Goal: Communication & Community: Answer question/provide support

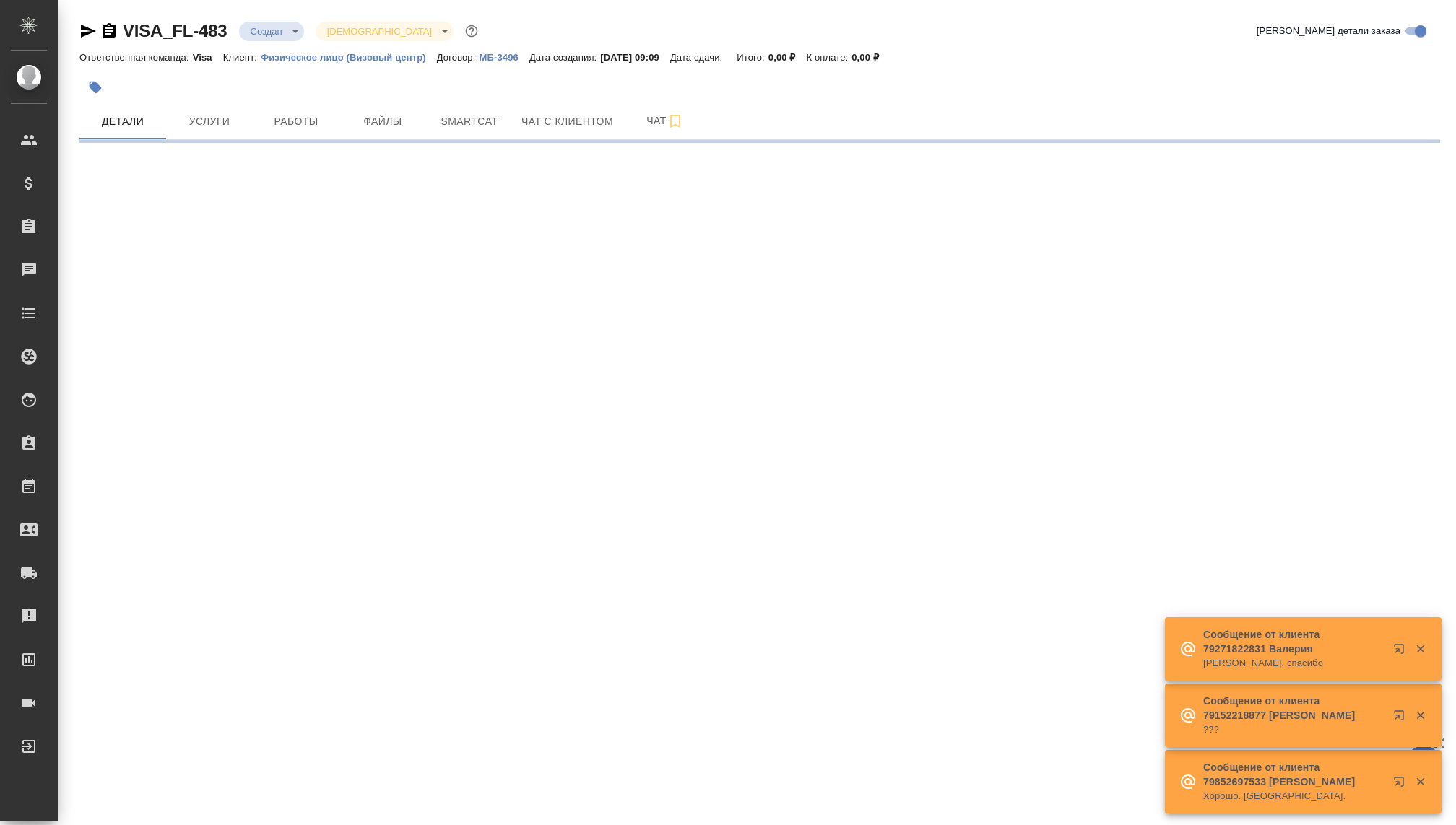
select select "RU"
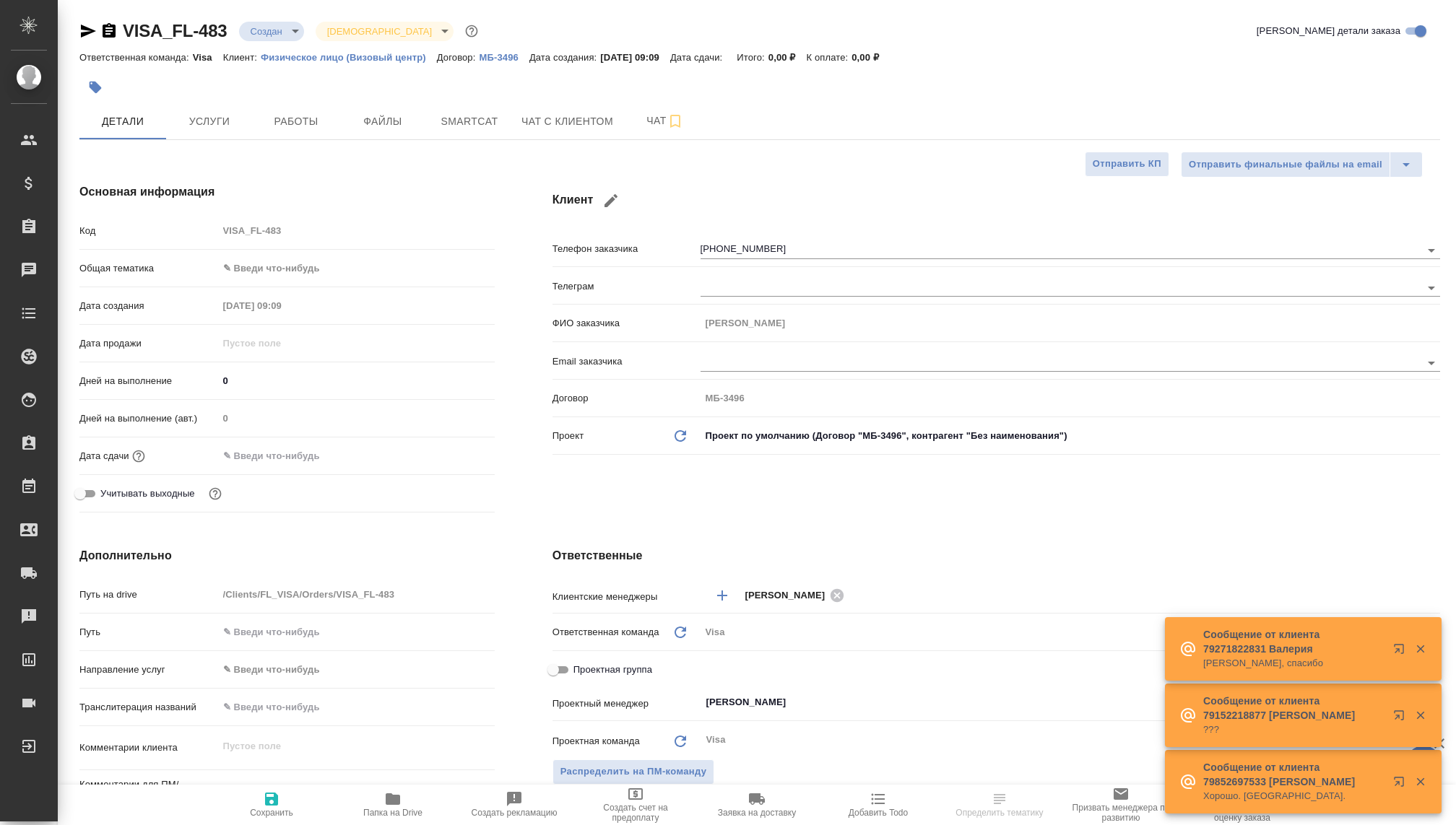
type textarea "x"
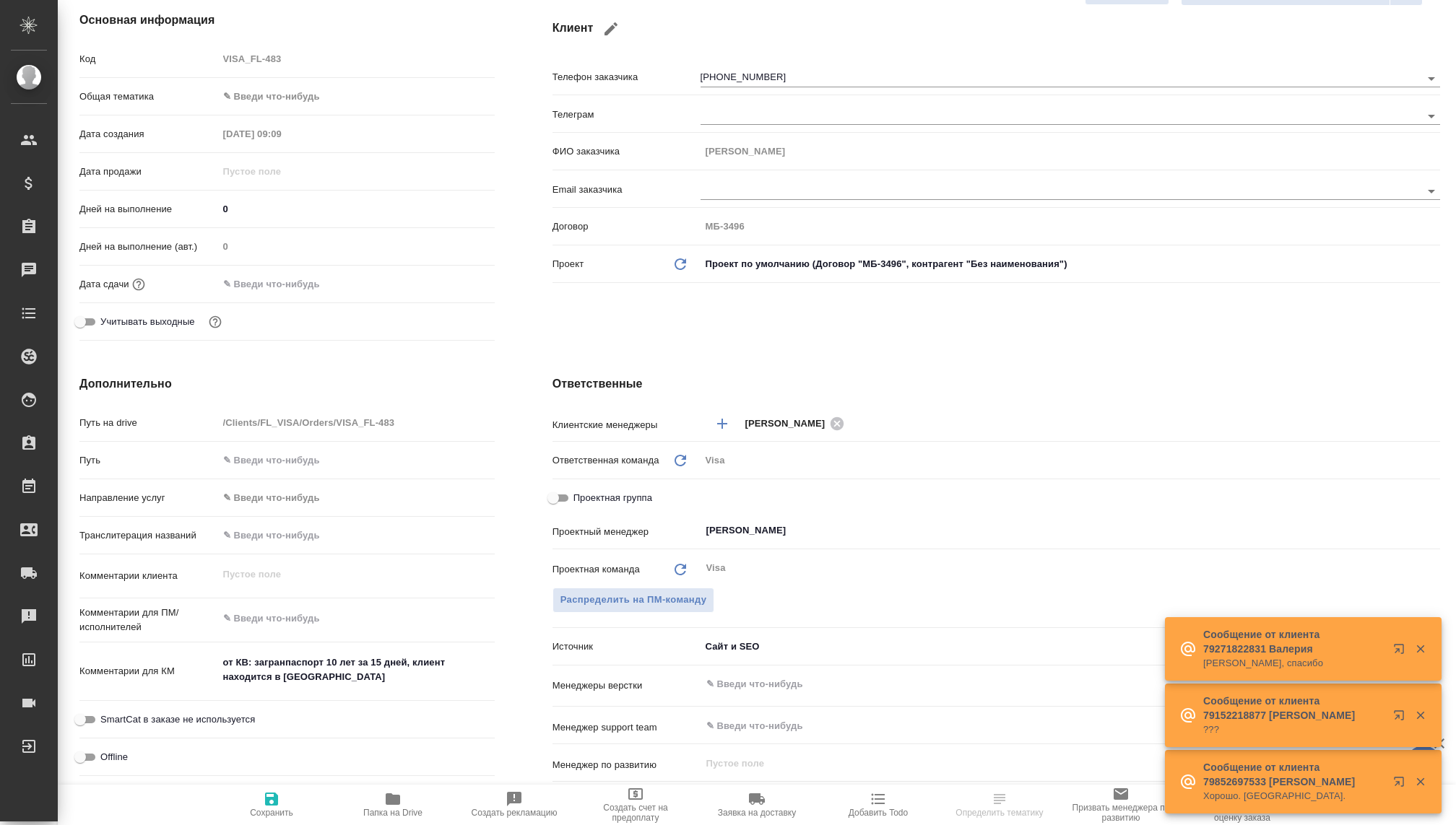
type textarea "x"
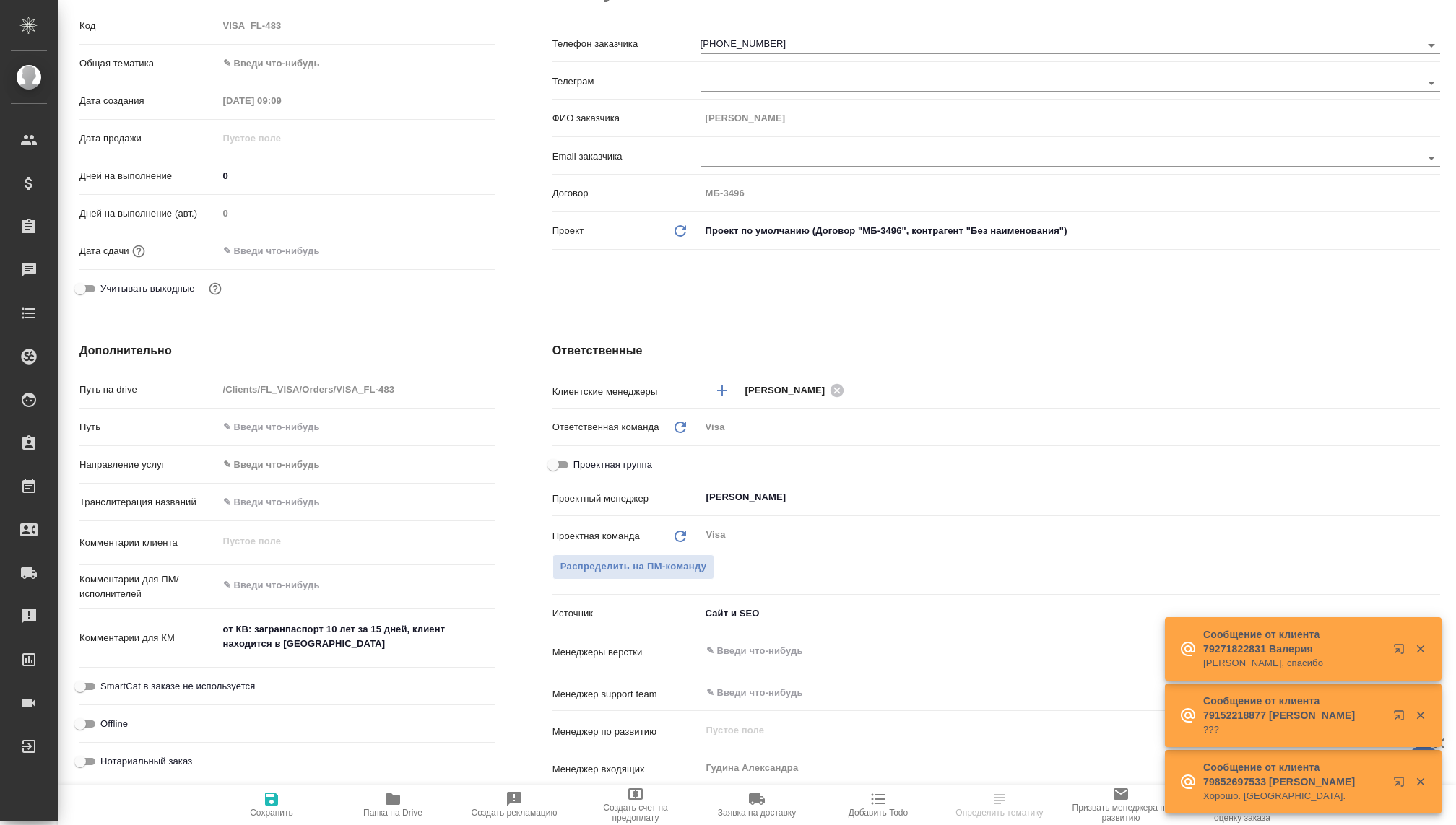
scroll to position [212, 0]
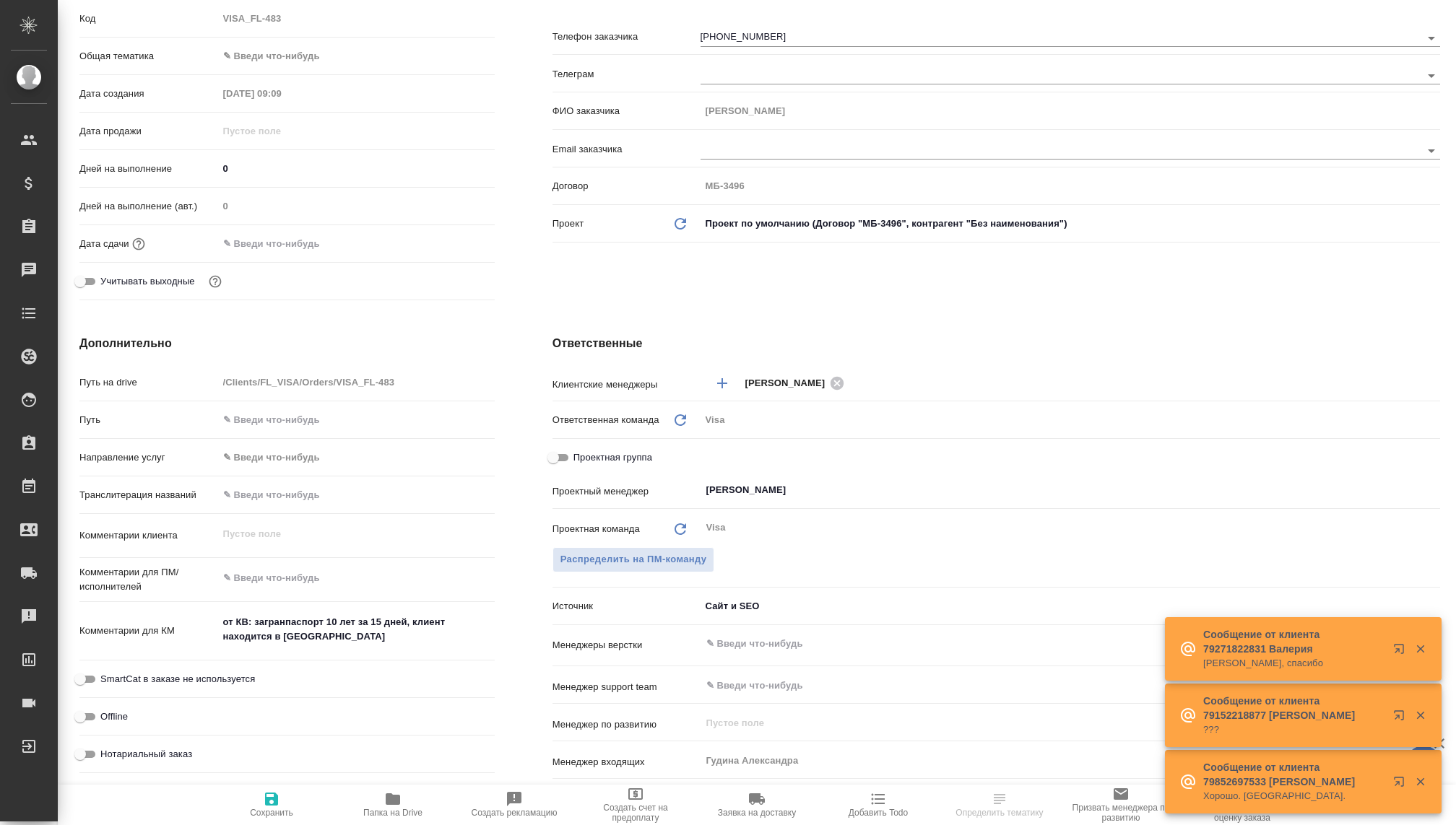
type textarea "x"
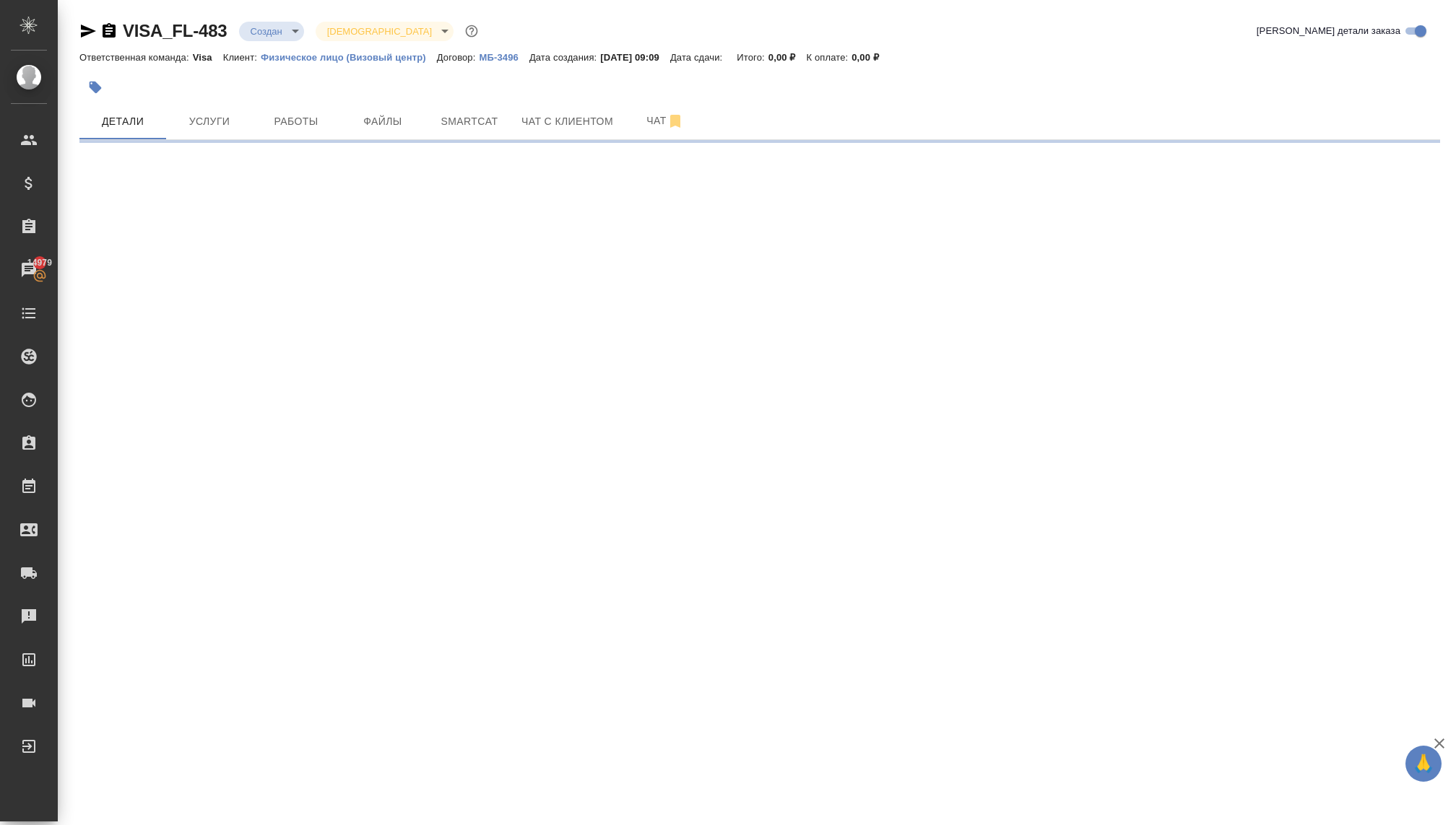
click at [731, 483] on div ".cls-1 fill:#fff; AWATERA Kovaleva Ekaterina Клиенты Спецификации Заказы 14979 …" at bounding box center [728, 412] width 1456 height 825
select select "RU"
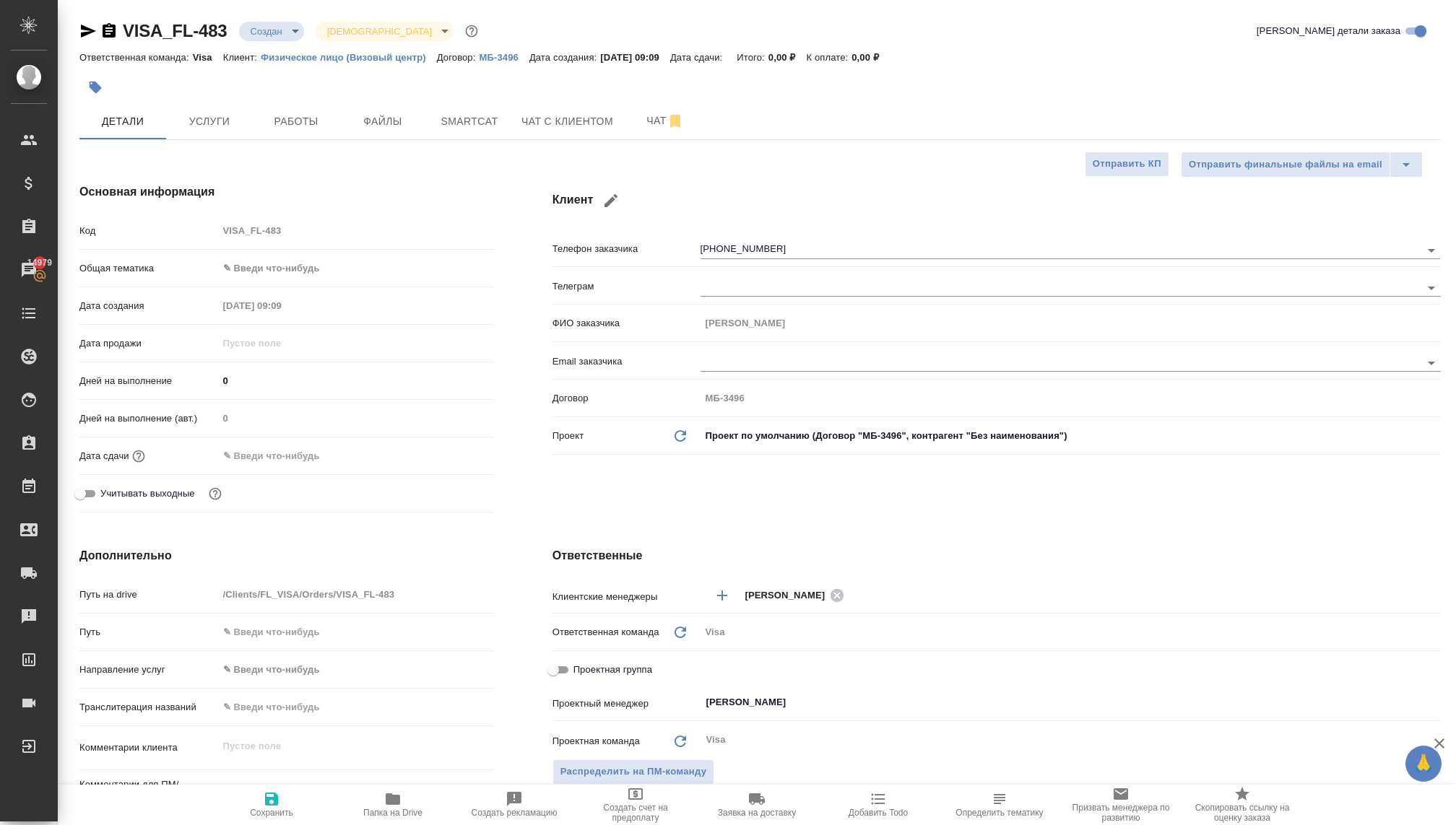
type textarea "x"
click at [728, 697] on input "[PERSON_NAME]" at bounding box center [1046, 702] width 682 height 17
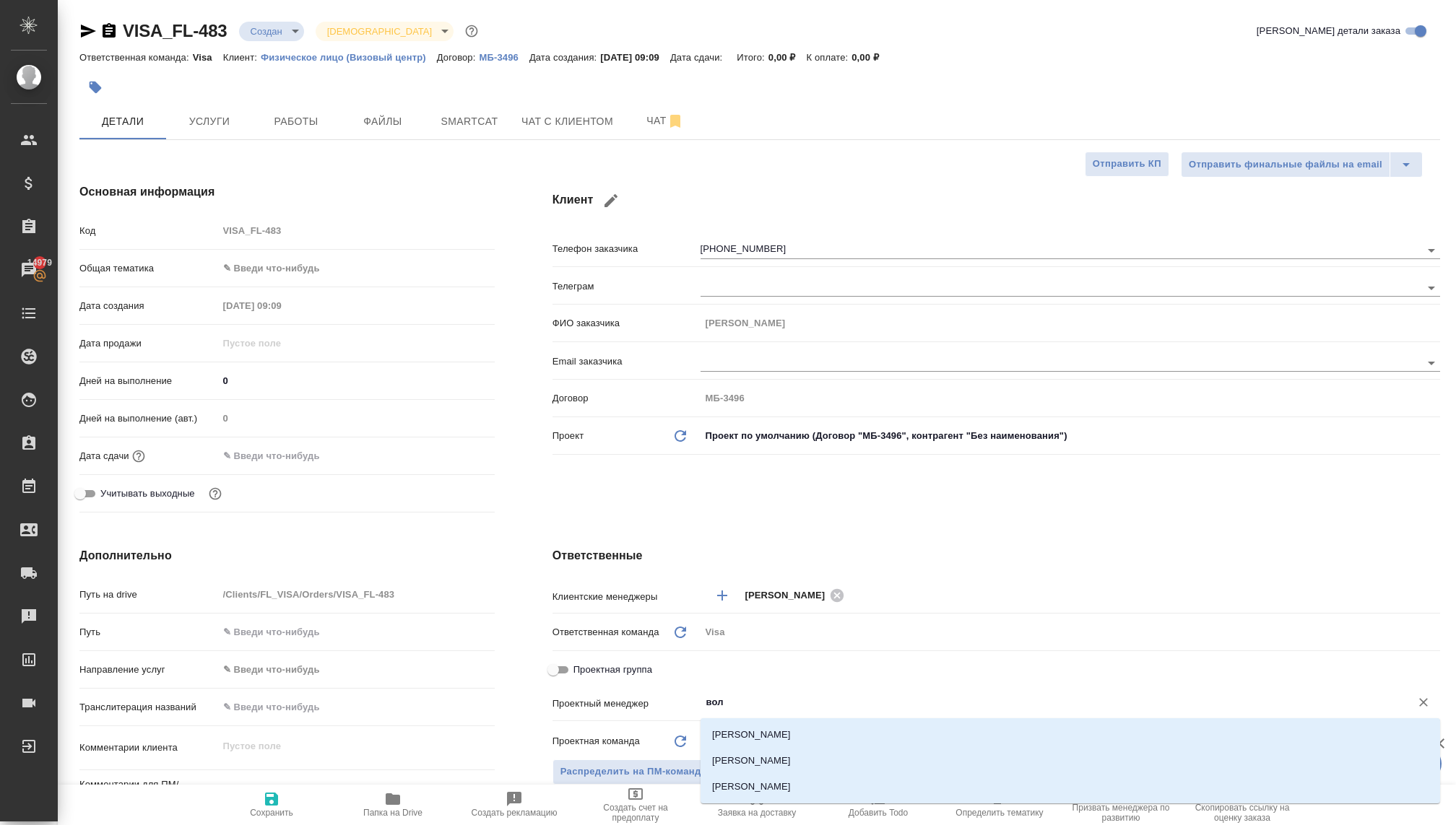
type input "волк"
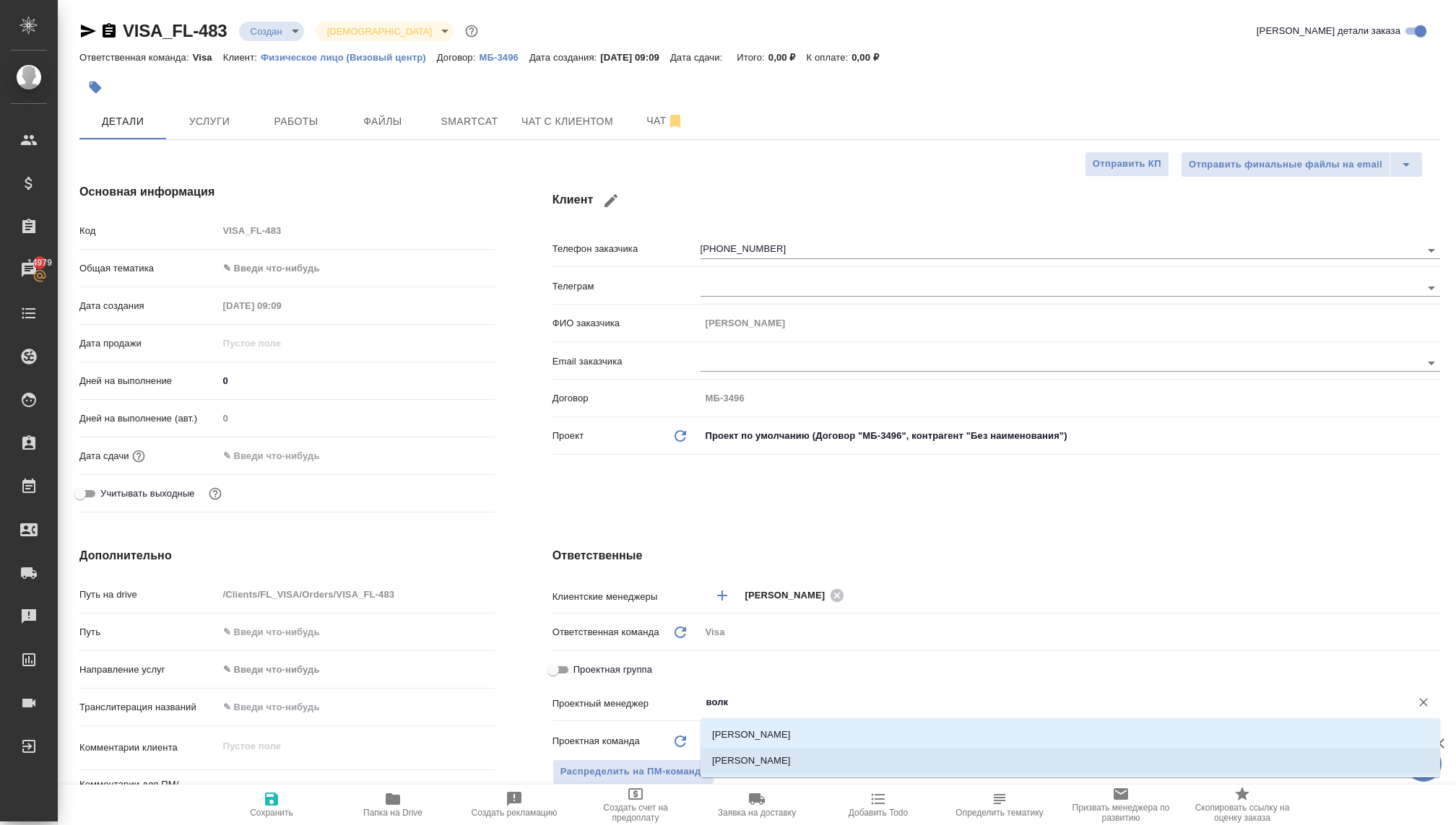
click at [762, 757] on li "Волкова Кристина" at bounding box center [1070, 760] width 739 height 26
type textarea "x"
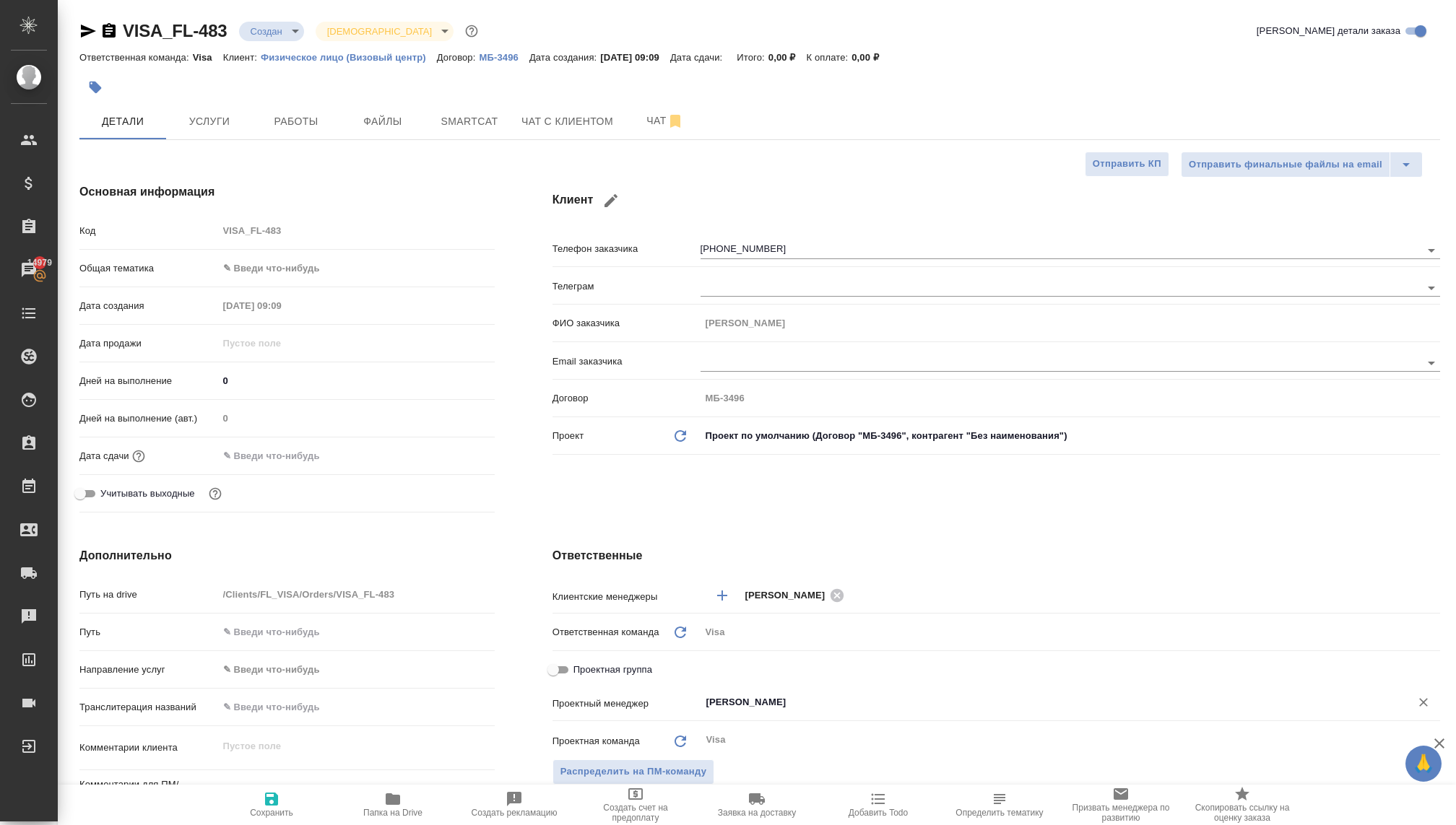
type input "Волкова Кристина"
click at [255, 798] on span "Сохранить" at bounding box center [272, 804] width 104 height 27
type textarea "x"
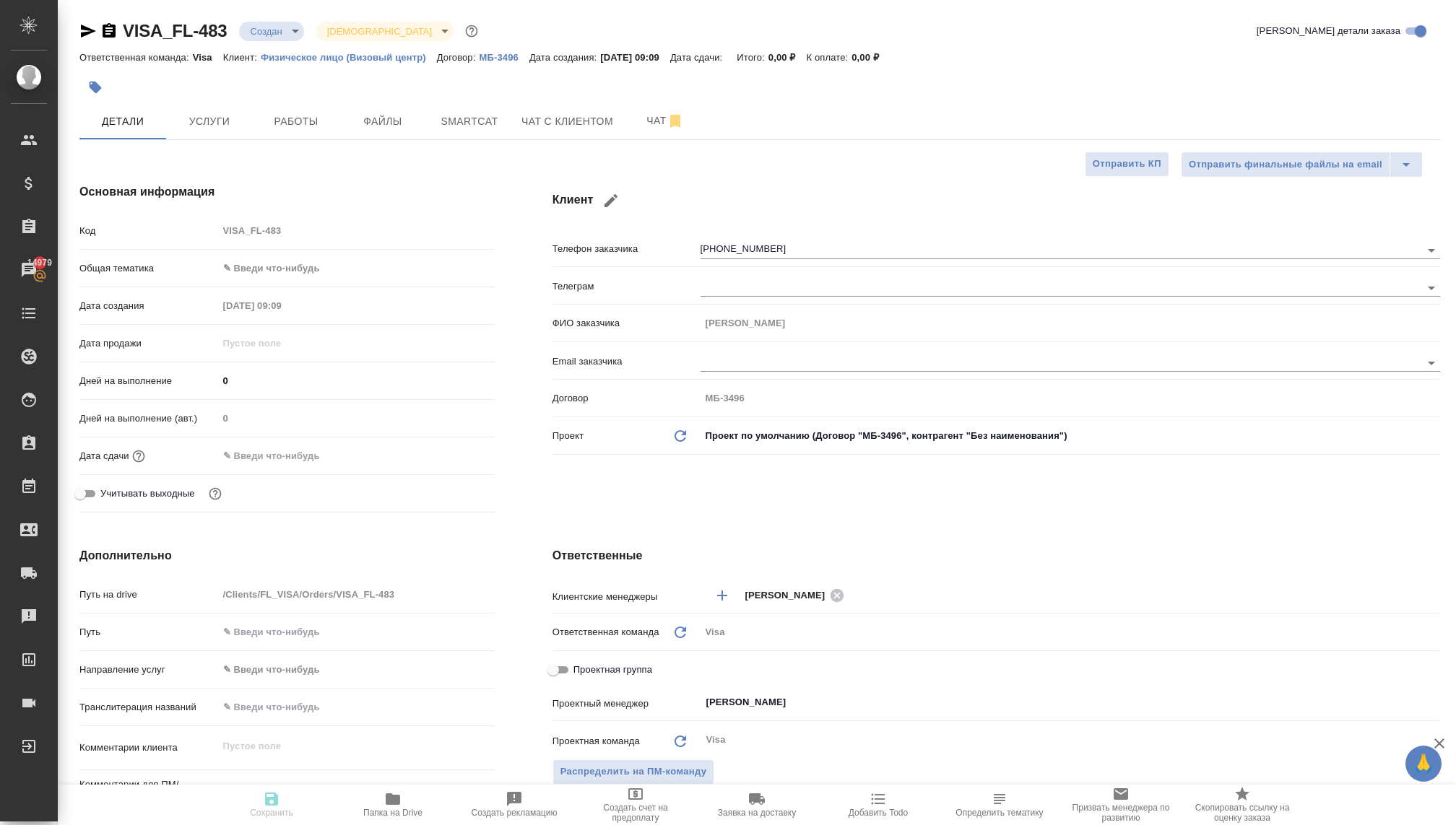
type textarea "x"
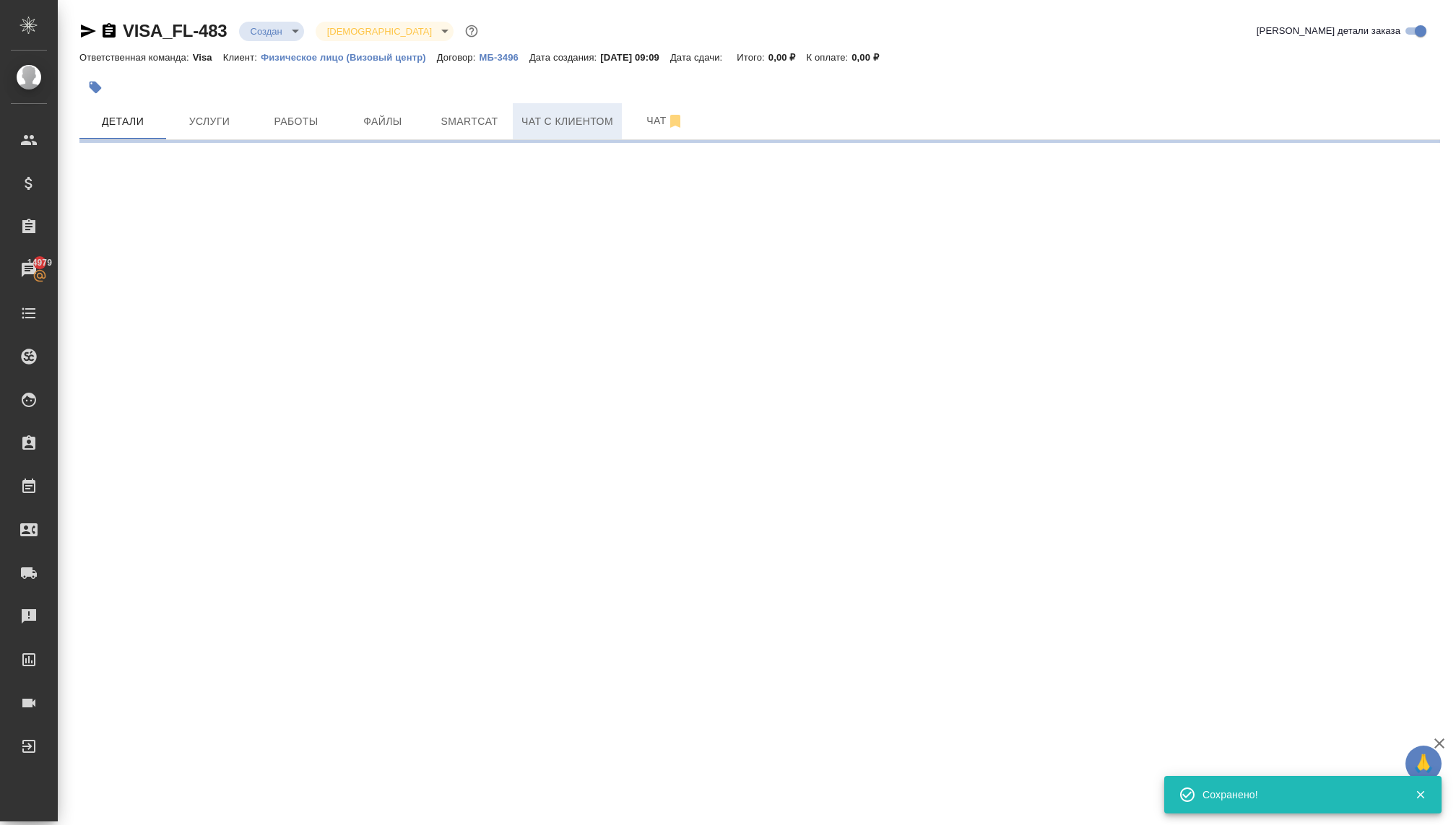
select select "RU"
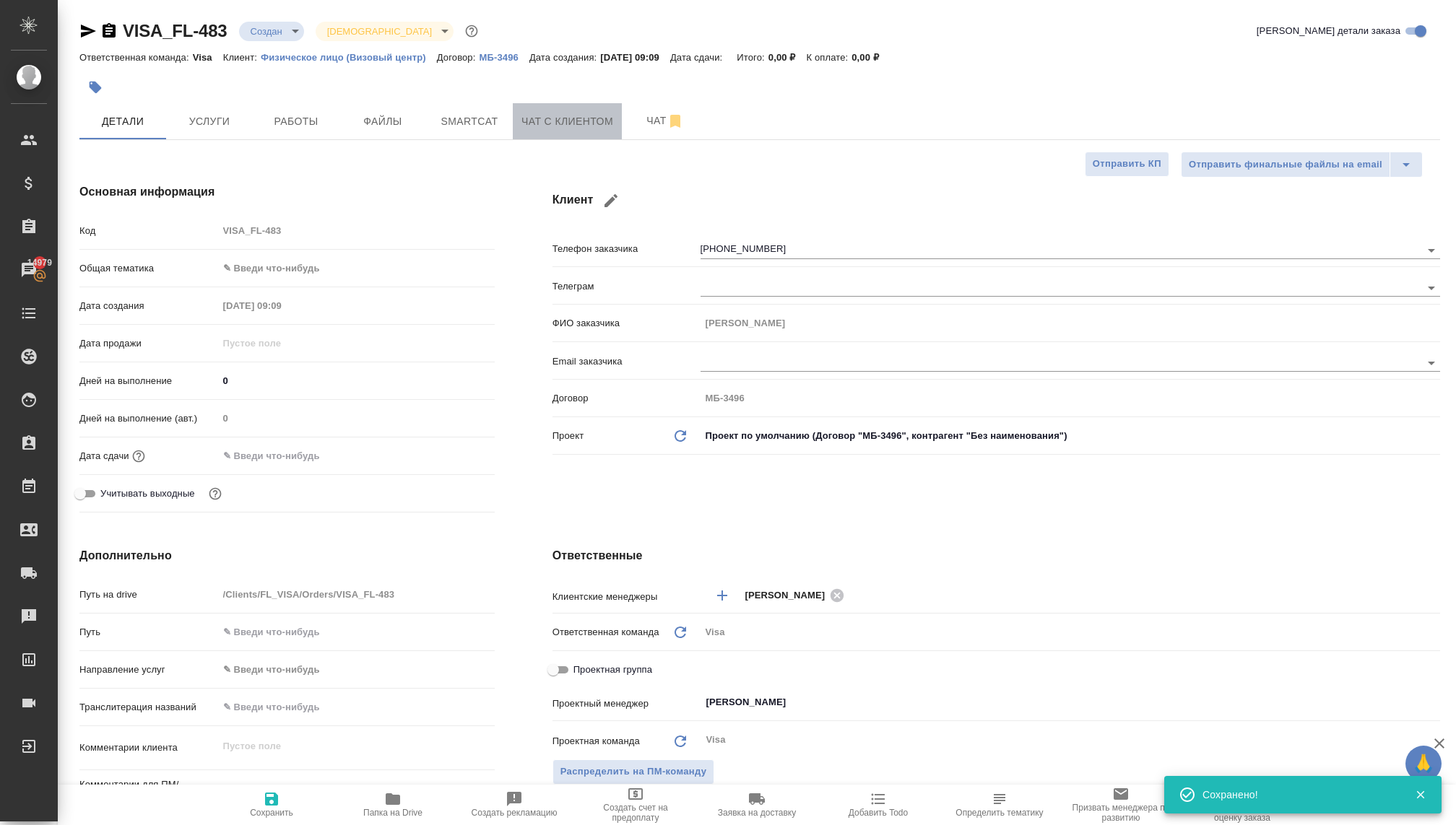
click at [525, 125] on span "Чат с клиентом" at bounding box center [567, 121] width 92 height 18
type textarea "x"
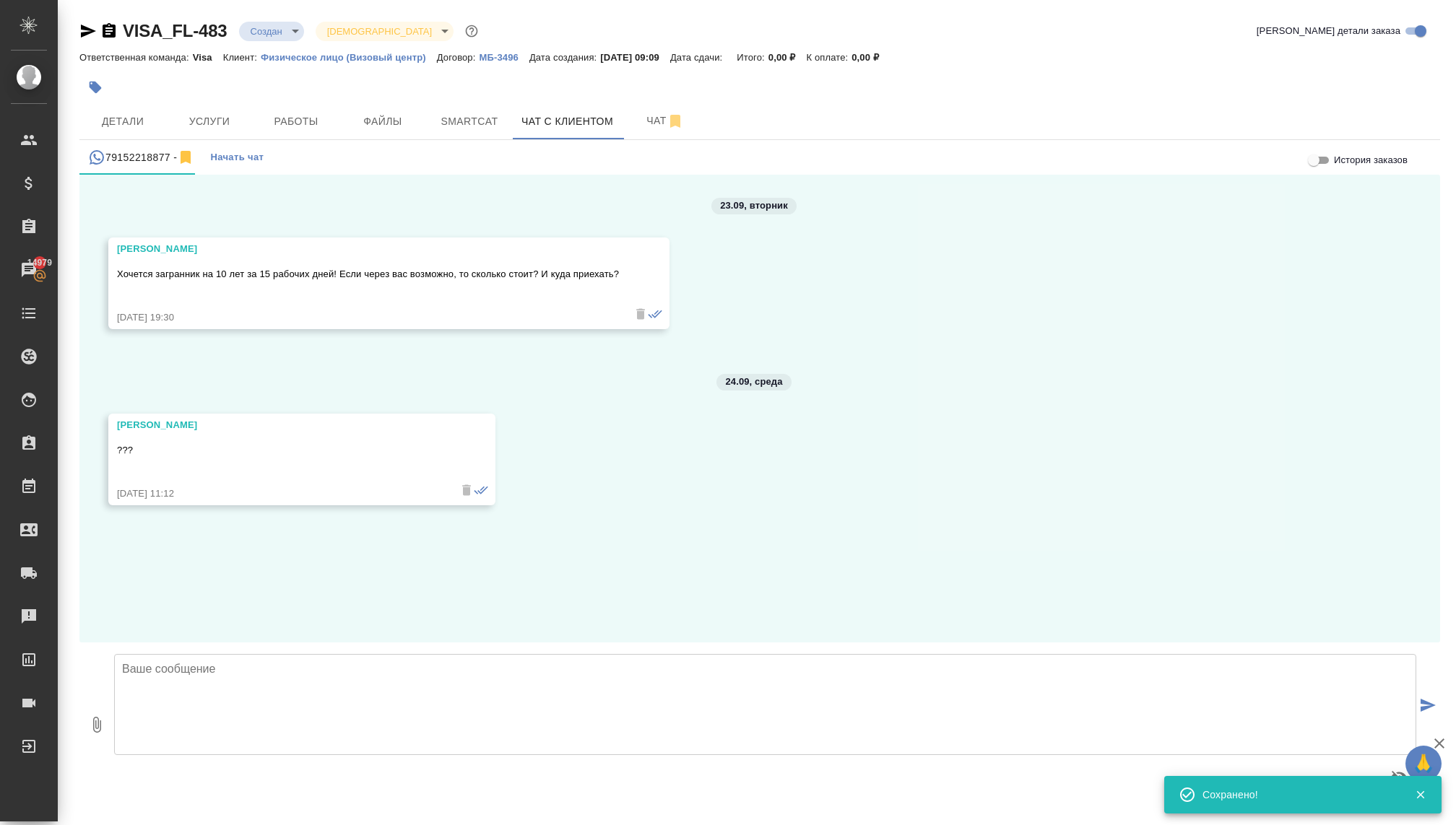
click at [221, 156] on span "Начать чат" at bounding box center [236, 158] width 53 height 16
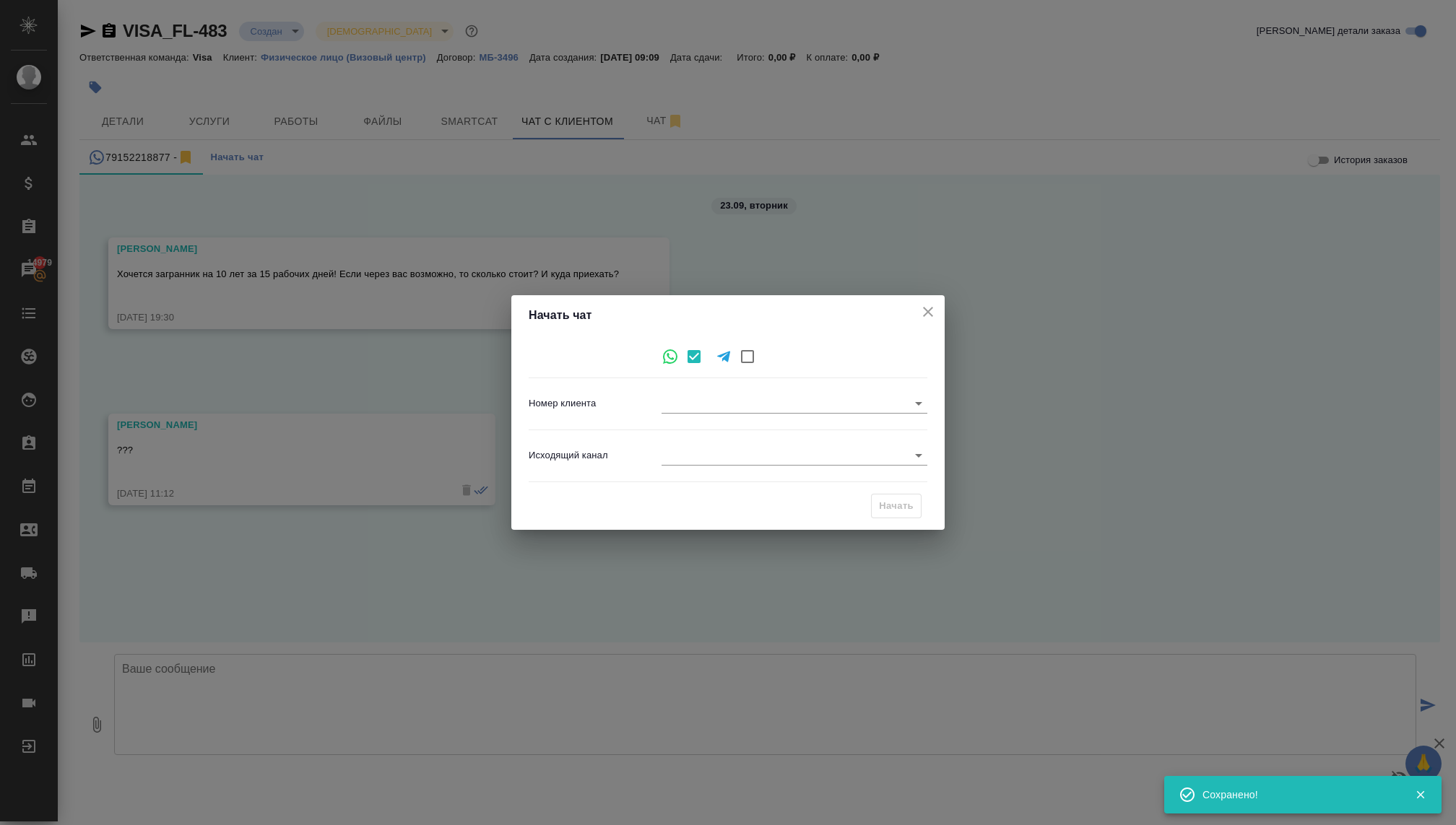
type input "[PHONE_NUMBER]"
click at [694, 443] on div "Исходящий канал ​" at bounding box center [728, 456] width 399 height 40
click at [697, 455] on body "🙏 .cls-1 fill:#fff; AWATERA Kovaleva Ekaterina Клиенты Спецификации Заказы 1497…" at bounding box center [728, 412] width 1456 height 825
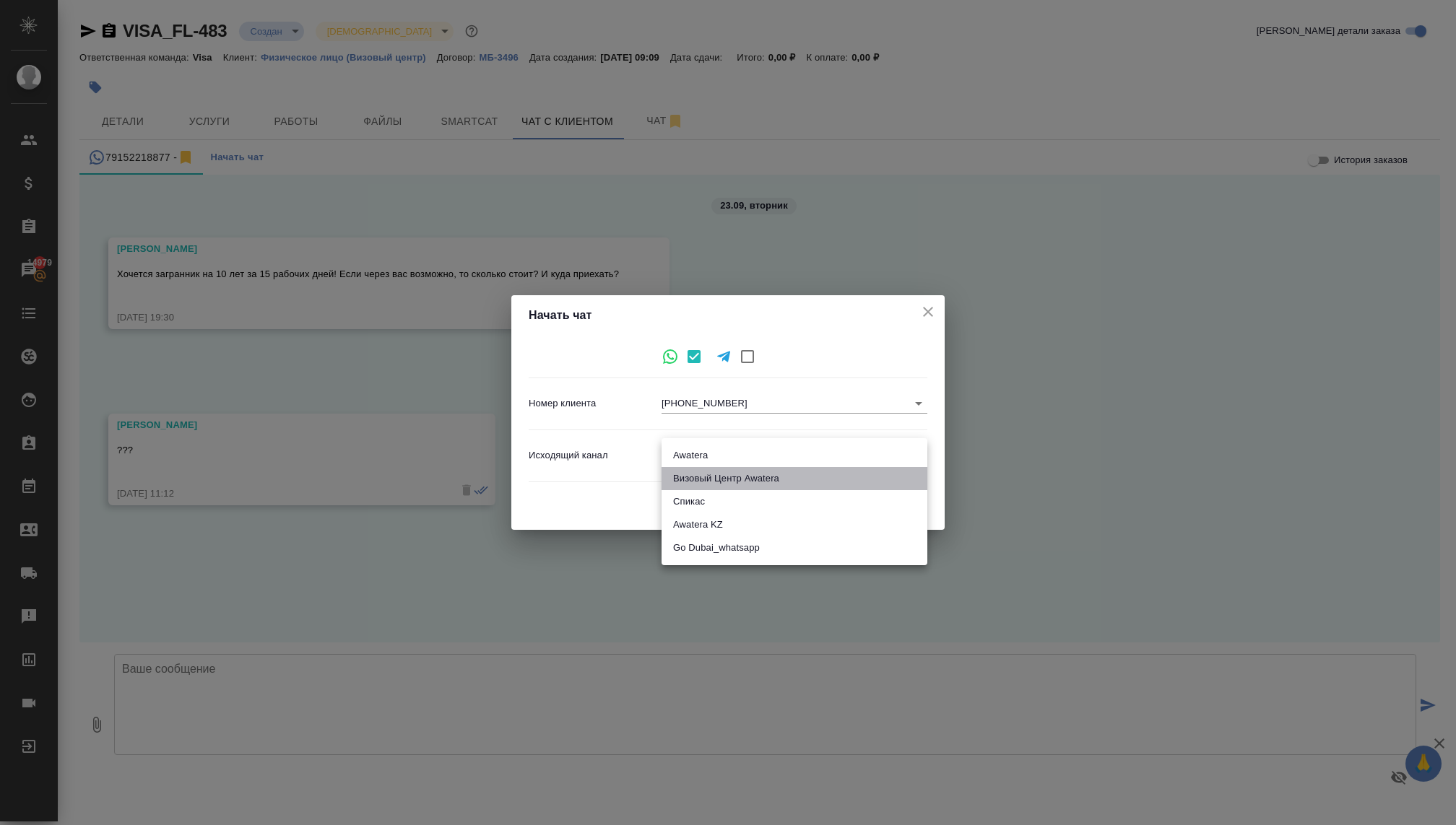
click at [690, 471] on li "Визовый Центр Awatera" at bounding box center [794, 479] width 266 height 23
type input "4"
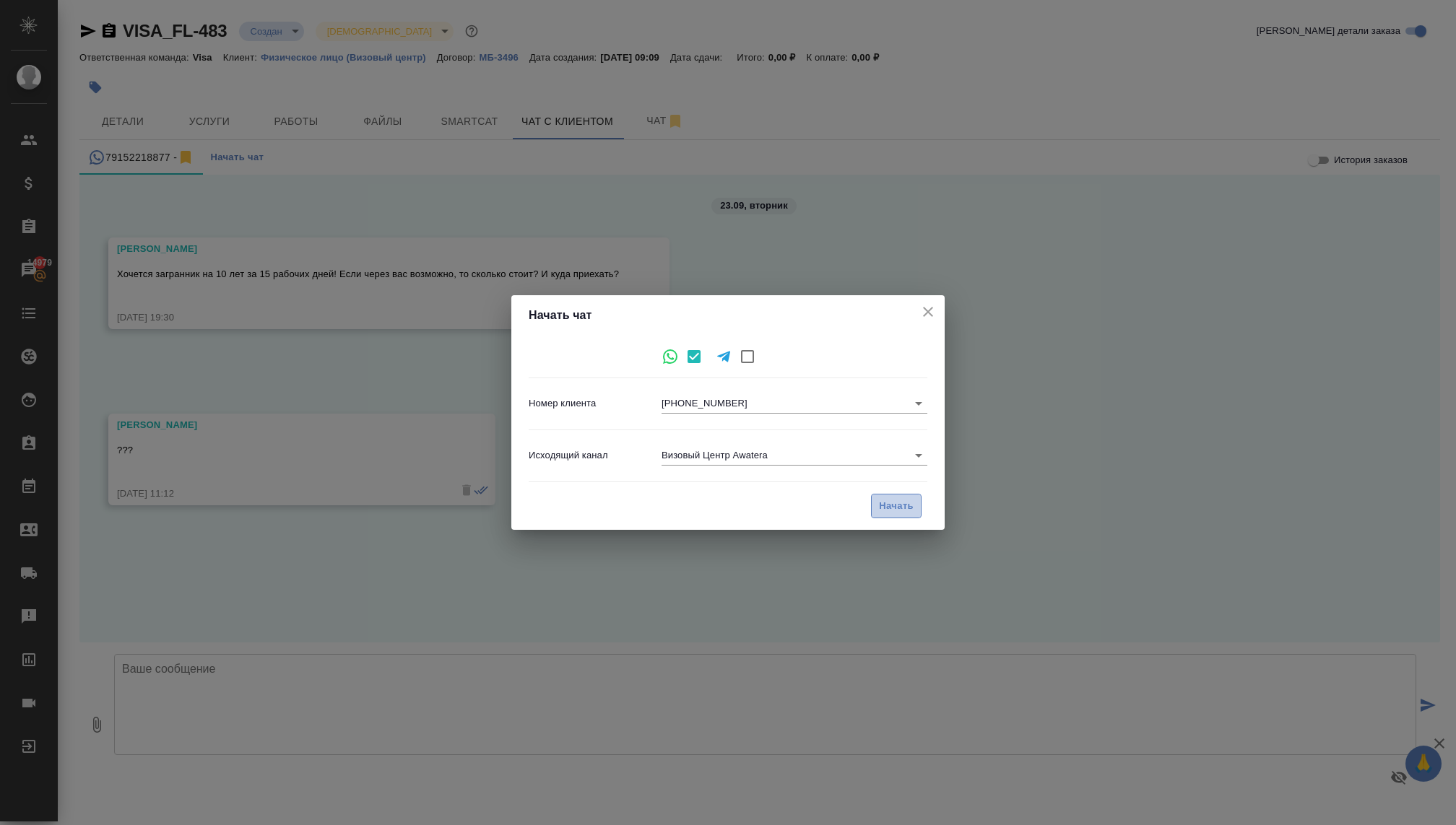
click at [880, 502] on span "Начать" at bounding box center [897, 506] width 35 height 16
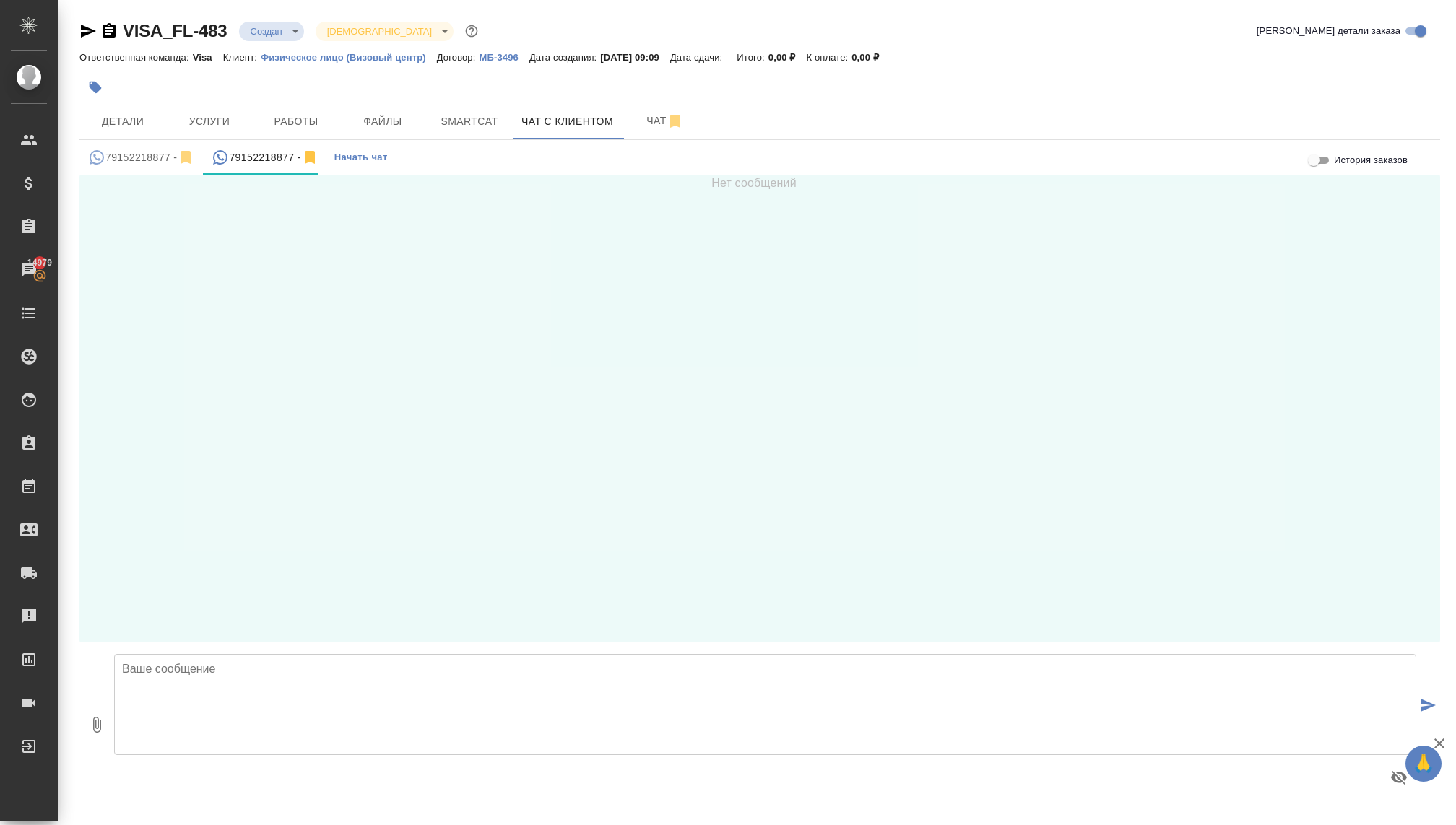
click at [373, 685] on textarea at bounding box center [765, 704] width 1302 height 102
click at [100, 148] on button "79152218877 -" at bounding box center [141, 158] width 124 height 35
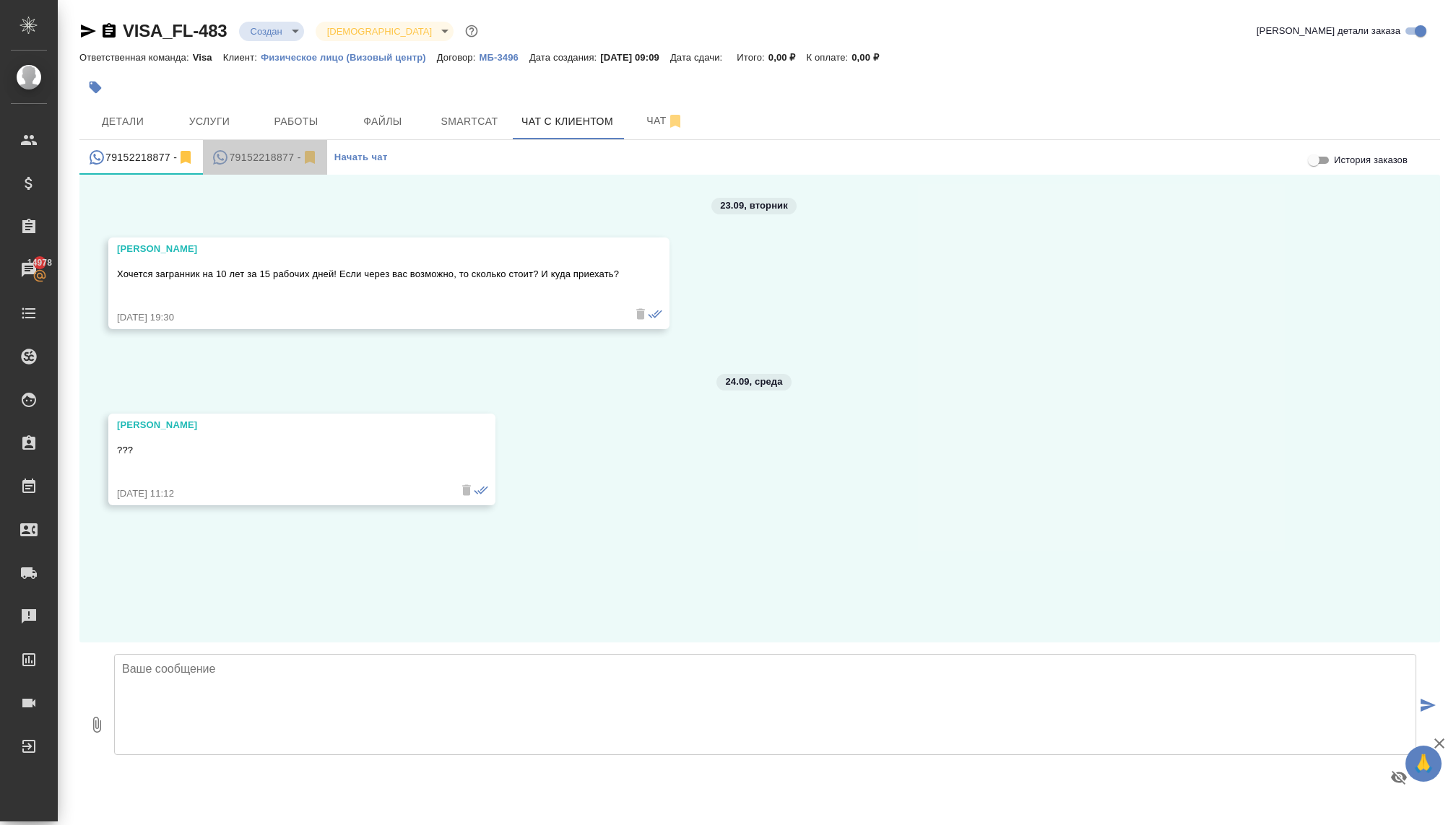
click at [230, 157] on div "79152218877 -" at bounding box center [265, 158] width 106 height 18
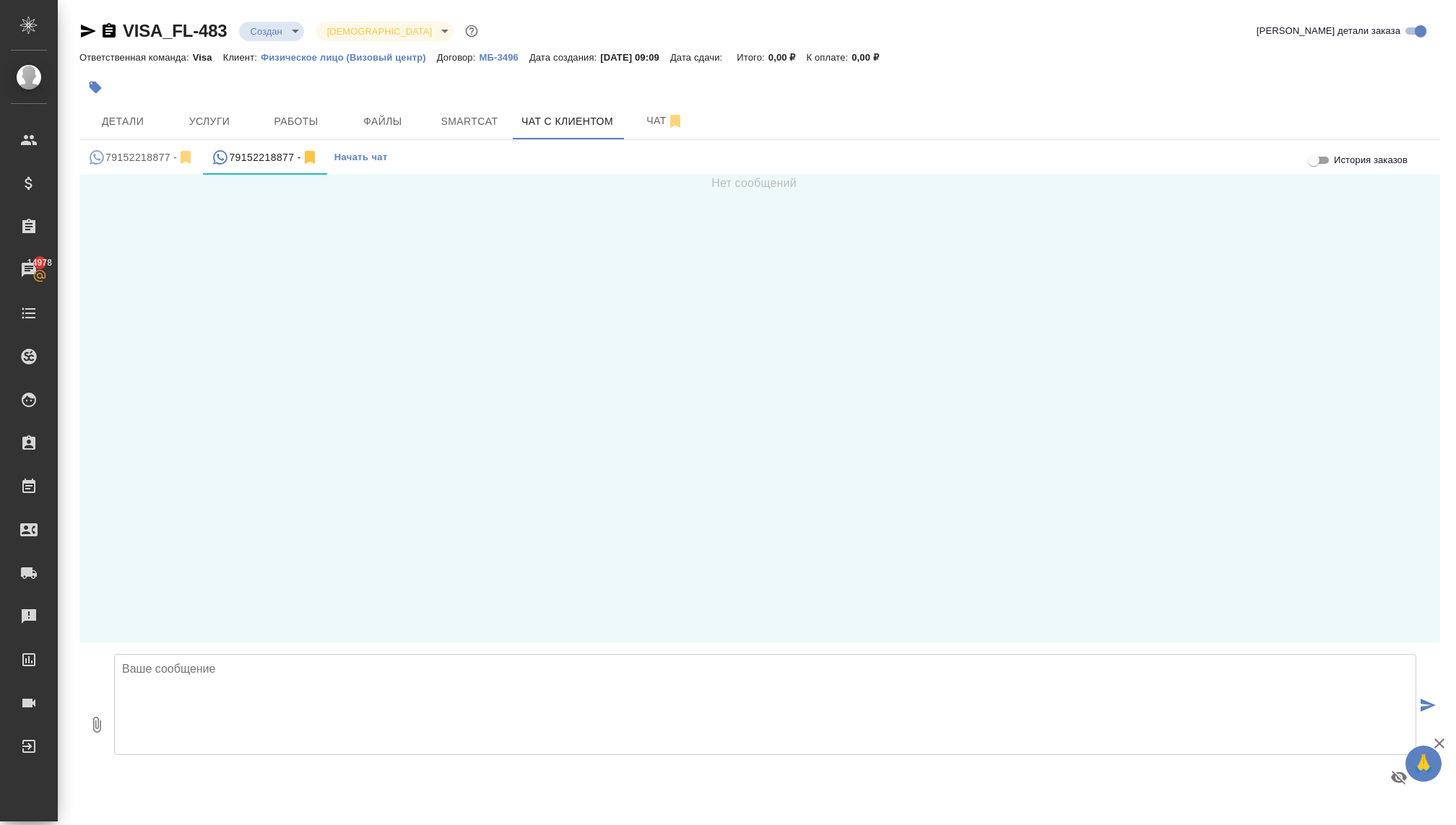
click at [169, 708] on textarea at bounding box center [765, 704] width 1302 height 102
type textarea "Добрый день, Александр!"
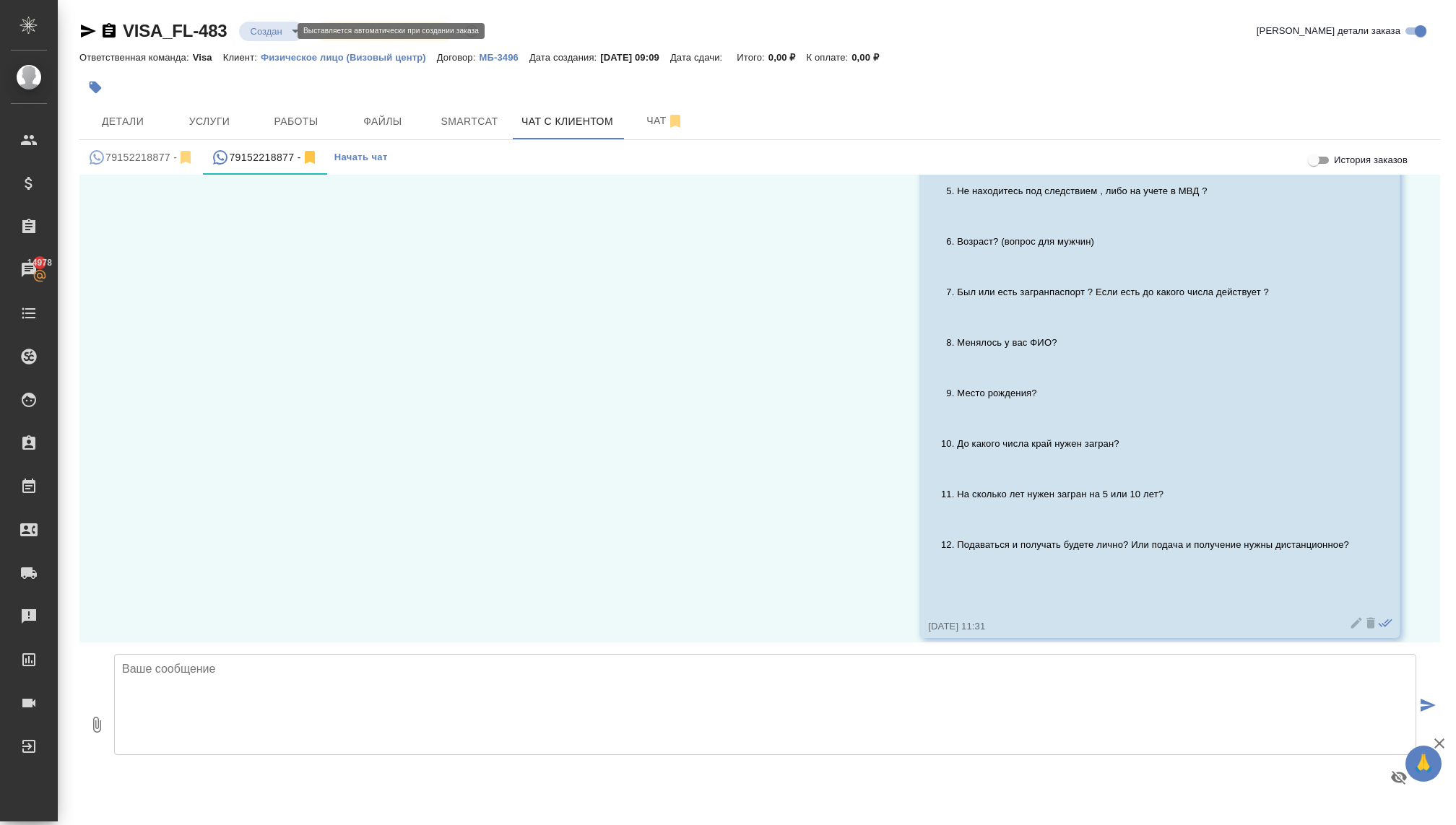
click at [261, 36] on body "🙏 .cls-1 fill:#fff; AWATERA Kovaleva Ekaterina Клиенты Спецификации Заказы 1497…" at bounding box center [728, 412] width 1456 height 825
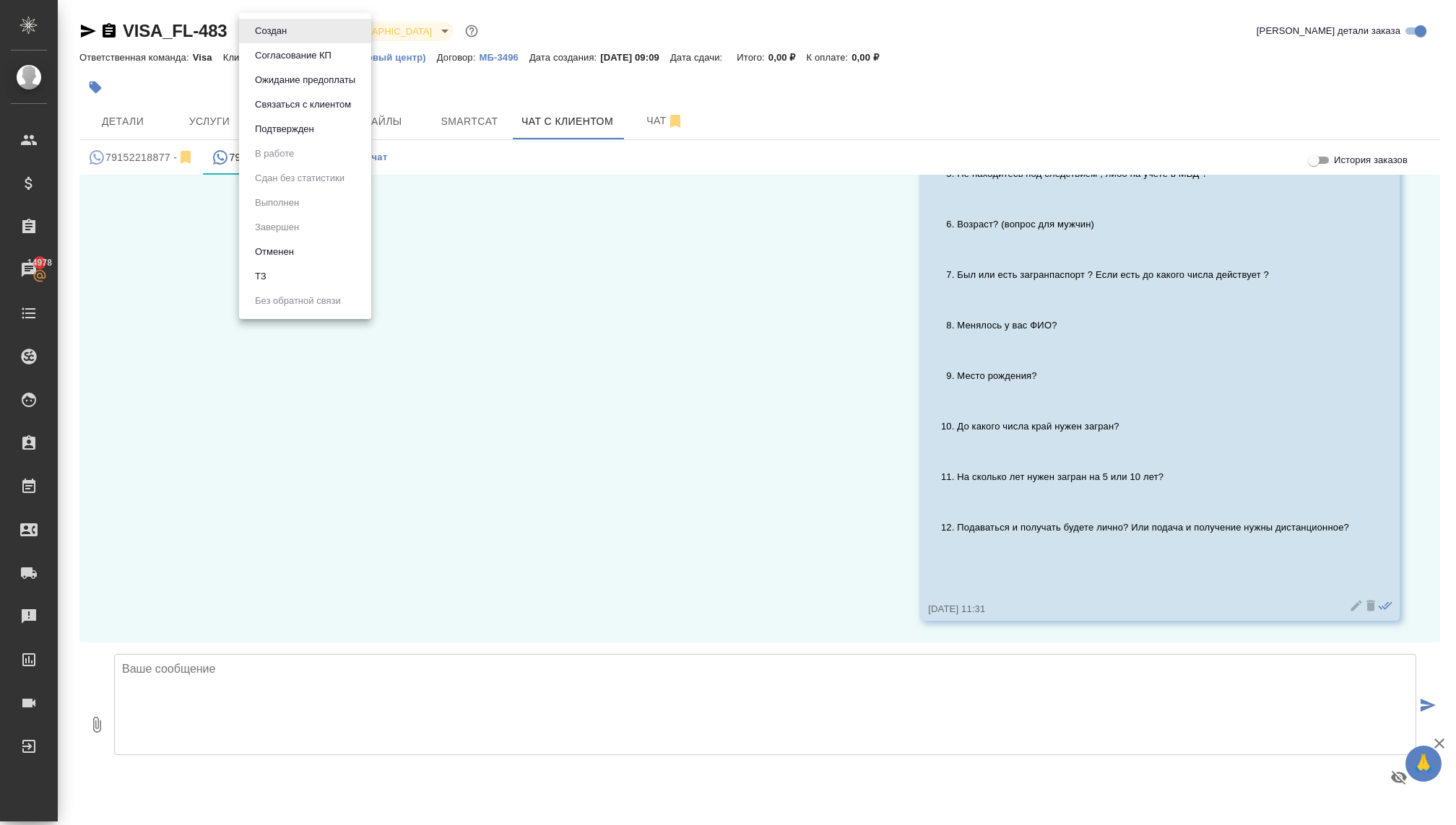
click at [283, 102] on button "Связаться с клиентом" at bounding box center [303, 104] width 104 height 15
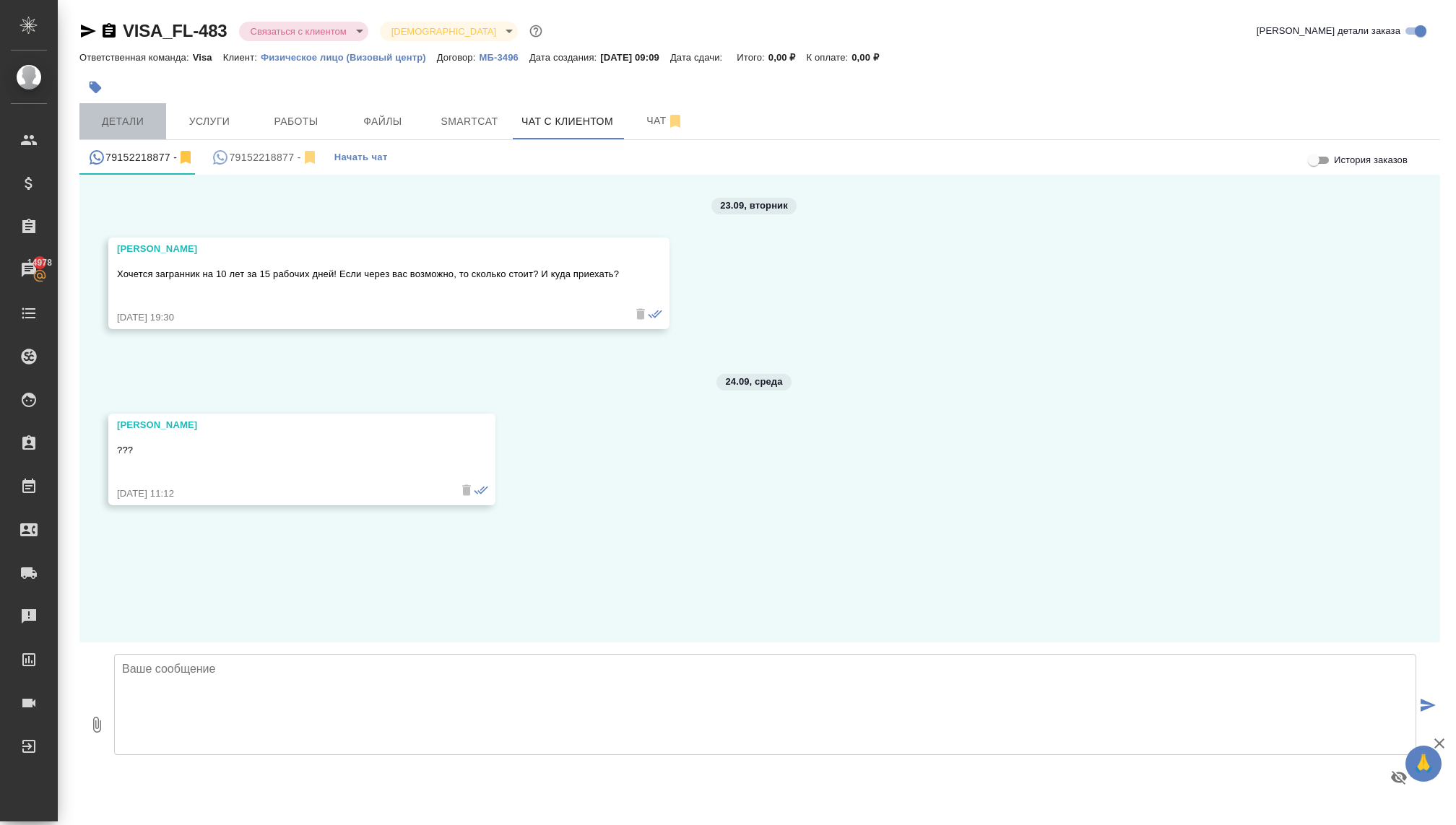
click at [131, 130] on span "Детали" at bounding box center [123, 121] width 70 height 18
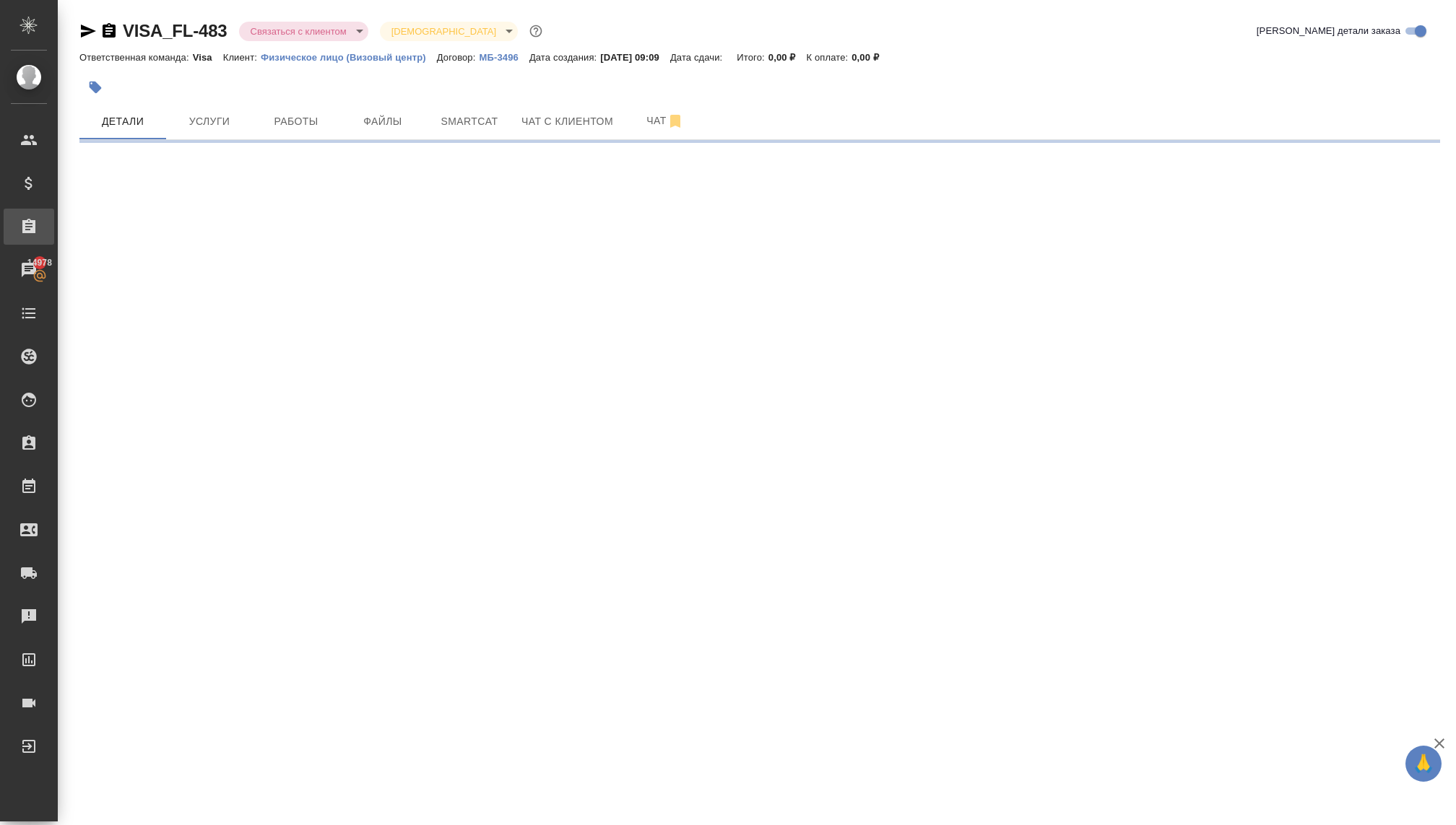
select select "RU"
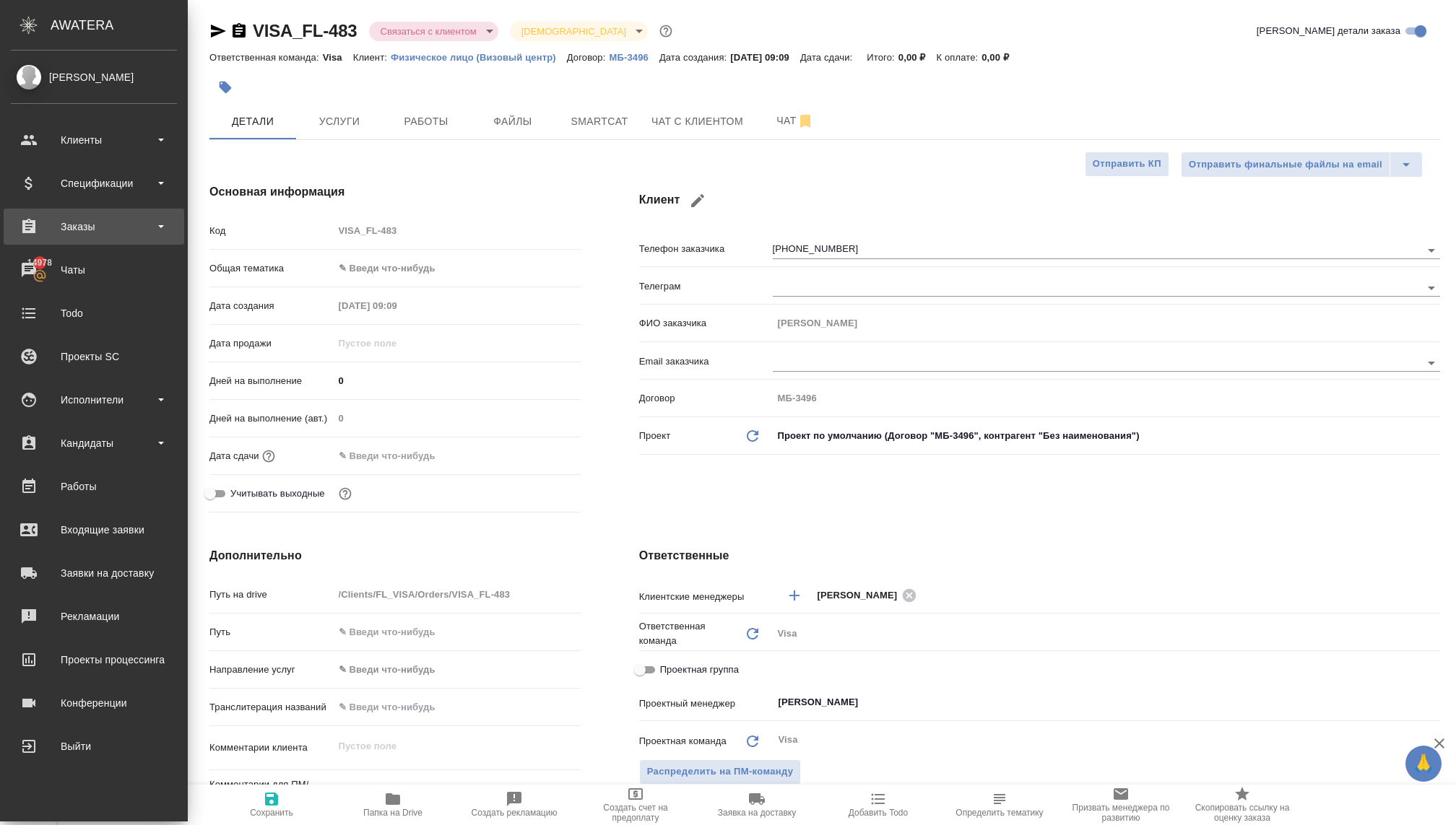
click at [61, 238] on div "Заказы" at bounding box center [94, 226] width 181 height 36
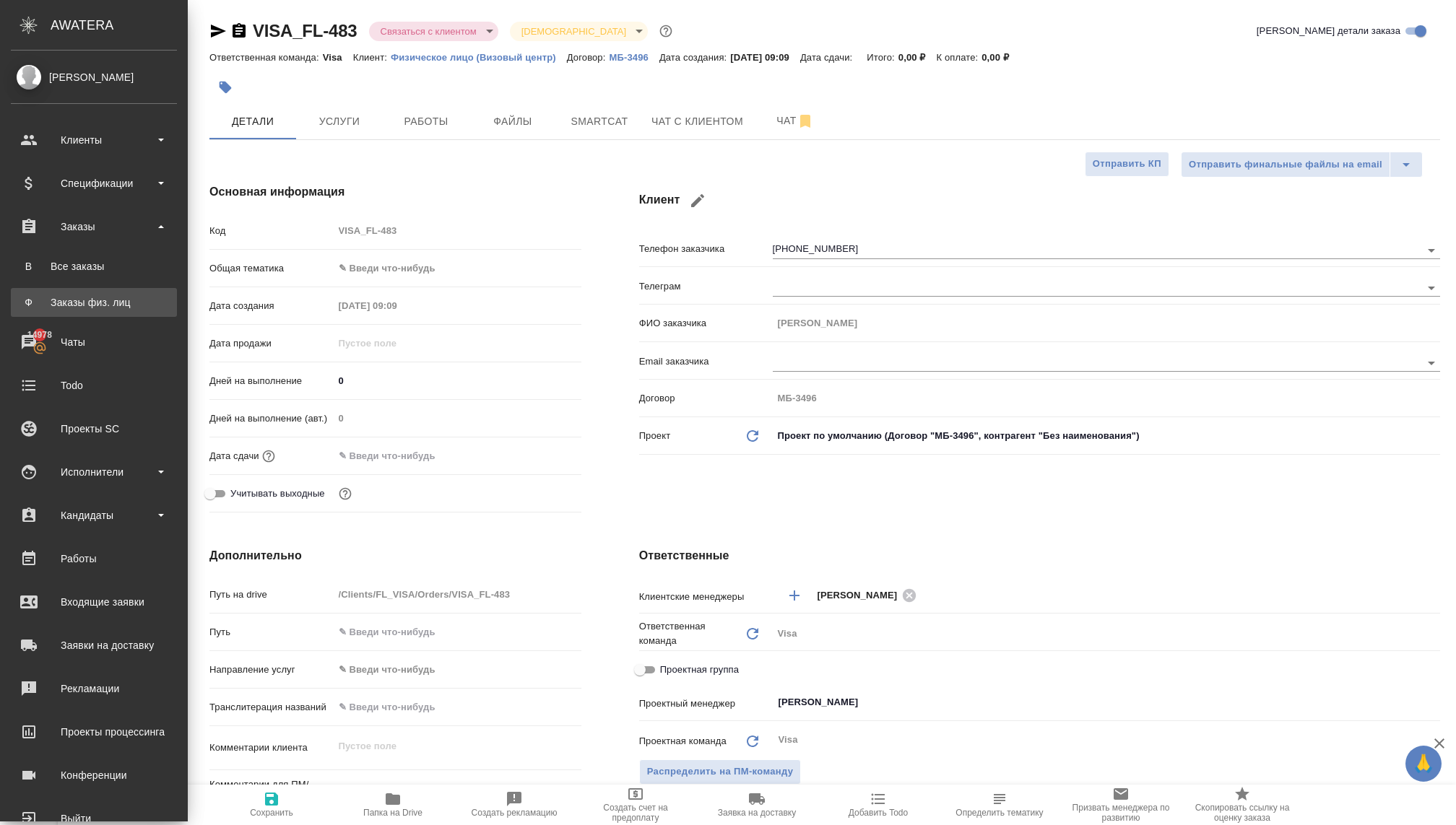
type textarea "x"
click at [67, 300] on div "Заказы физ. лиц" at bounding box center [94, 302] width 152 height 15
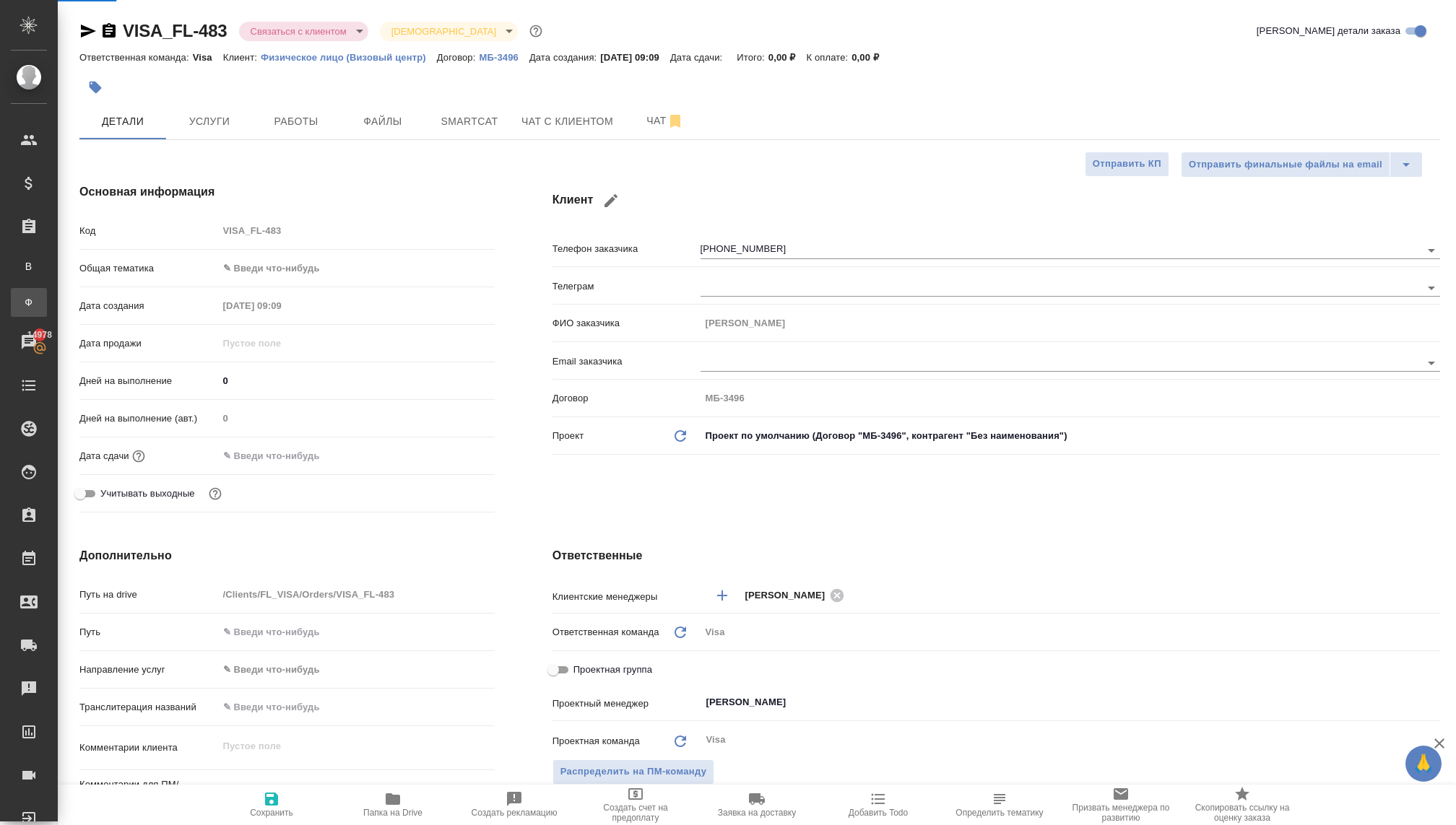
type textarea "x"
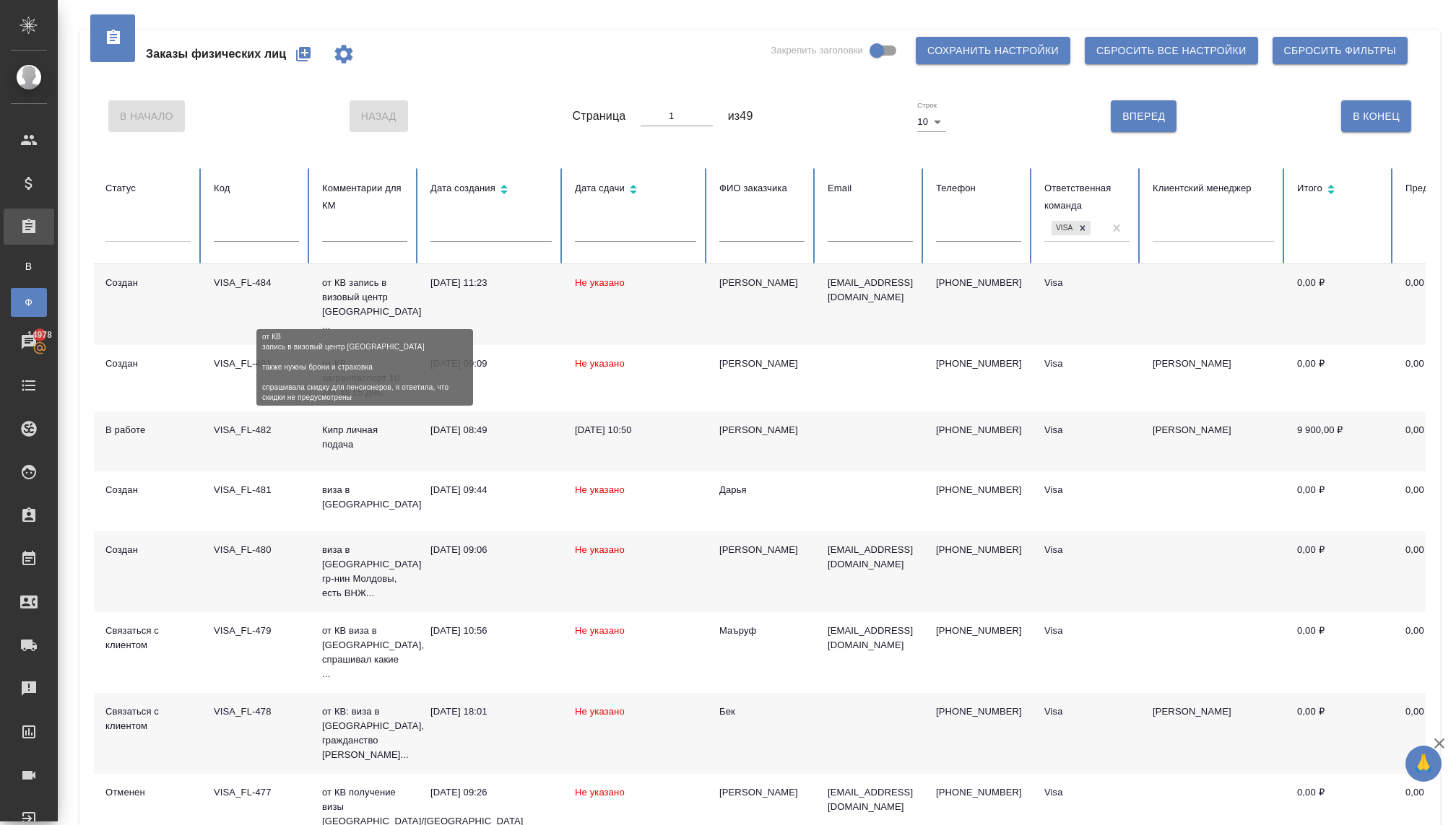
click at [345, 310] on p "от КВ запись в визовый центр [GEOGRAPHIC_DATA] ..." at bounding box center [365, 305] width 85 height 58
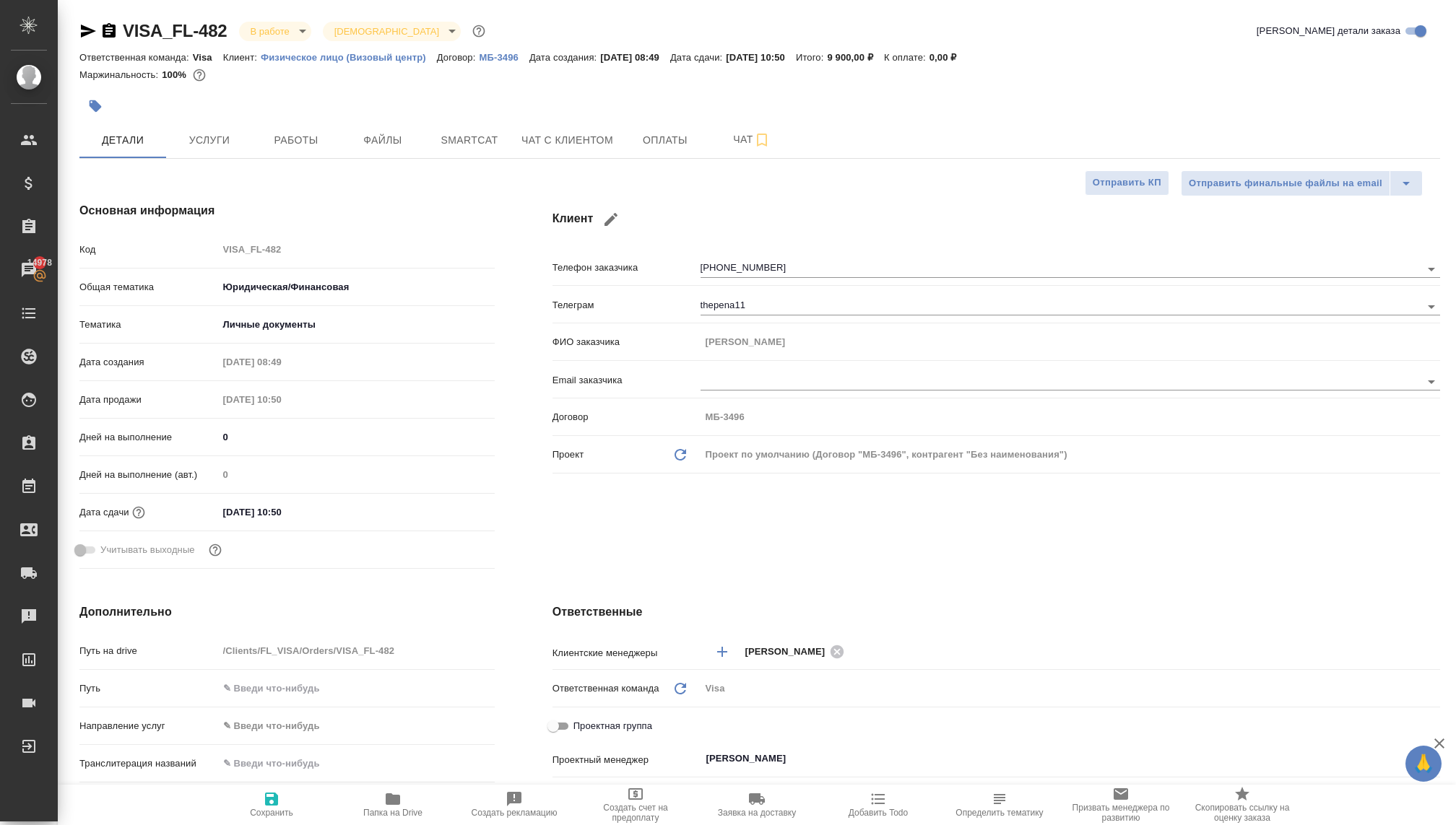
select select "RU"
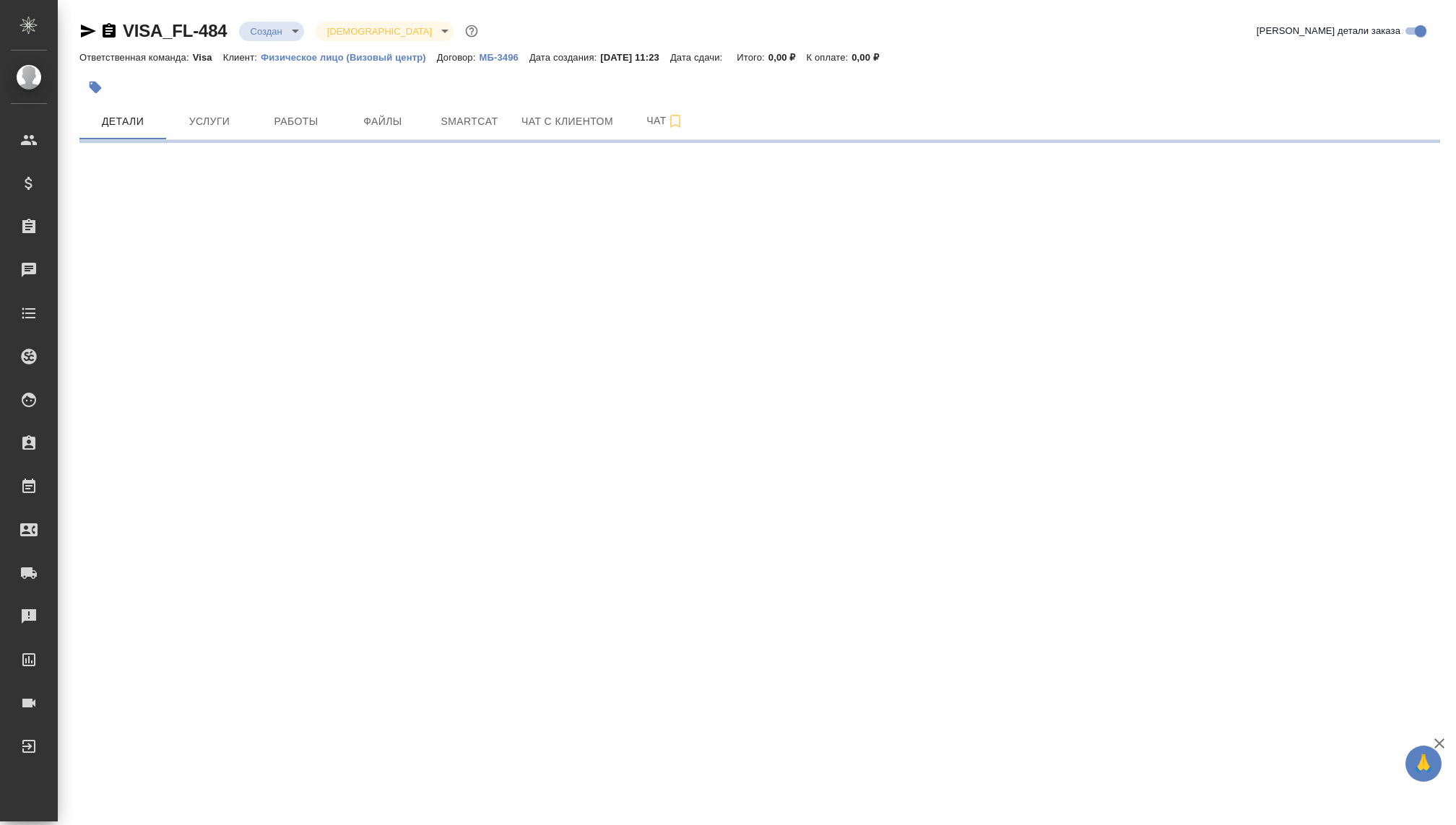
select select "RU"
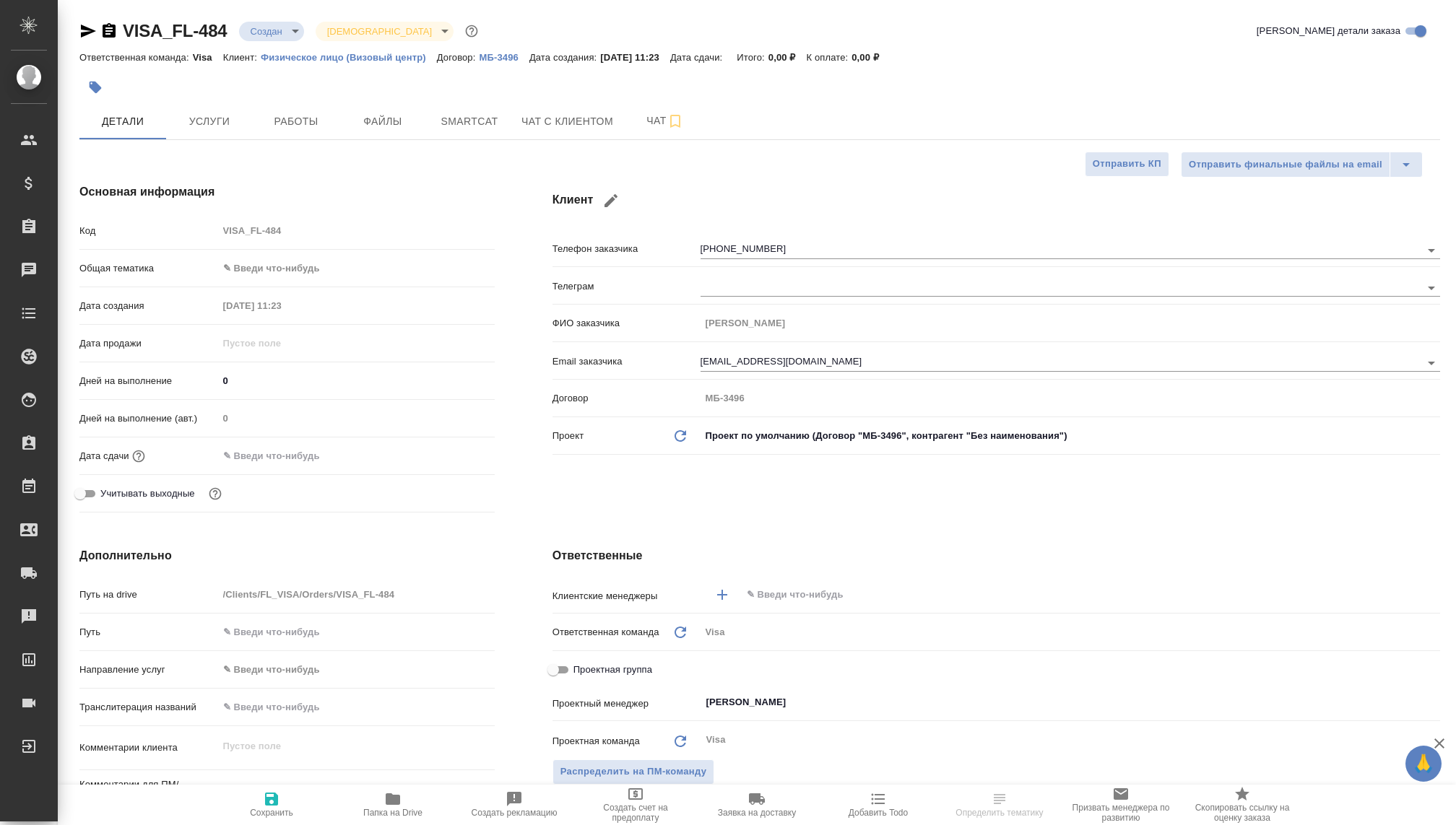
type textarea "x"
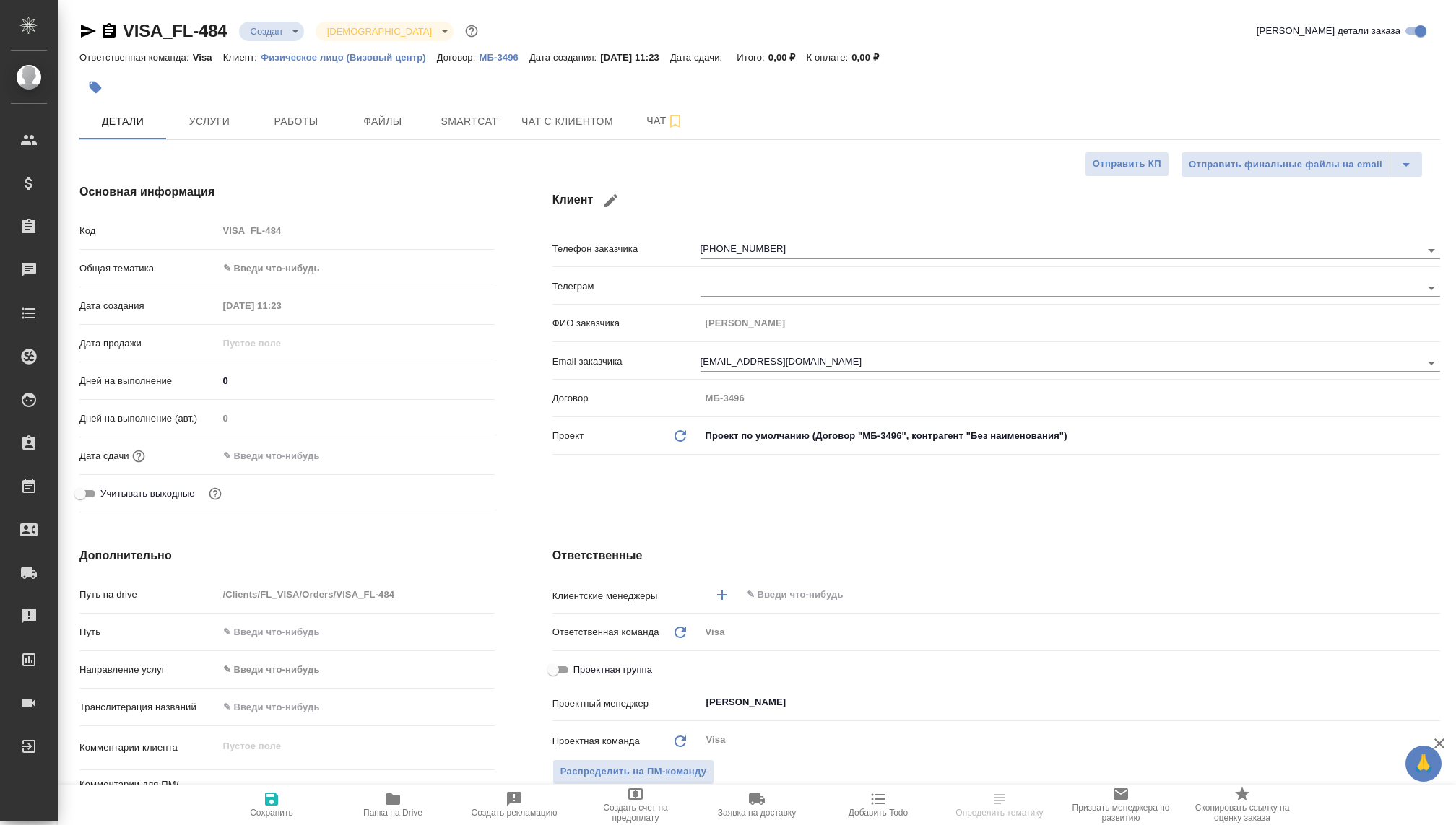
type textarea "x"
click at [537, 115] on span "Чат с клиентом" at bounding box center [567, 121] width 92 height 18
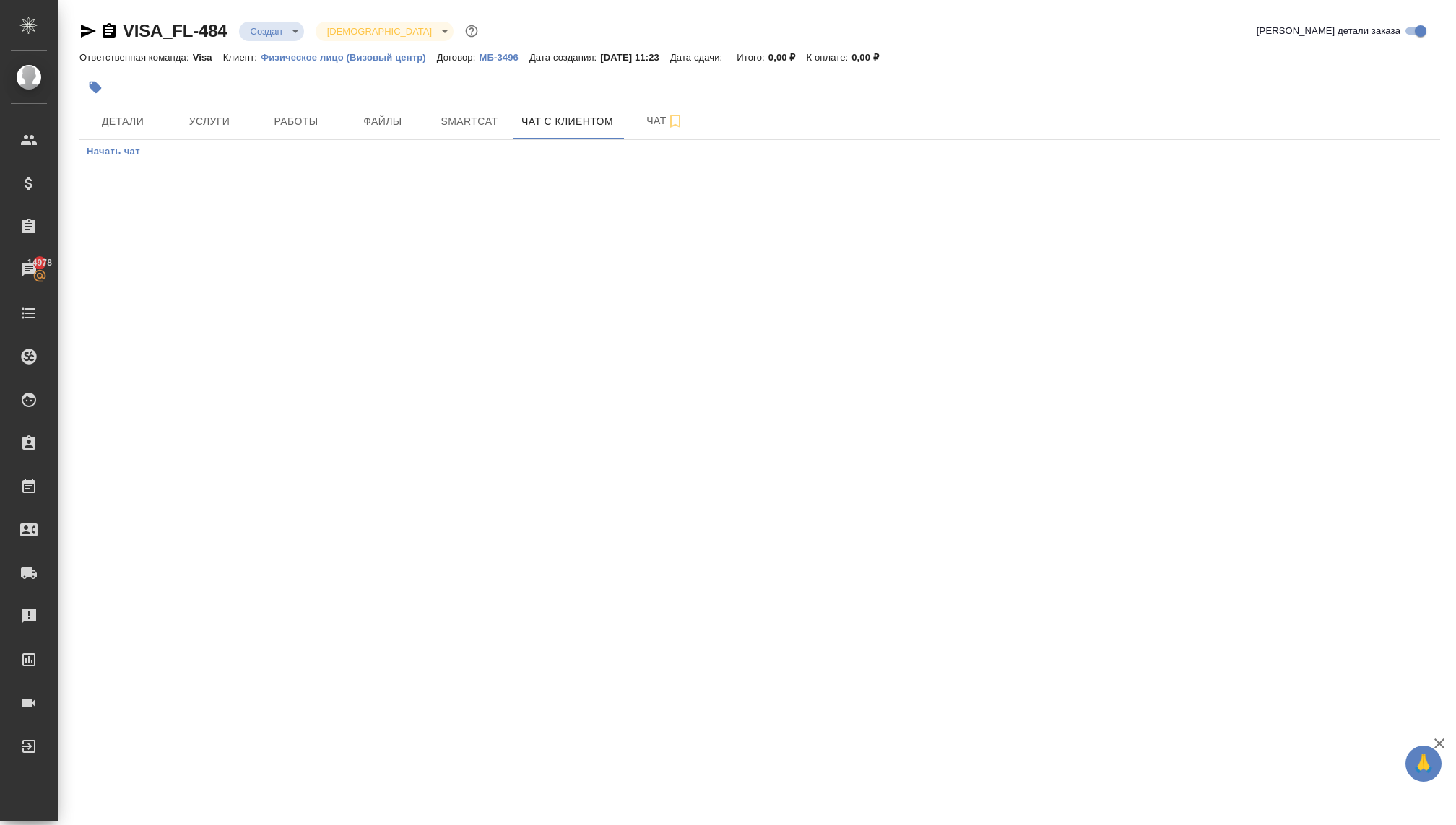
click at [111, 147] on span "Начать чат" at bounding box center [113, 152] width 53 height 16
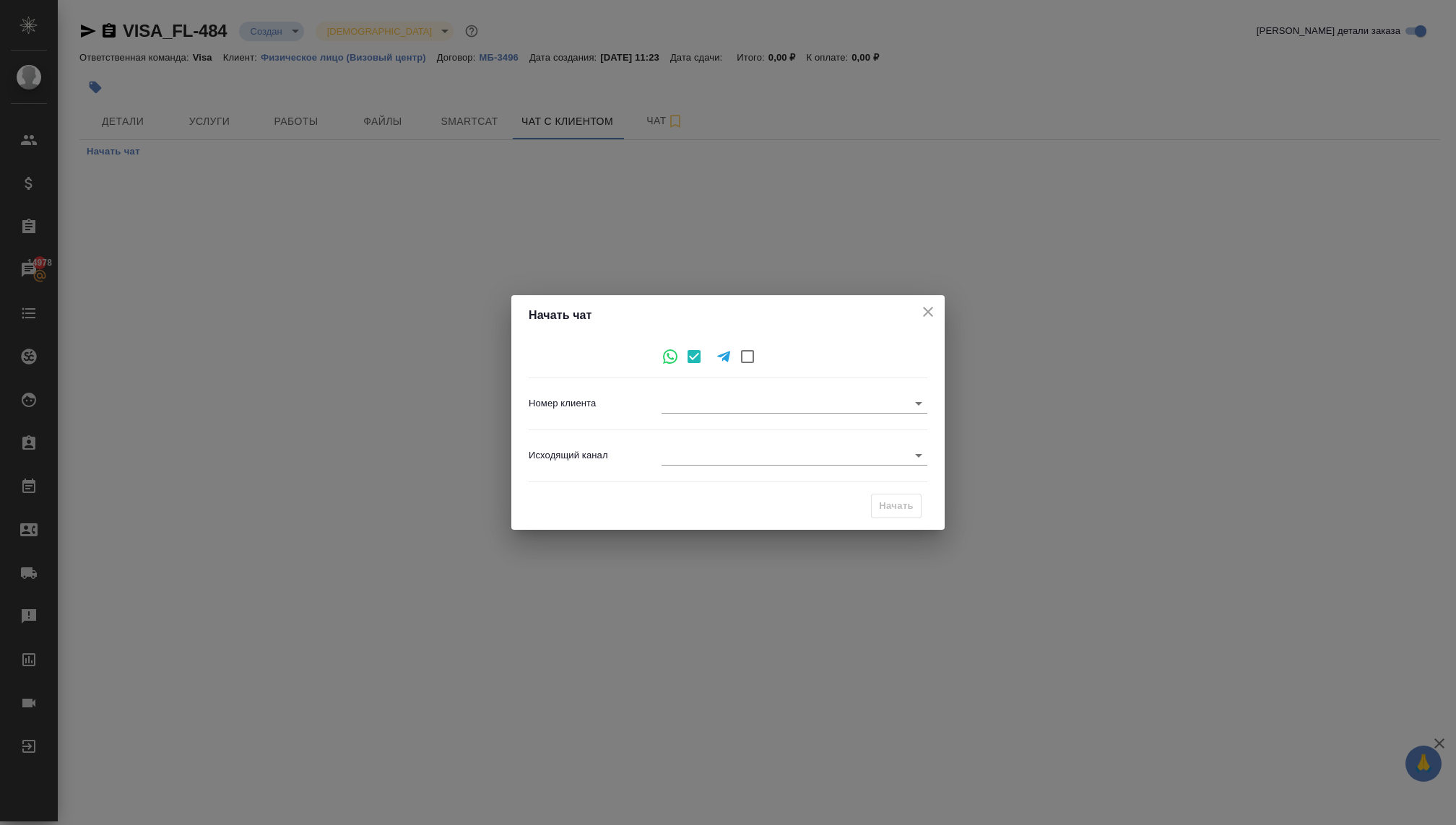
type input "[PHONE_NUMBER]"
click at [684, 457] on body "🙏 .cls-1 fill:#fff; AWATERA Kovaleva Ekaterina Клиенты Спецификации Заказы 1497…" at bounding box center [728, 412] width 1456 height 825
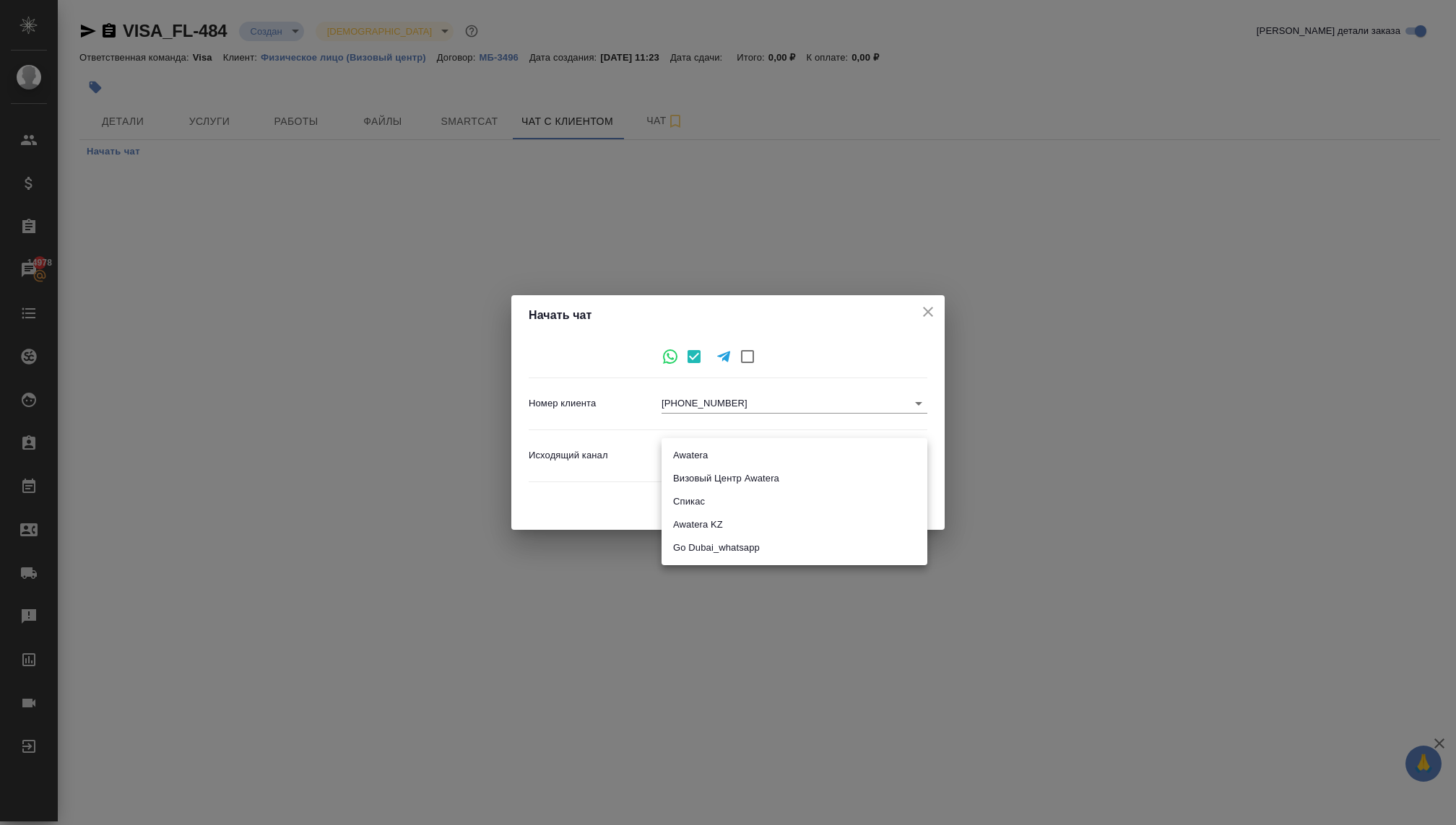
click at [699, 474] on li "Визовый Центр Awatera" at bounding box center [794, 479] width 266 height 23
type input "4"
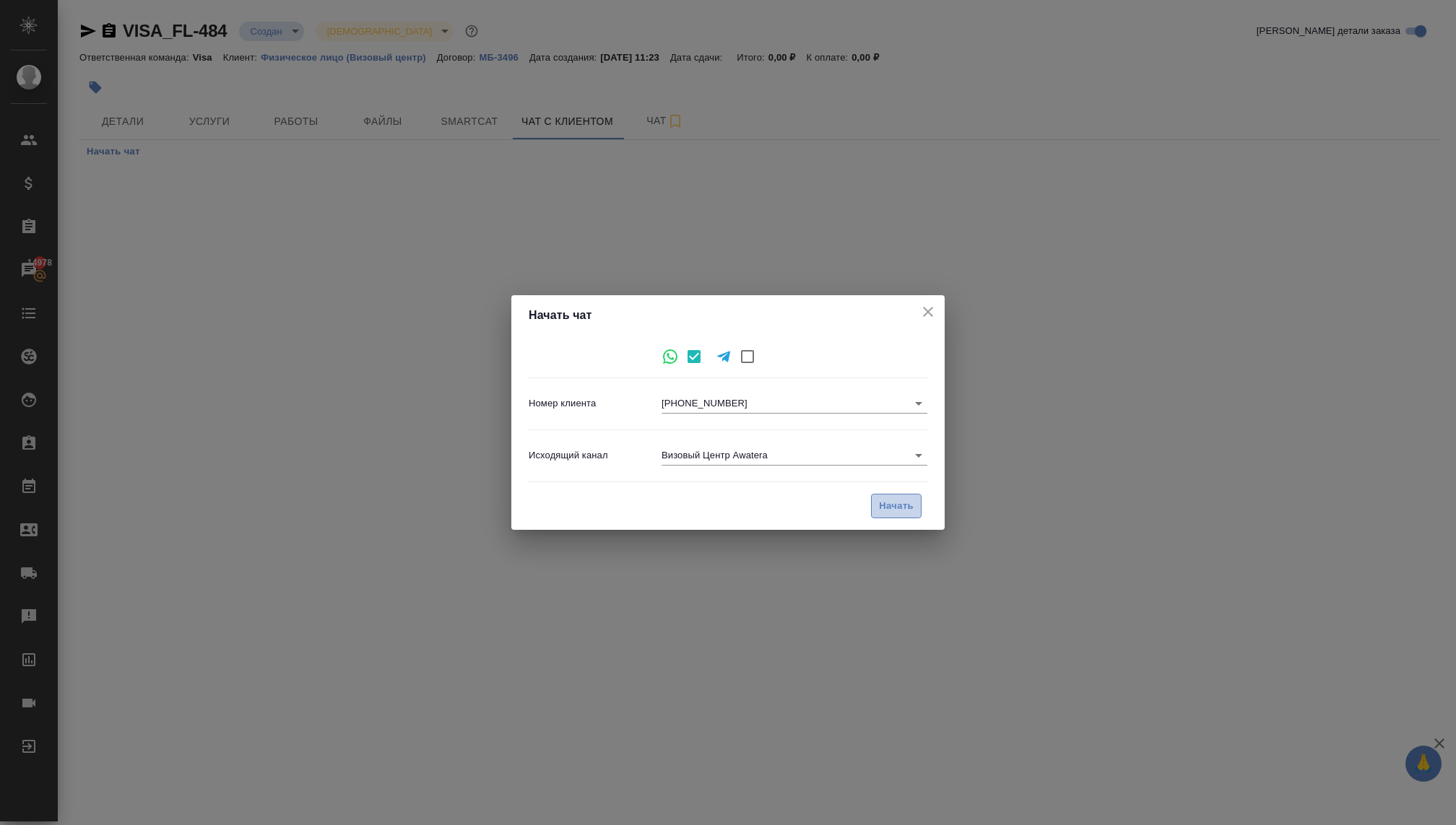
click at [882, 503] on span "Начать" at bounding box center [897, 506] width 35 height 16
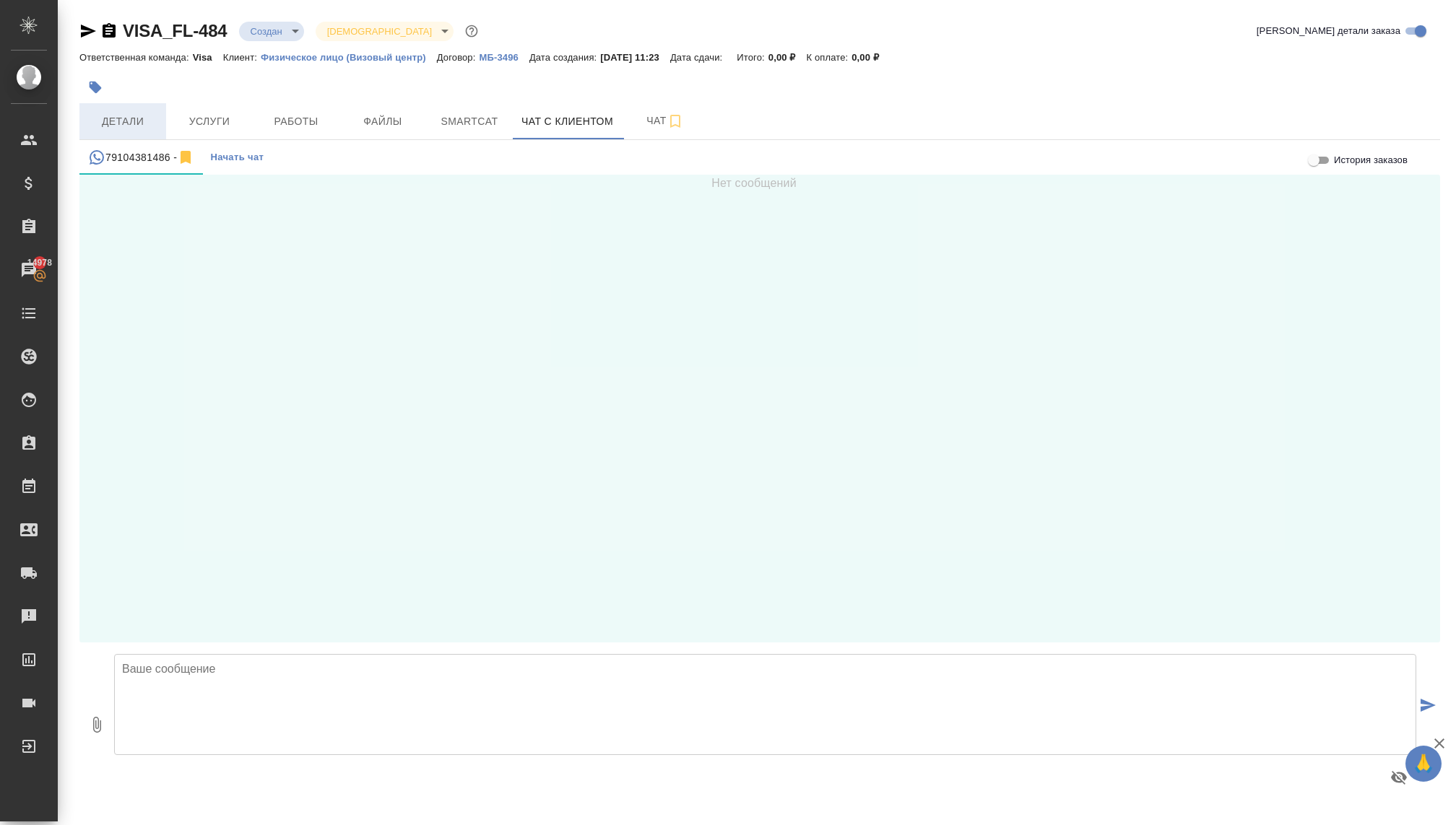
click at [134, 119] on span "Детали" at bounding box center [123, 121] width 70 height 18
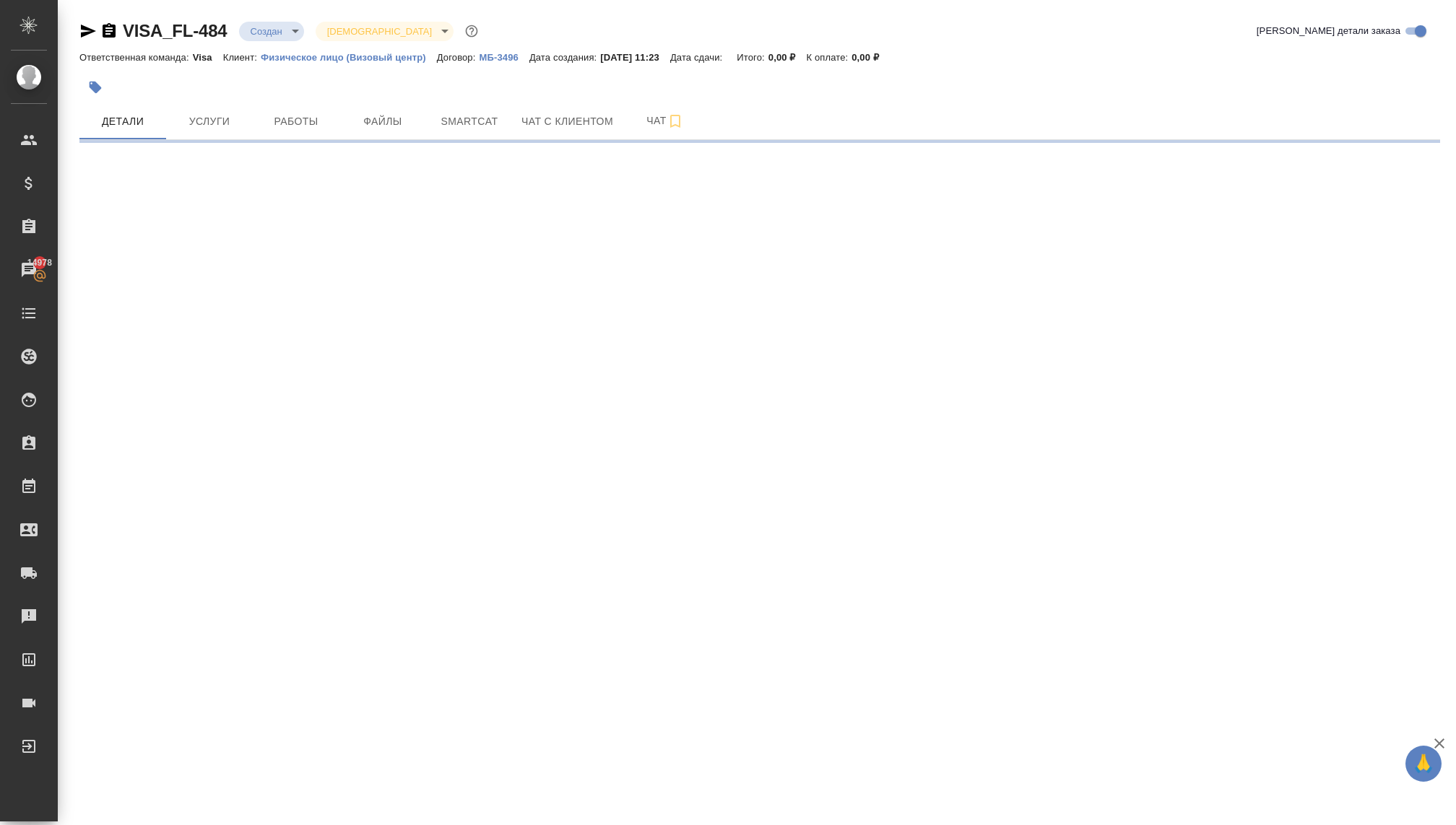
select select "RU"
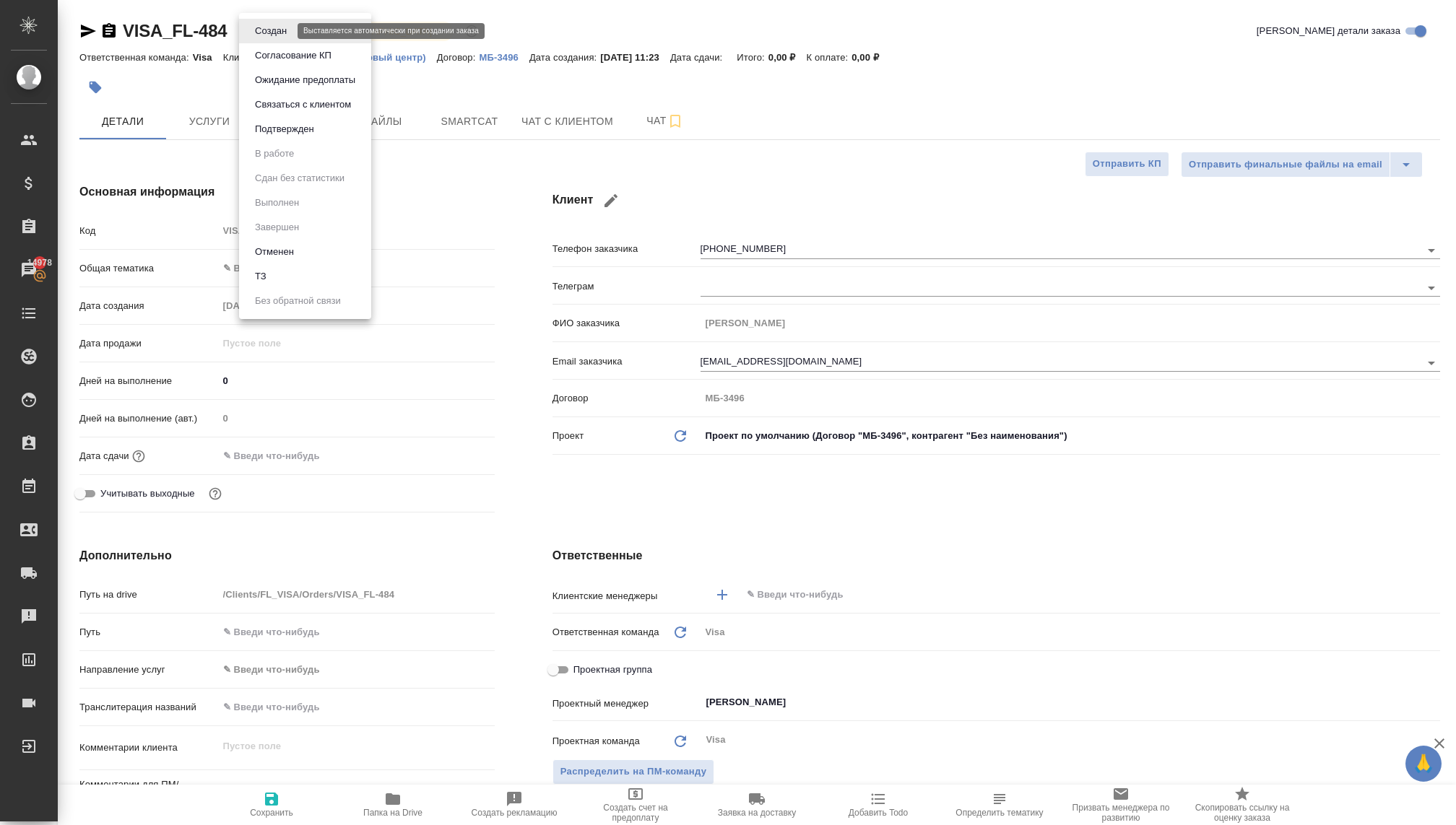
click at [273, 28] on body "🙏 .cls-1 fill:#fff; AWATERA Kovaleva Ekaterina Клиенты Спецификации Заказы 1497…" at bounding box center [728, 412] width 1456 height 825
type textarea "x"
click at [282, 103] on button "Связаться с клиентом" at bounding box center [303, 104] width 104 height 15
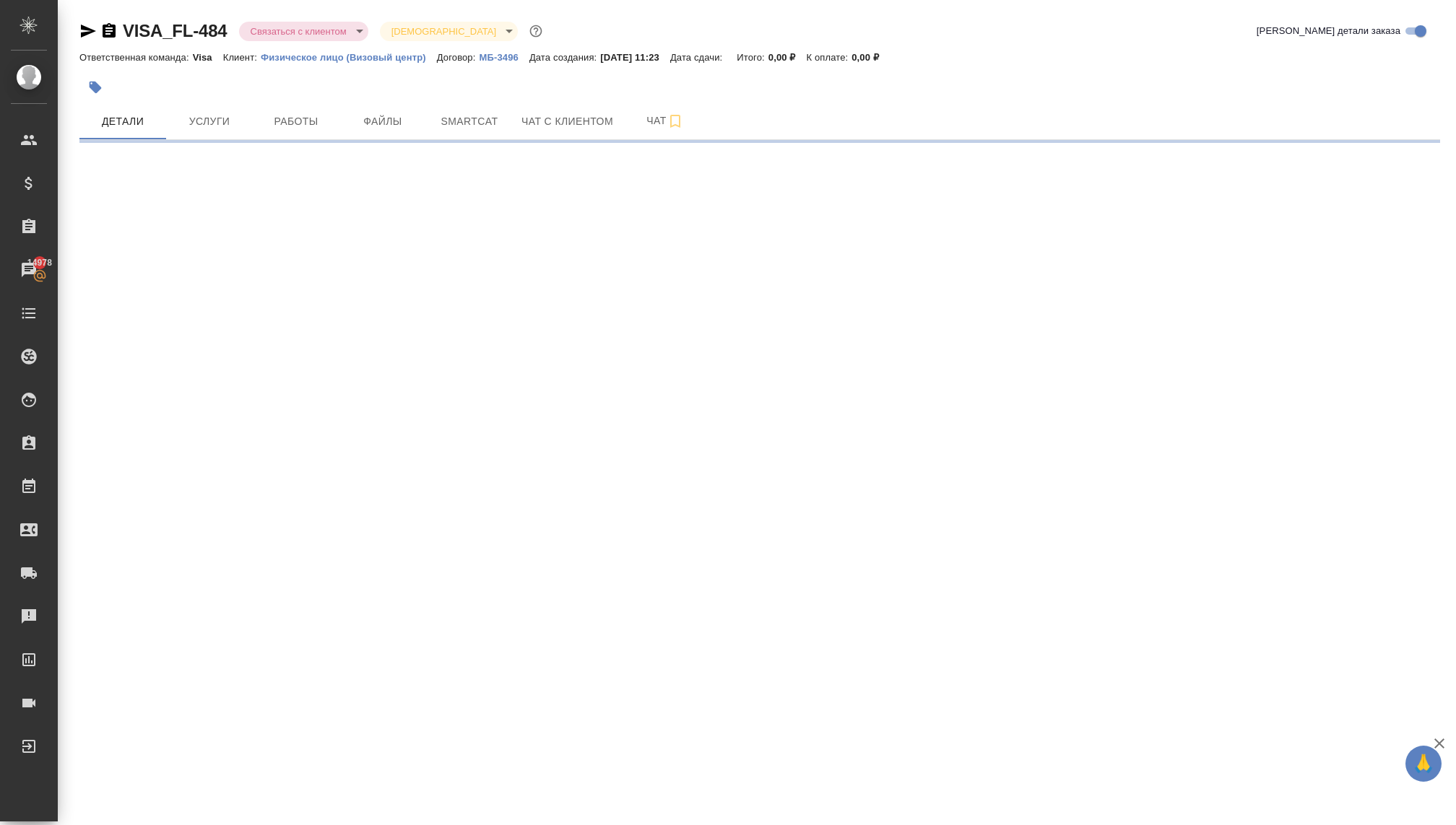
select select "RU"
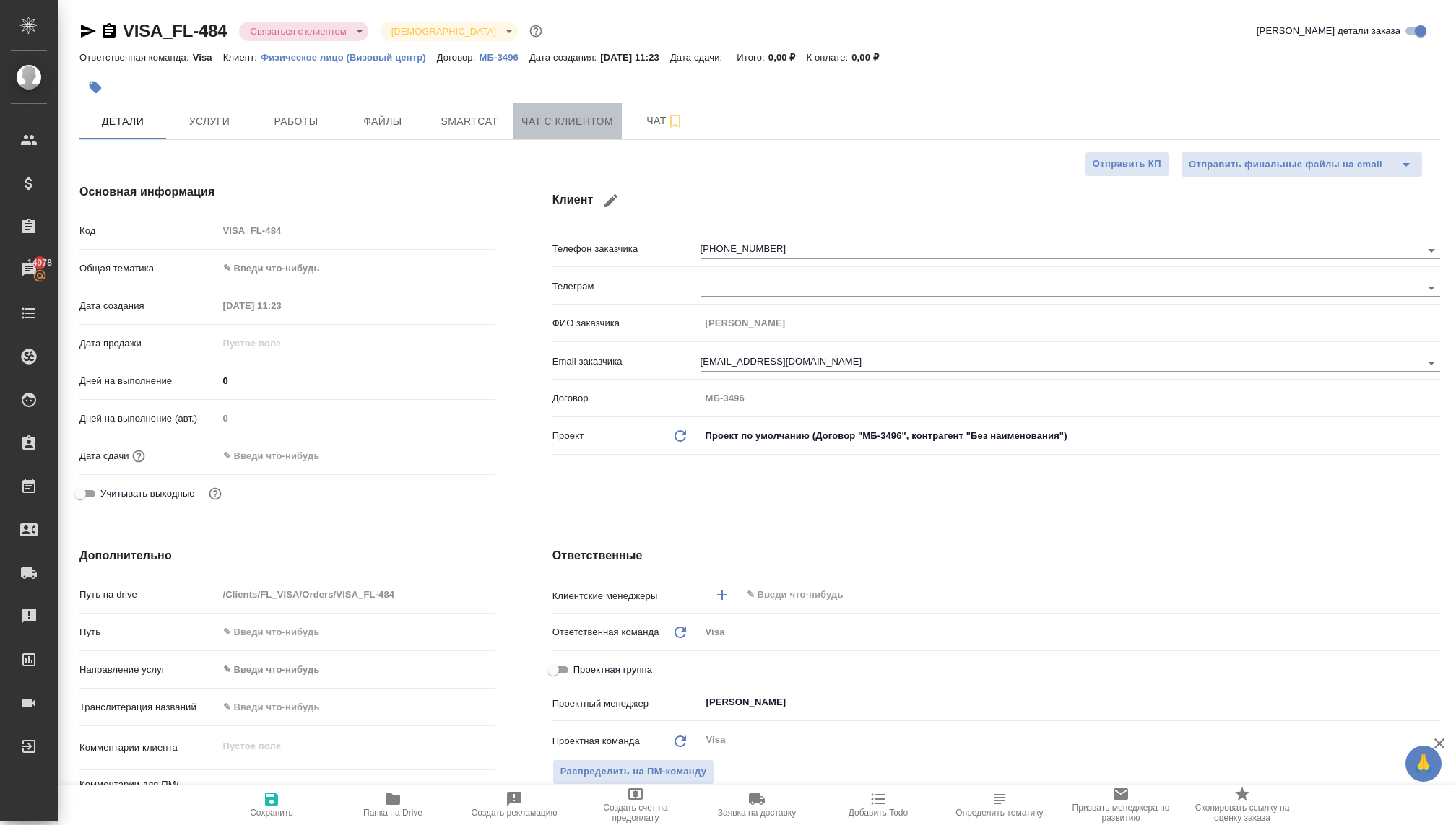
click at [551, 115] on span "Чат с клиентом" at bounding box center [567, 121] width 92 height 18
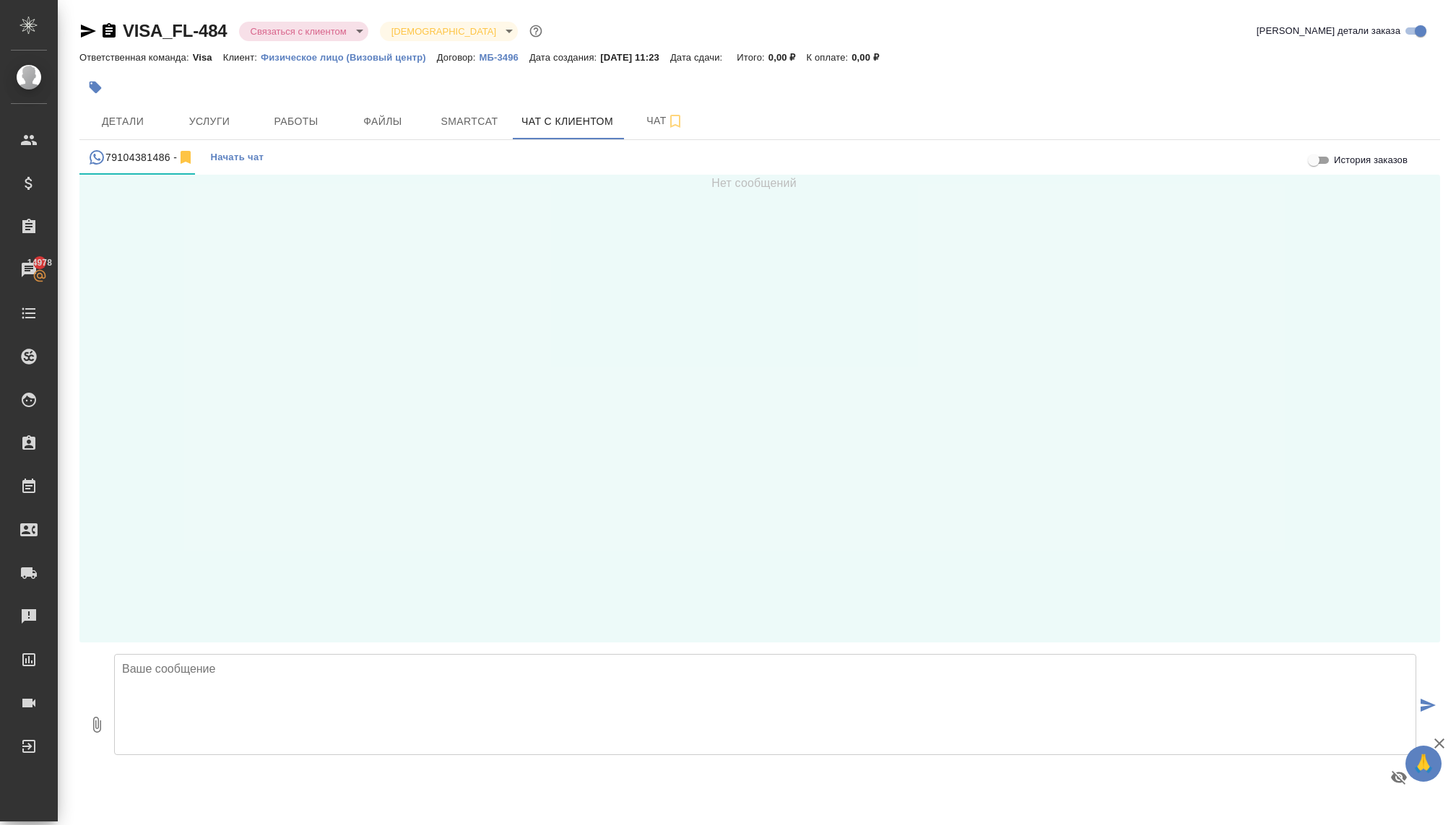
click at [425, 694] on textarea at bounding box center [765, 704] width 1302 height 102
type textarea "Добрый день, Татьяна!"
click at [148, 127] on span "Детали" at bounding box center [123, 121] width 70 height 18
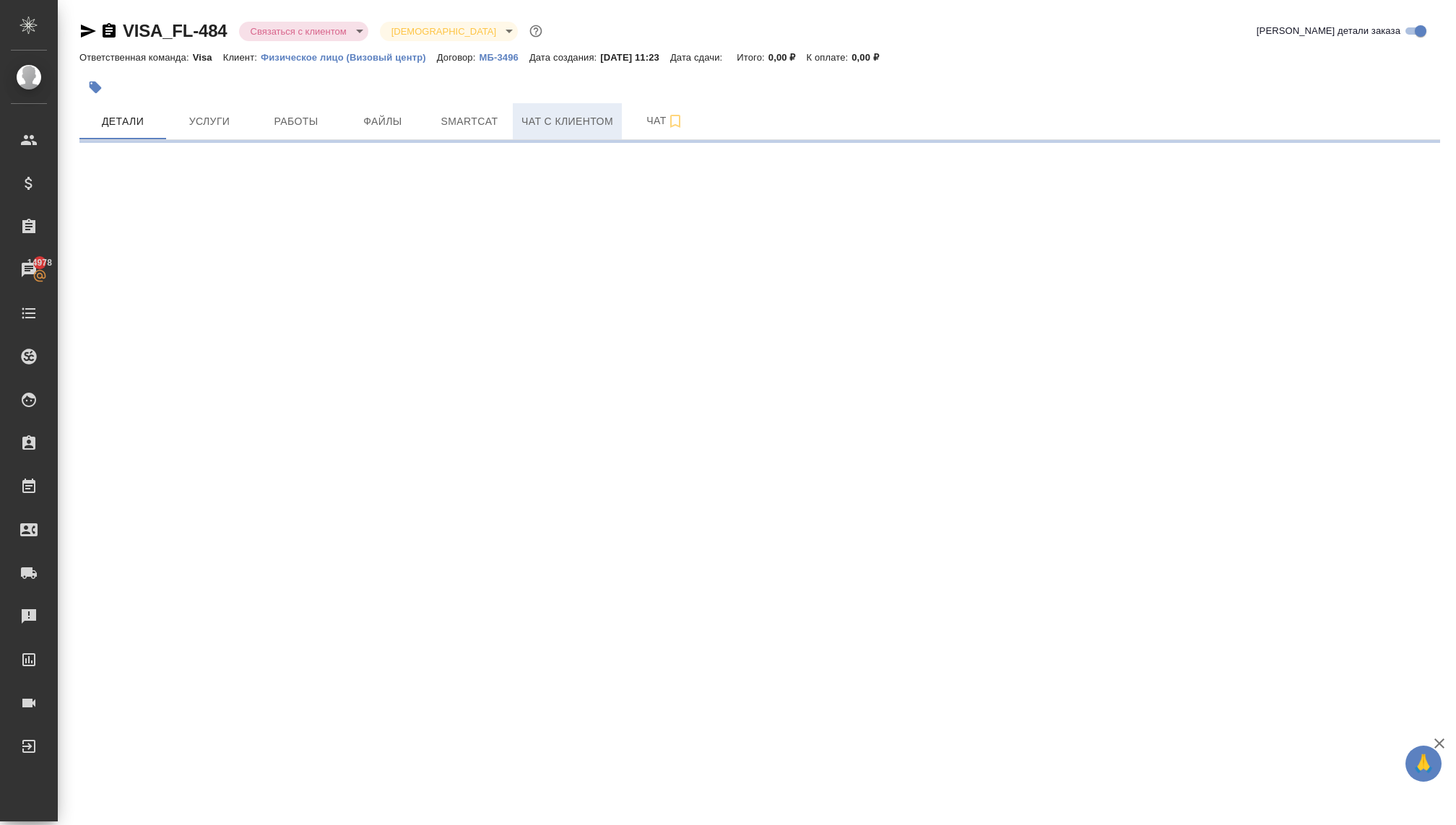
select select "RU"
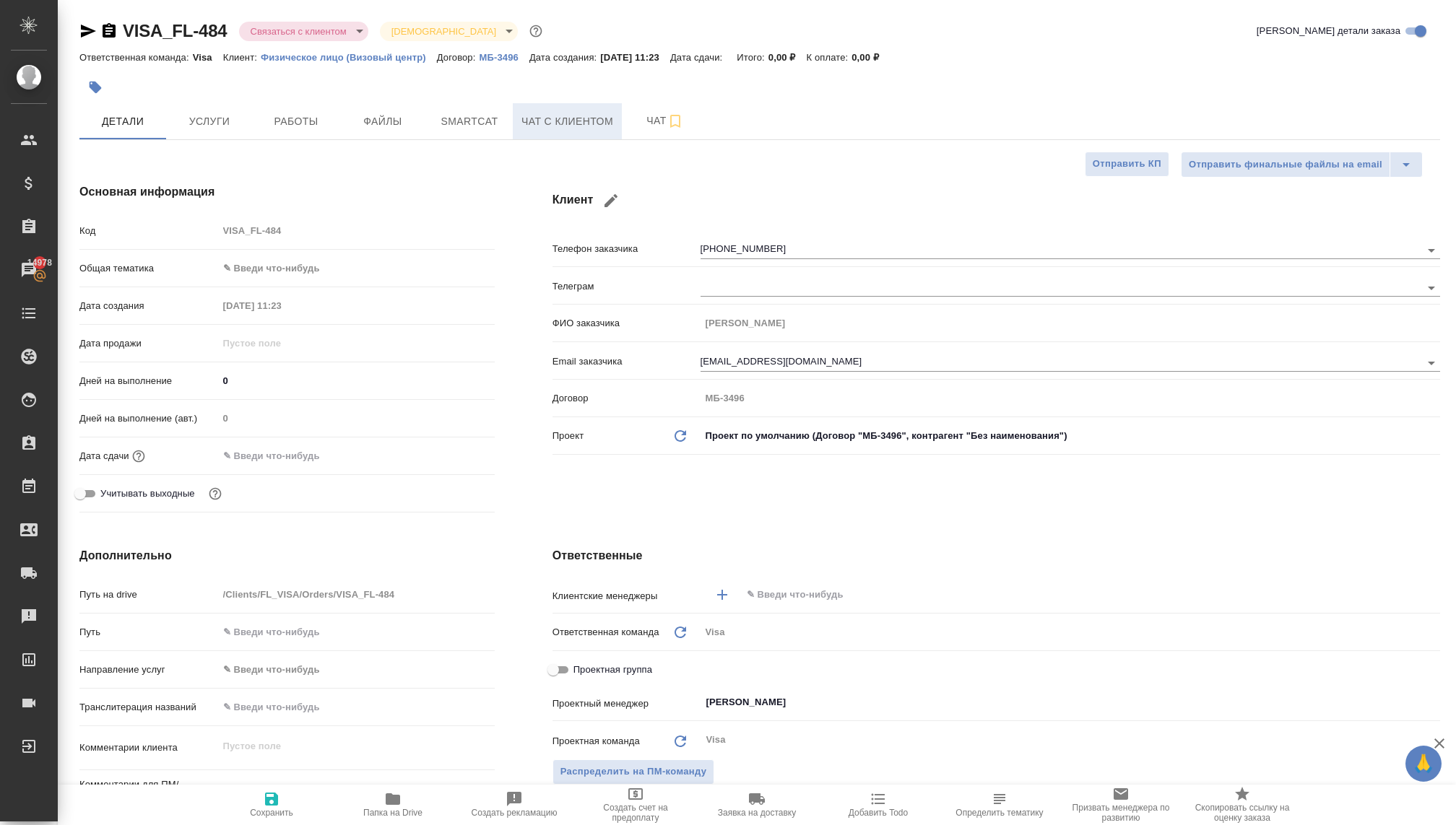
click at [562, 126] on span "Чат с клиентом" at bounding box center [567, 121] width 92 height 18
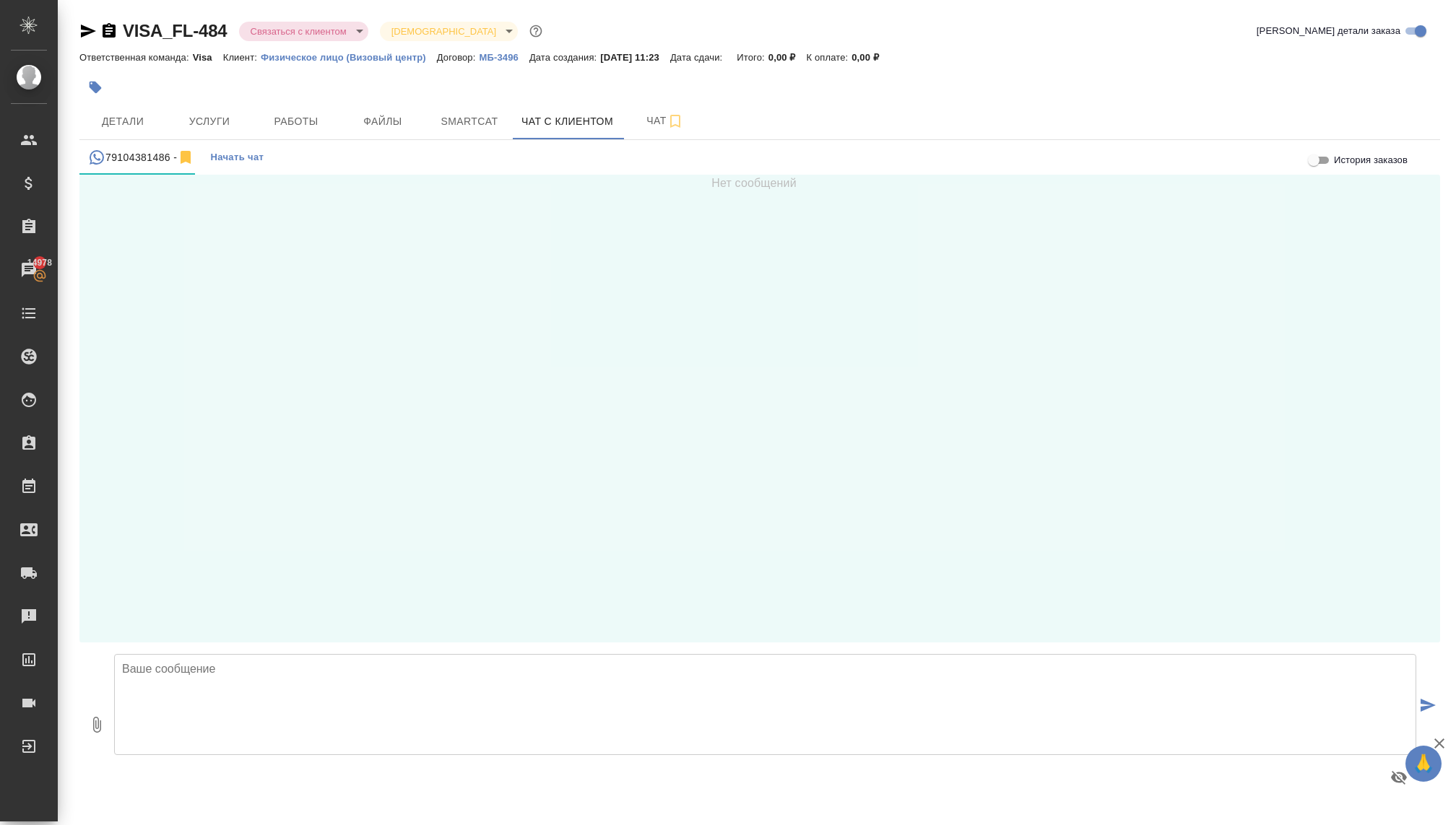
click at [269, 688] on textarea at bounding box center [765, 704] width 1302 height 102
type textarea "Добрый день, Татьяна! Меня Екатерина зовут, визовый менеджер!"
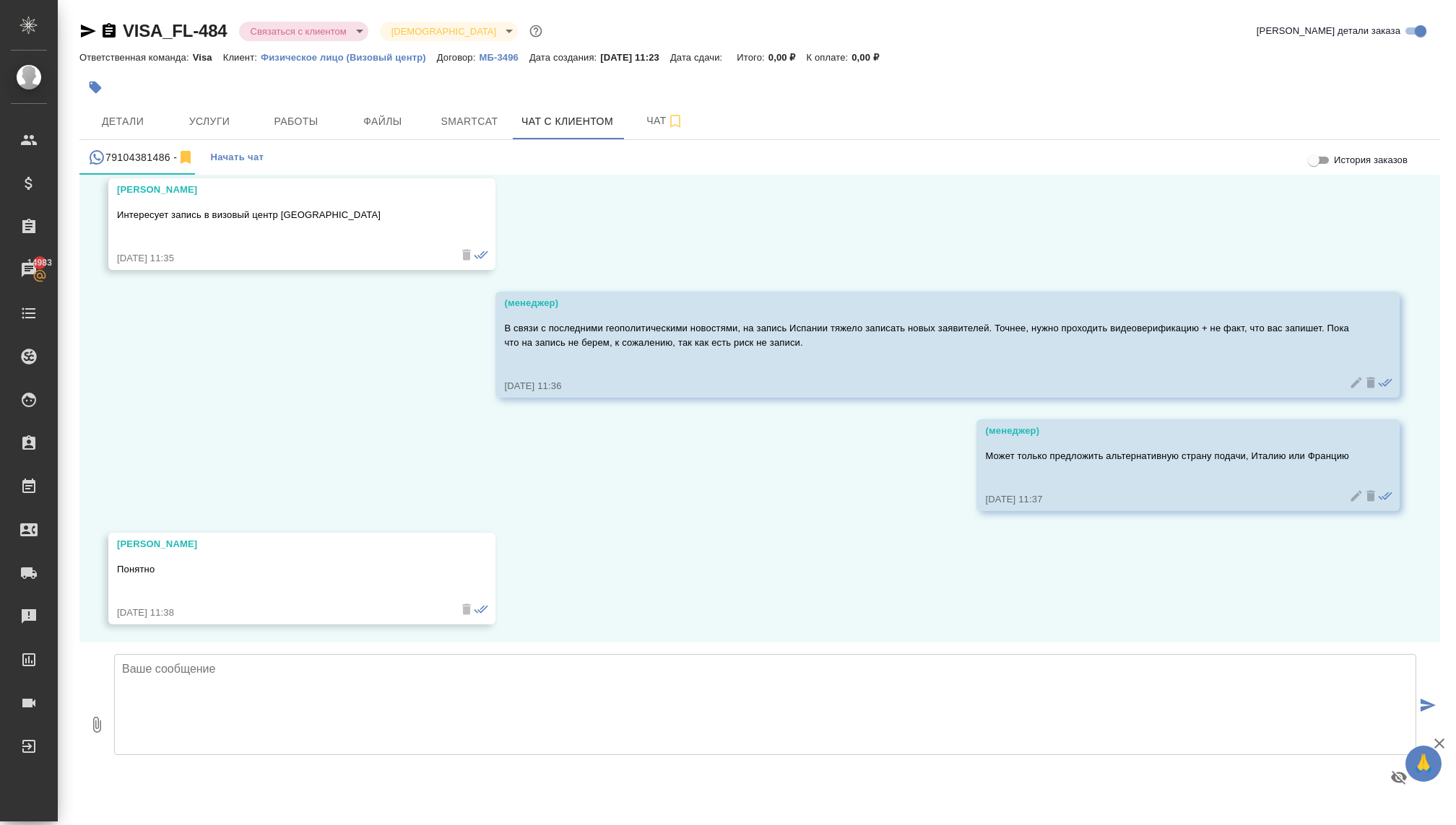
scroll to position [290, 0]
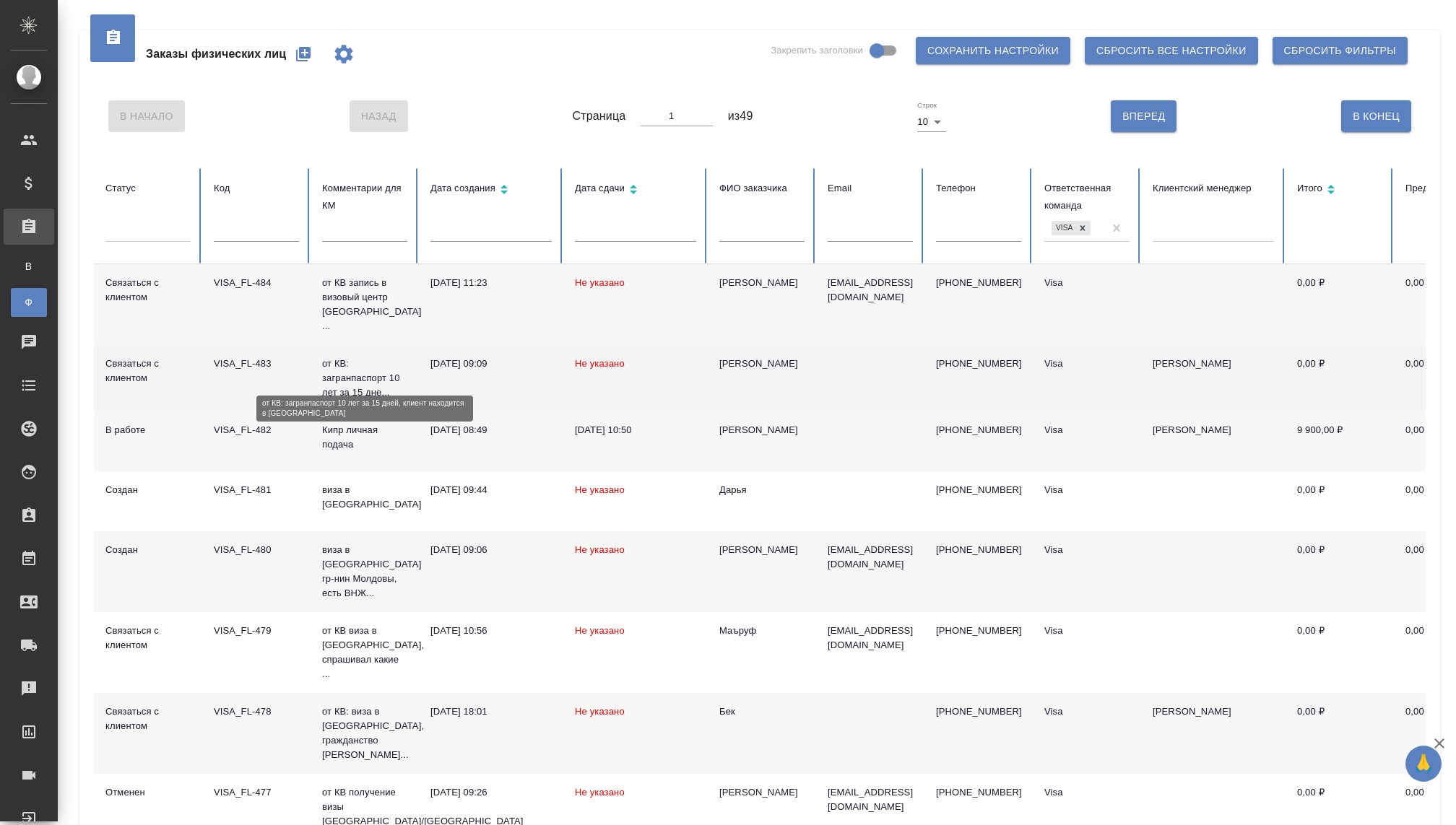
click at [350, 373] on p "от КВ: загранпаспорт 10 лет за 15 дне..." at bounding box center [365, 378] width 85 height 44
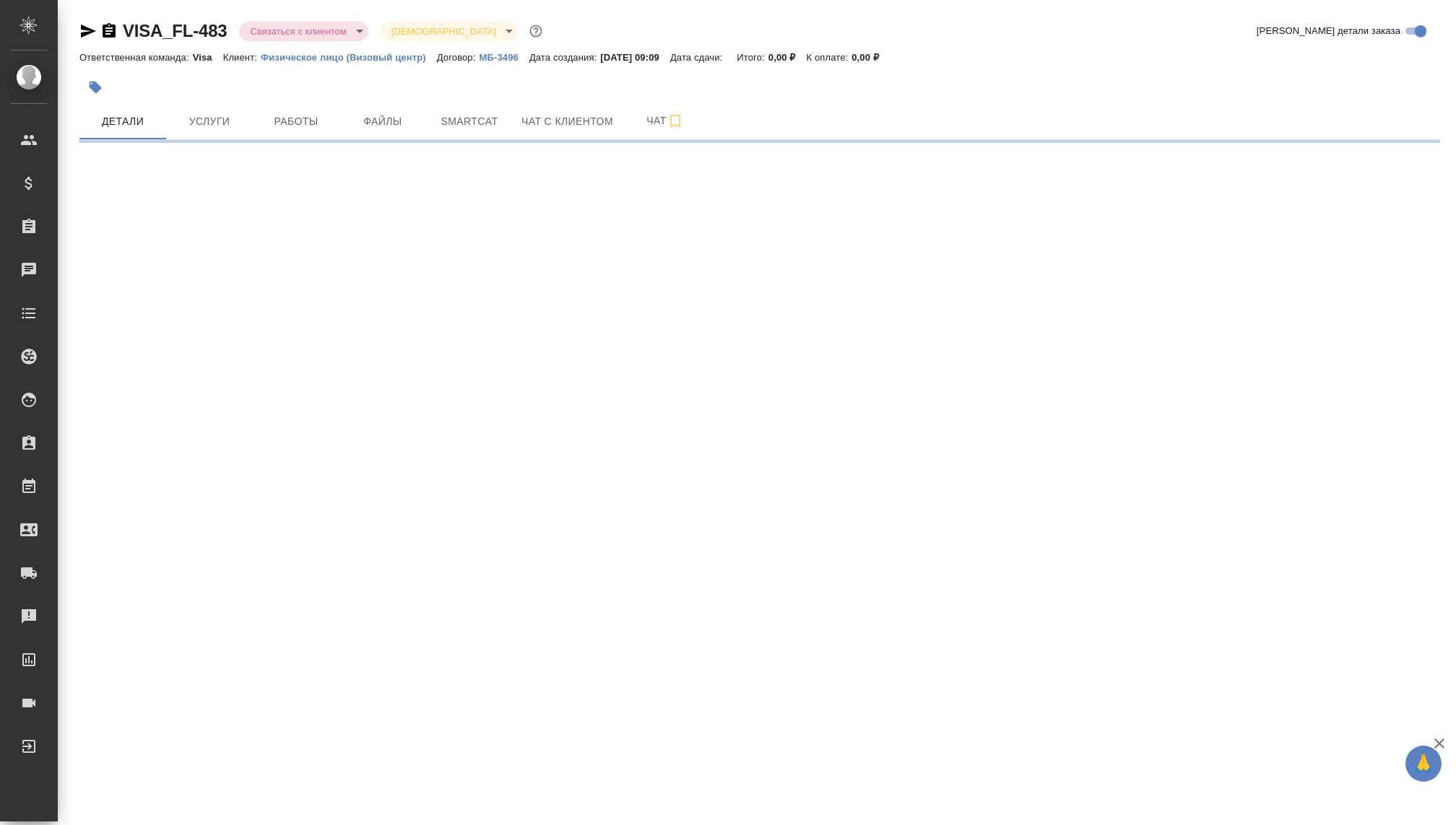
select select "RU"
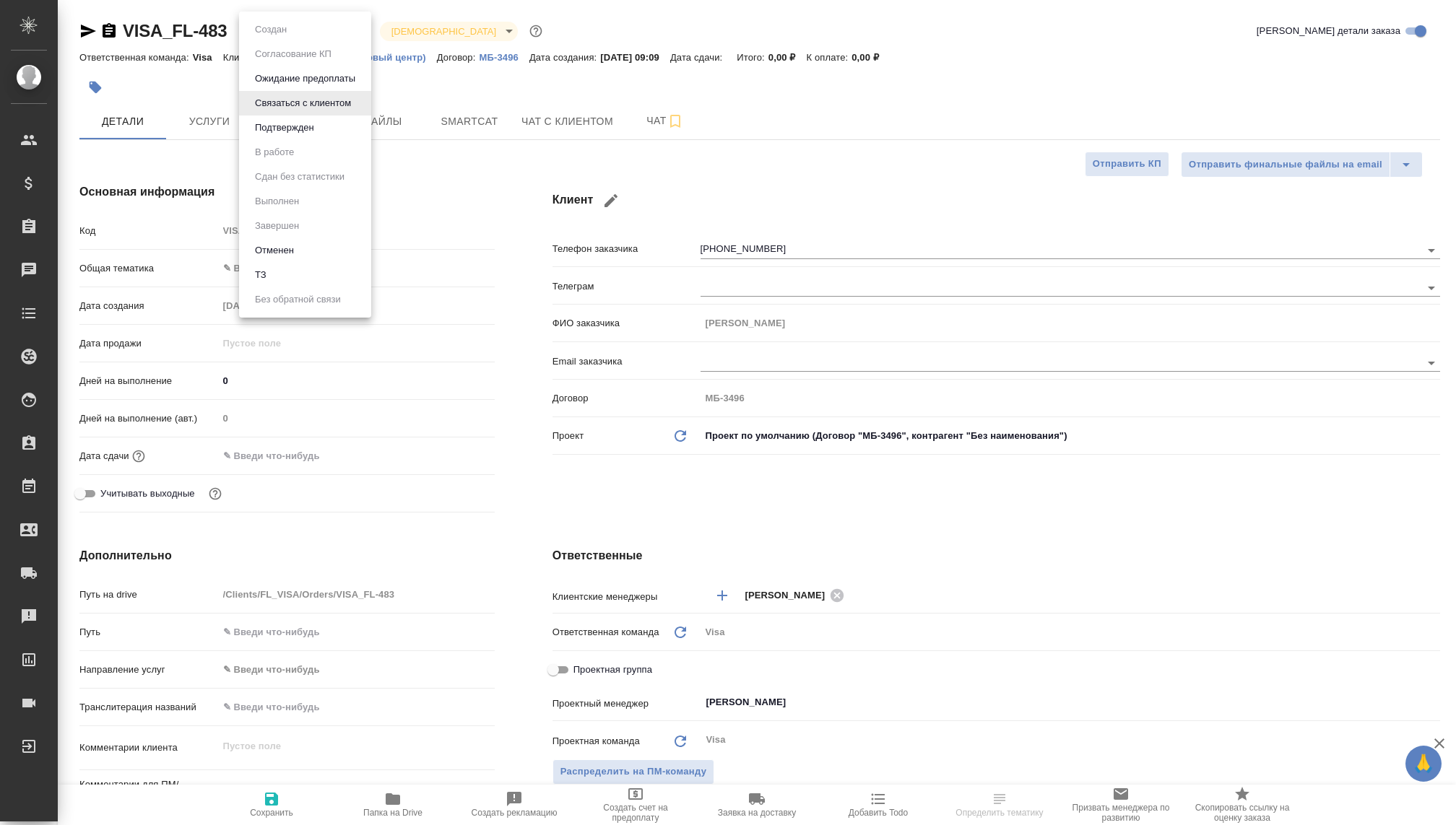
click at [264, 30] on body "🙏 .cls-1 fill:#fff; AWATERA [PERSON_NAME] Спецификации Заказы Чаты Todo Проекты…" at bounding box center [728, 412] width 1456 height 825
type textarea "x"
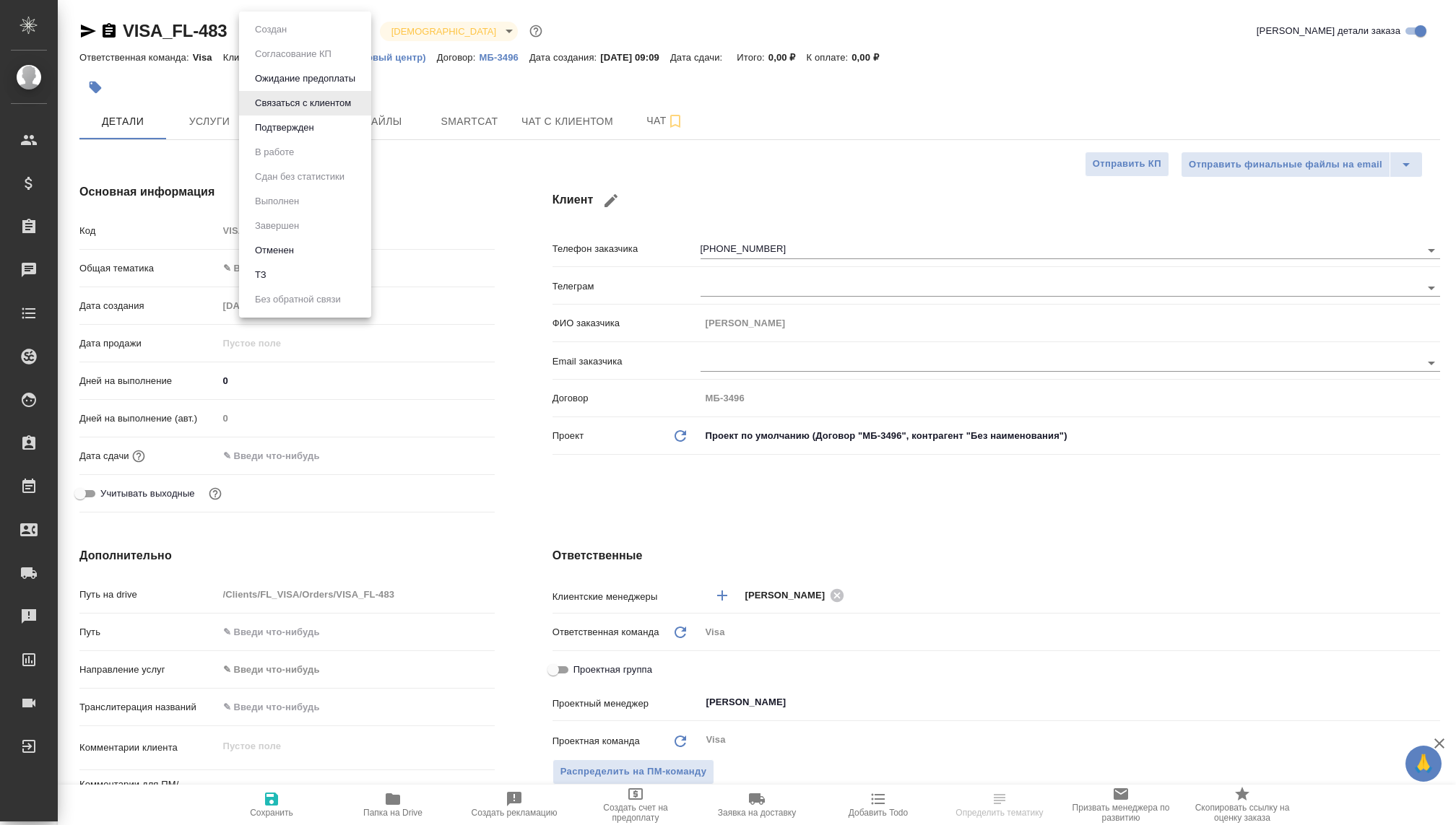
type textarea "x"
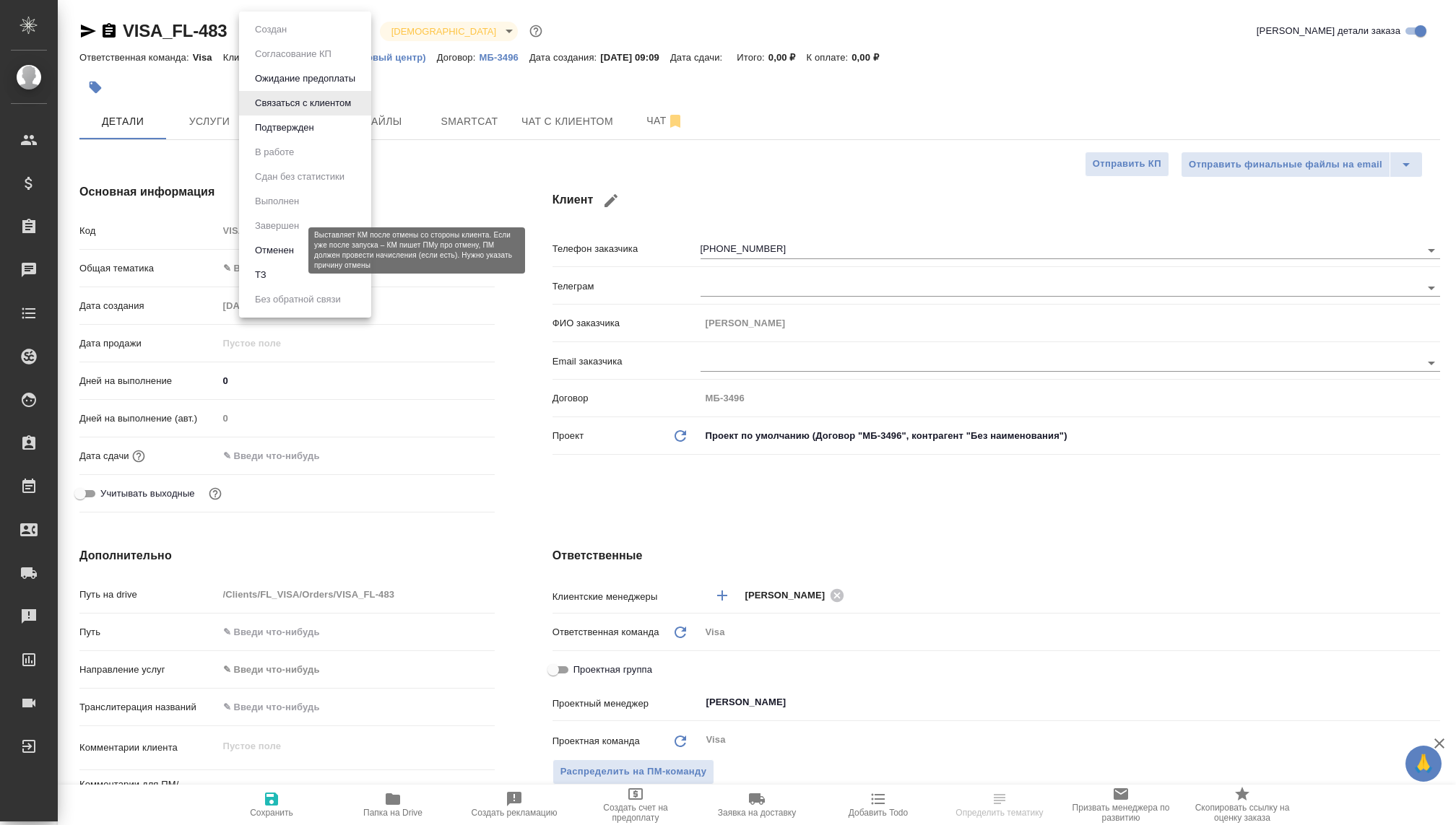
click at [264, 252] on button "Отменен" at bounding box center [274, 250] width 47 height 15
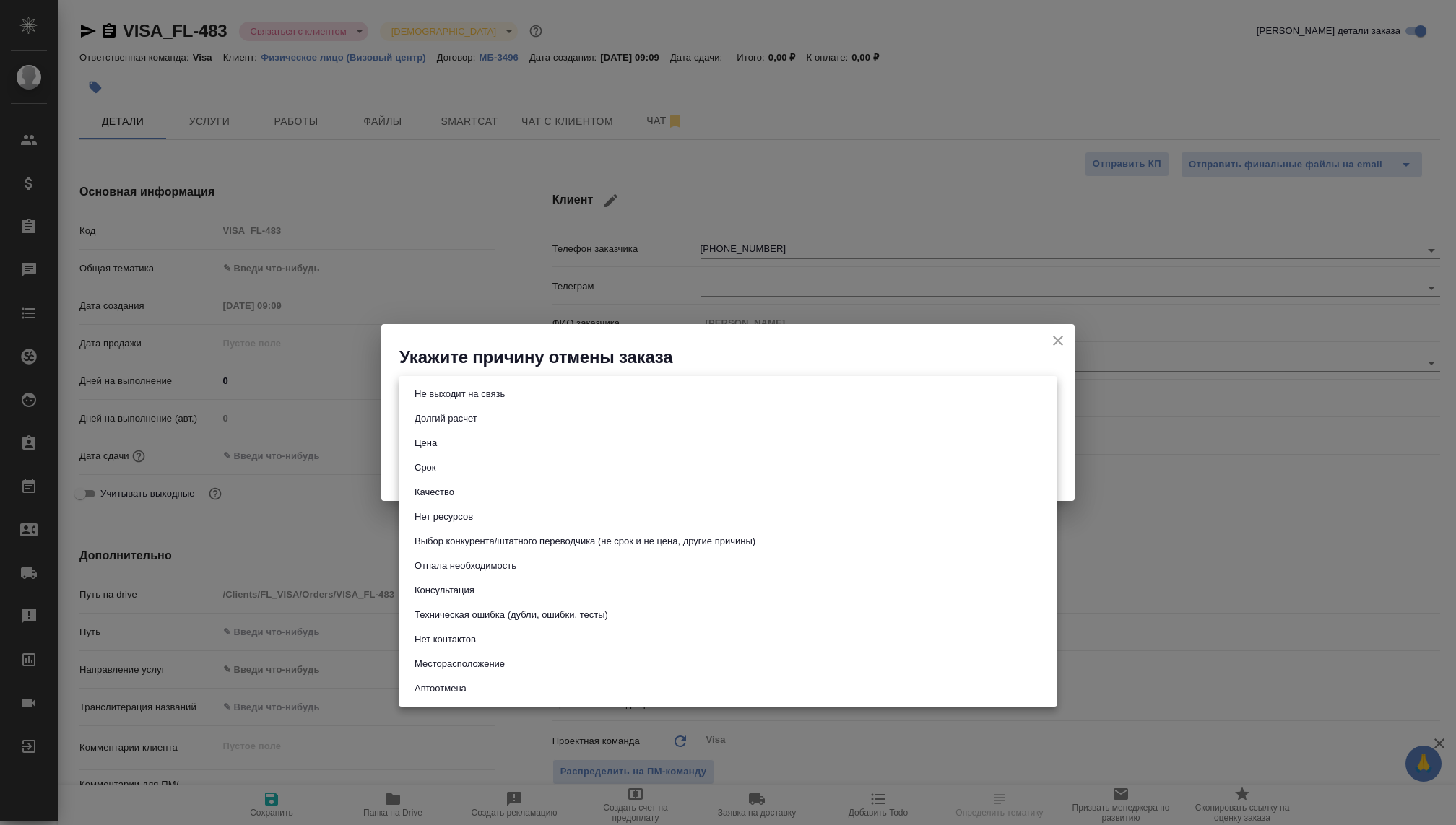
click at [511, 398] on body "🙏 .cls-1 fill:#fff; AWATERA Kovaleva Ekaterina Клиенты Спецификации Заказы Чаты…" at bounding box center [728, 412] width 1456 height 825
click at [431, 447] on button "Цена" at bounding box center [426, 443] width 31 height 15
type input "price"
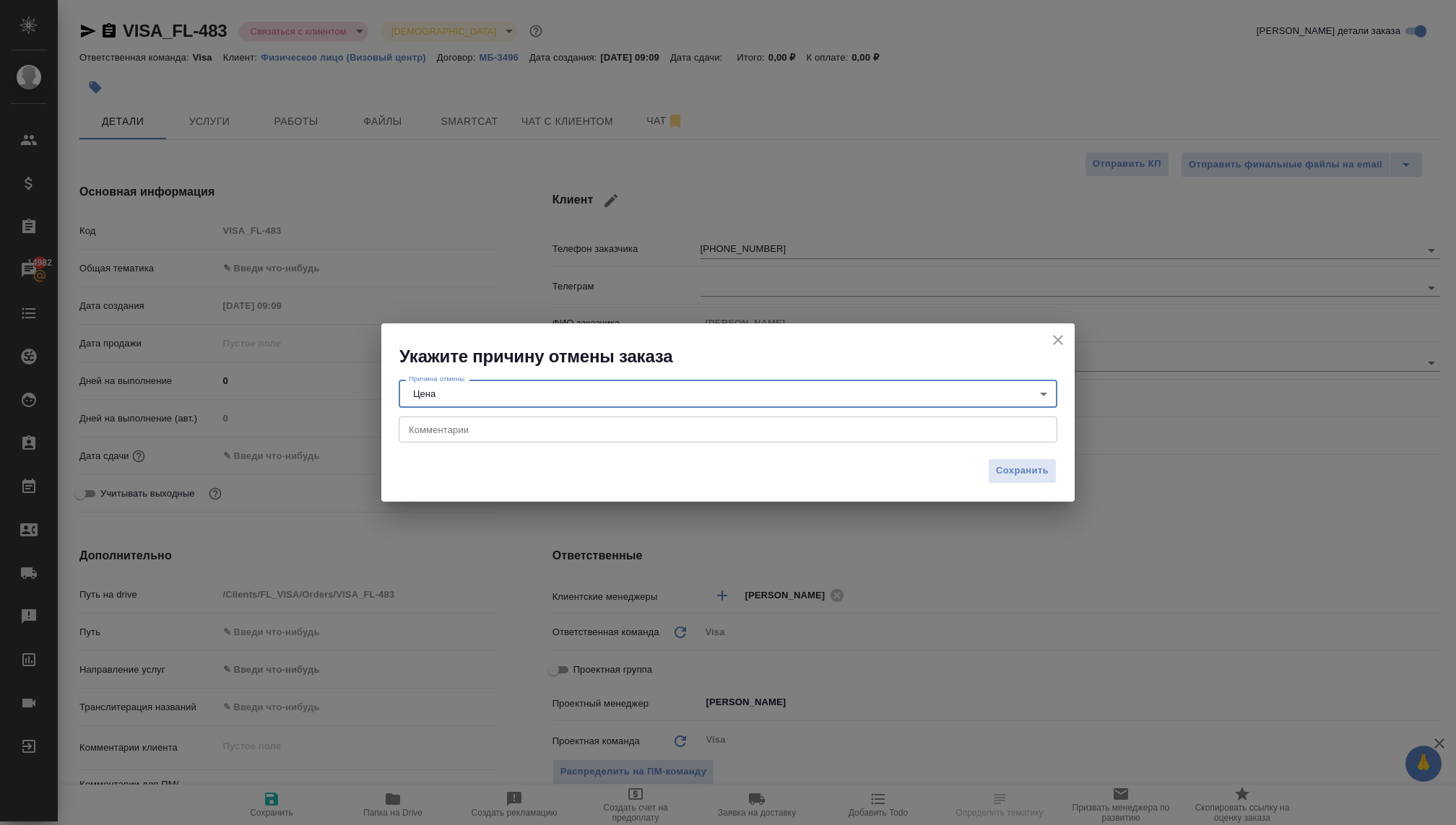
click at [431, 437] on div "x Комментарии" at bounding box center [728, 429] width 659 height 26
type textarea "Дорого"
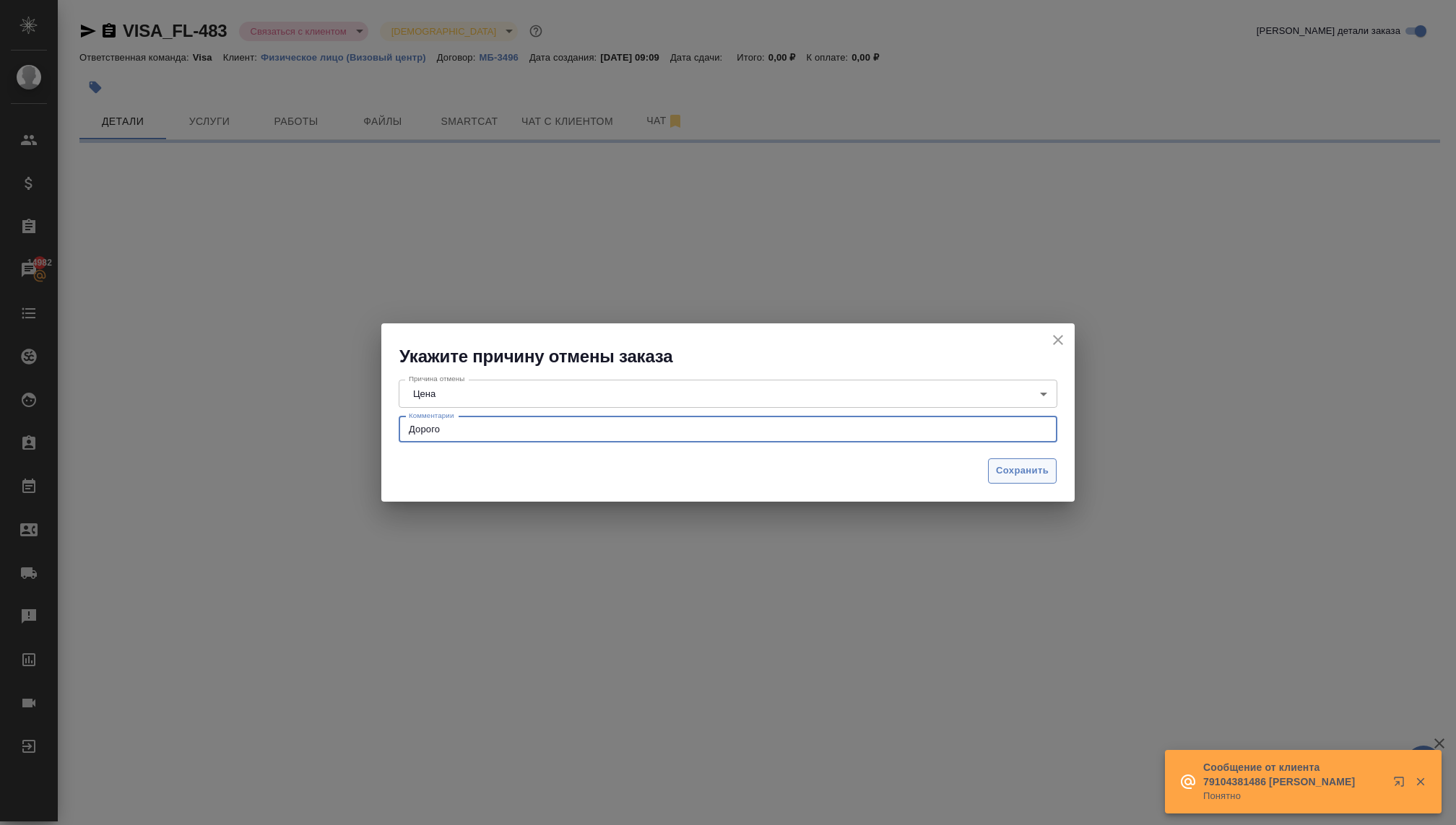
select select "RU"
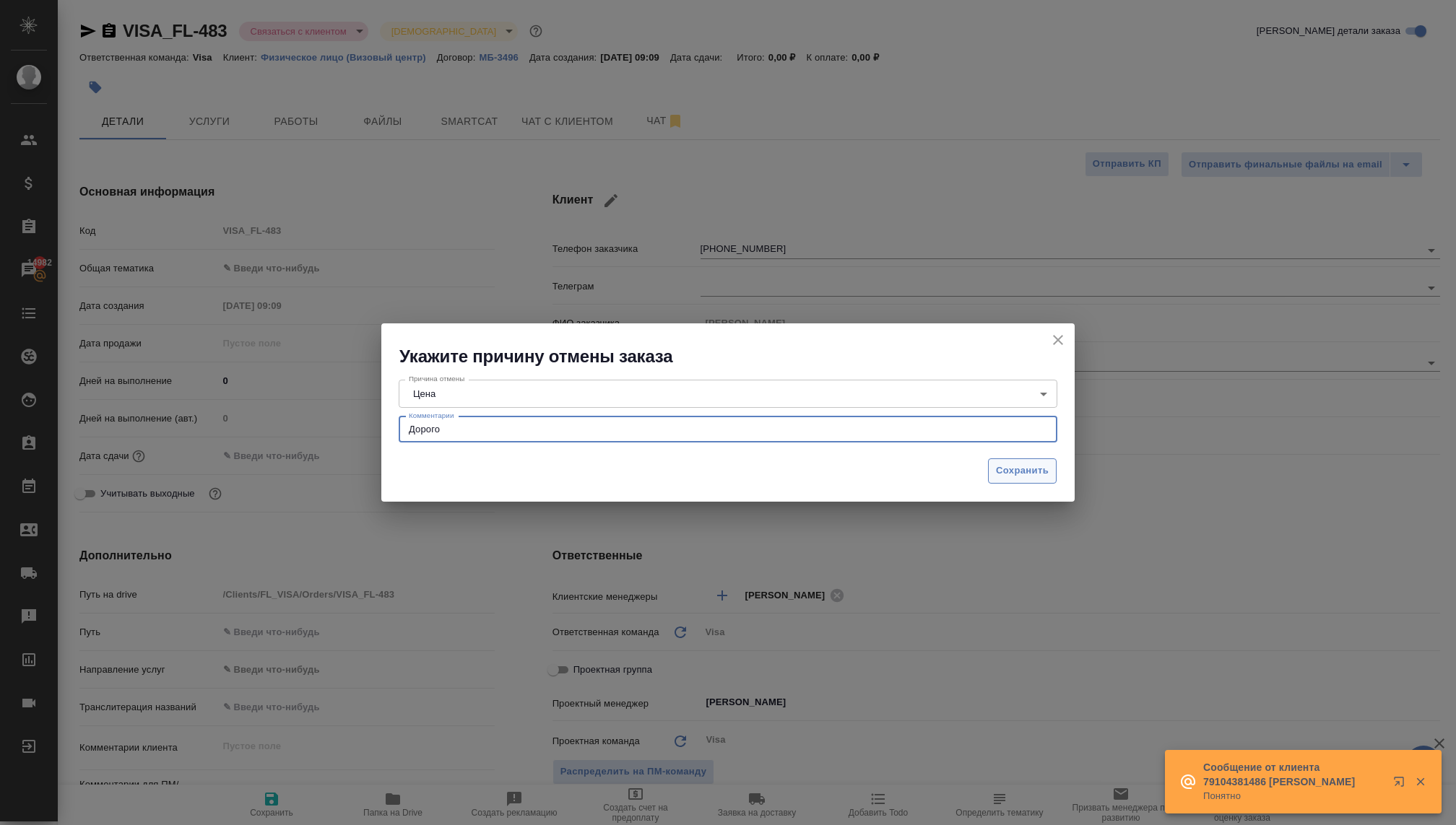
type textarea "Дорого"
type textarea "x"
click at [1025, 470] on span "Сохранить" at bounding box center [1022, 471] width 52 height 16
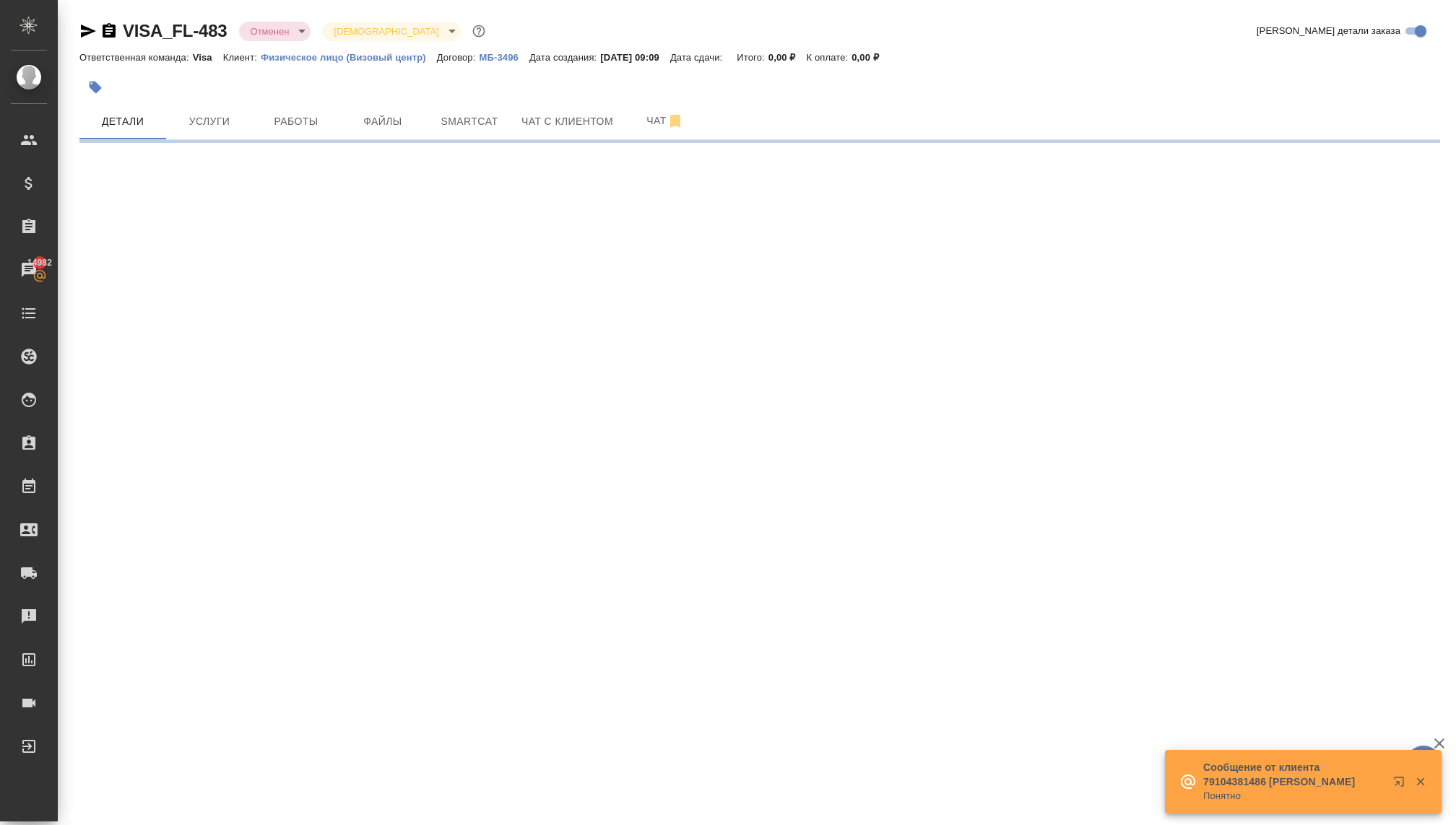
select select "RU"
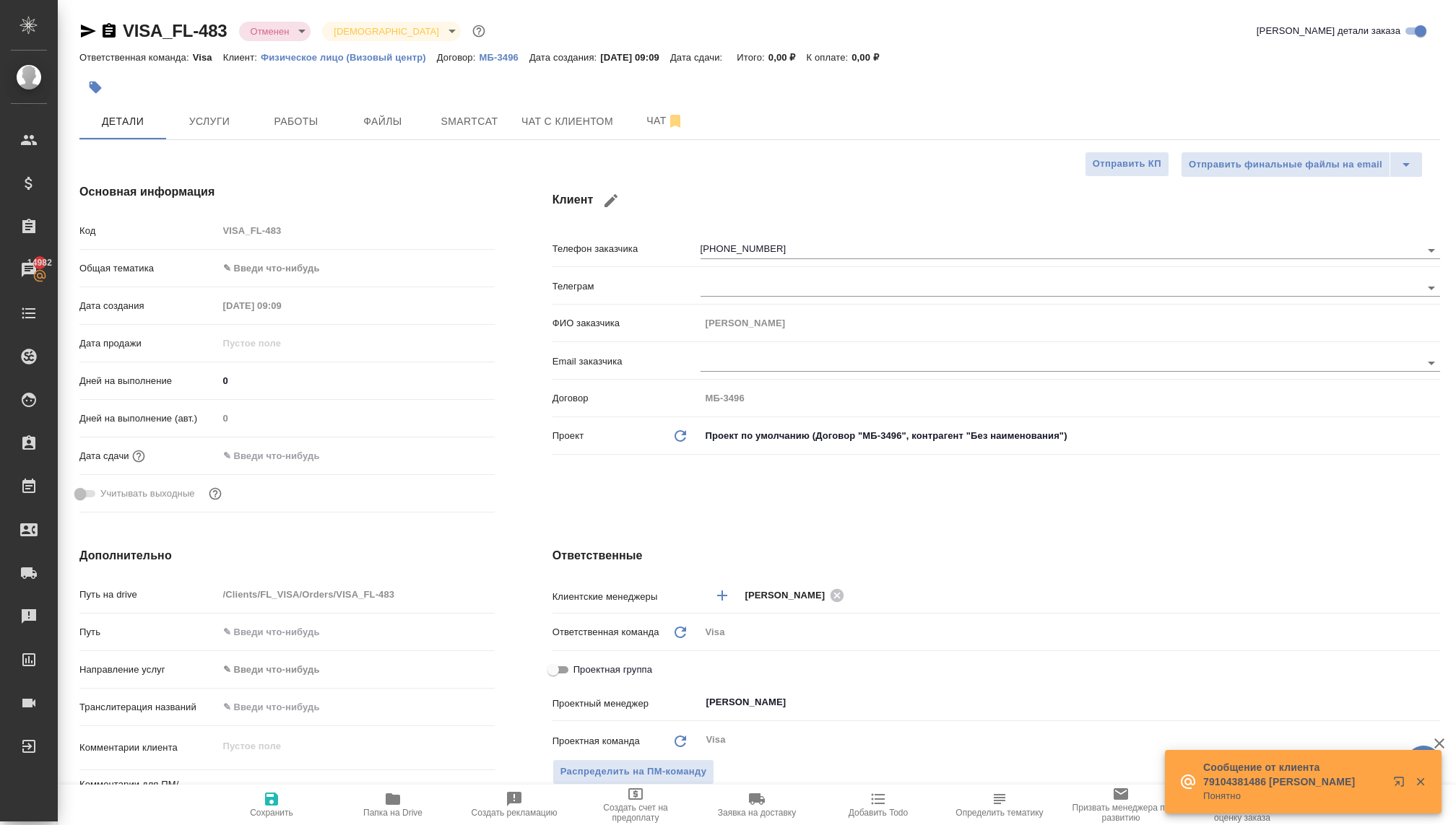
type textarea "x"
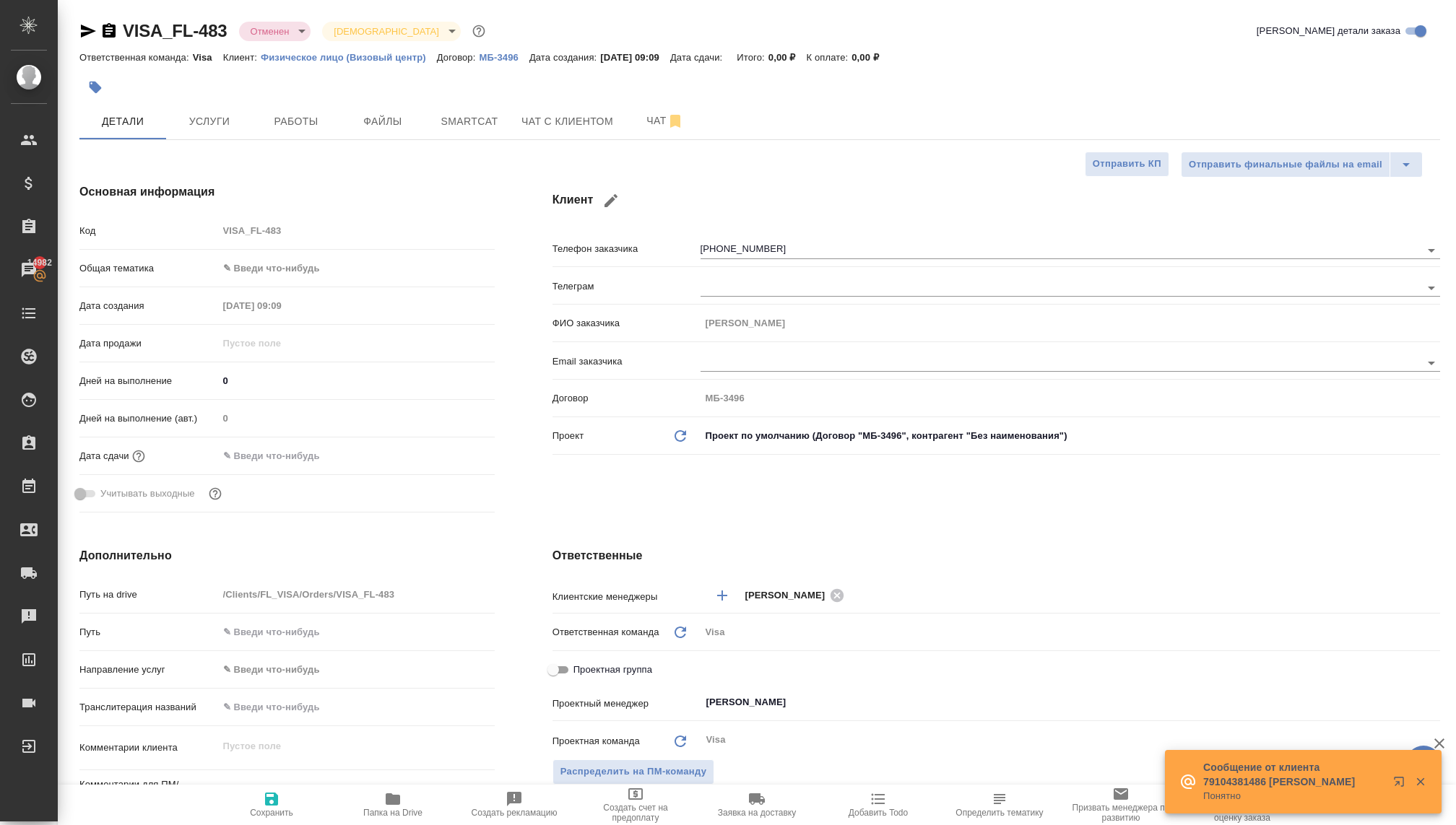
type textarea "x"
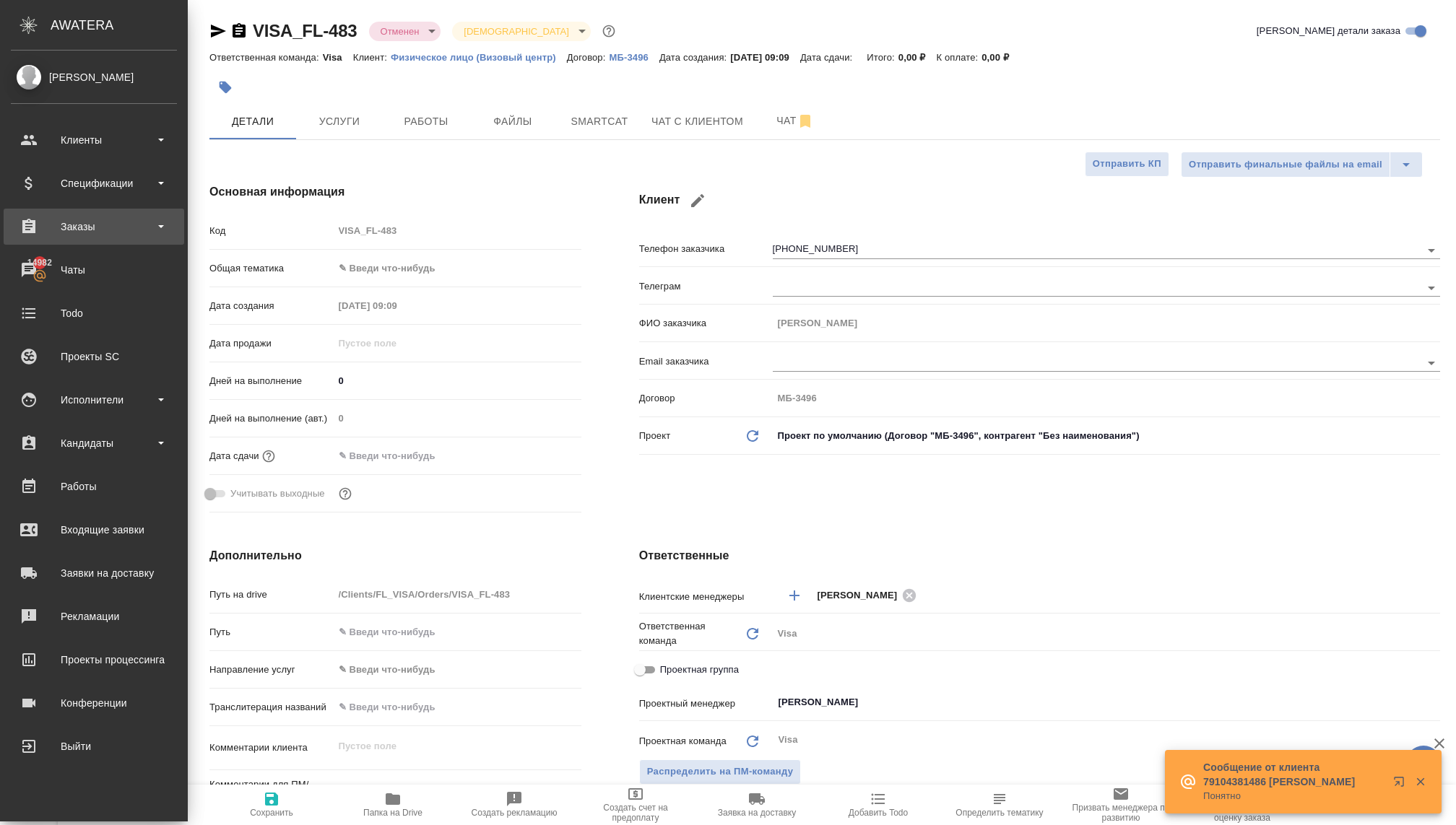
click at [67, 223] on div "Заказы" at bounding box center [94, 226] width 166 height 21
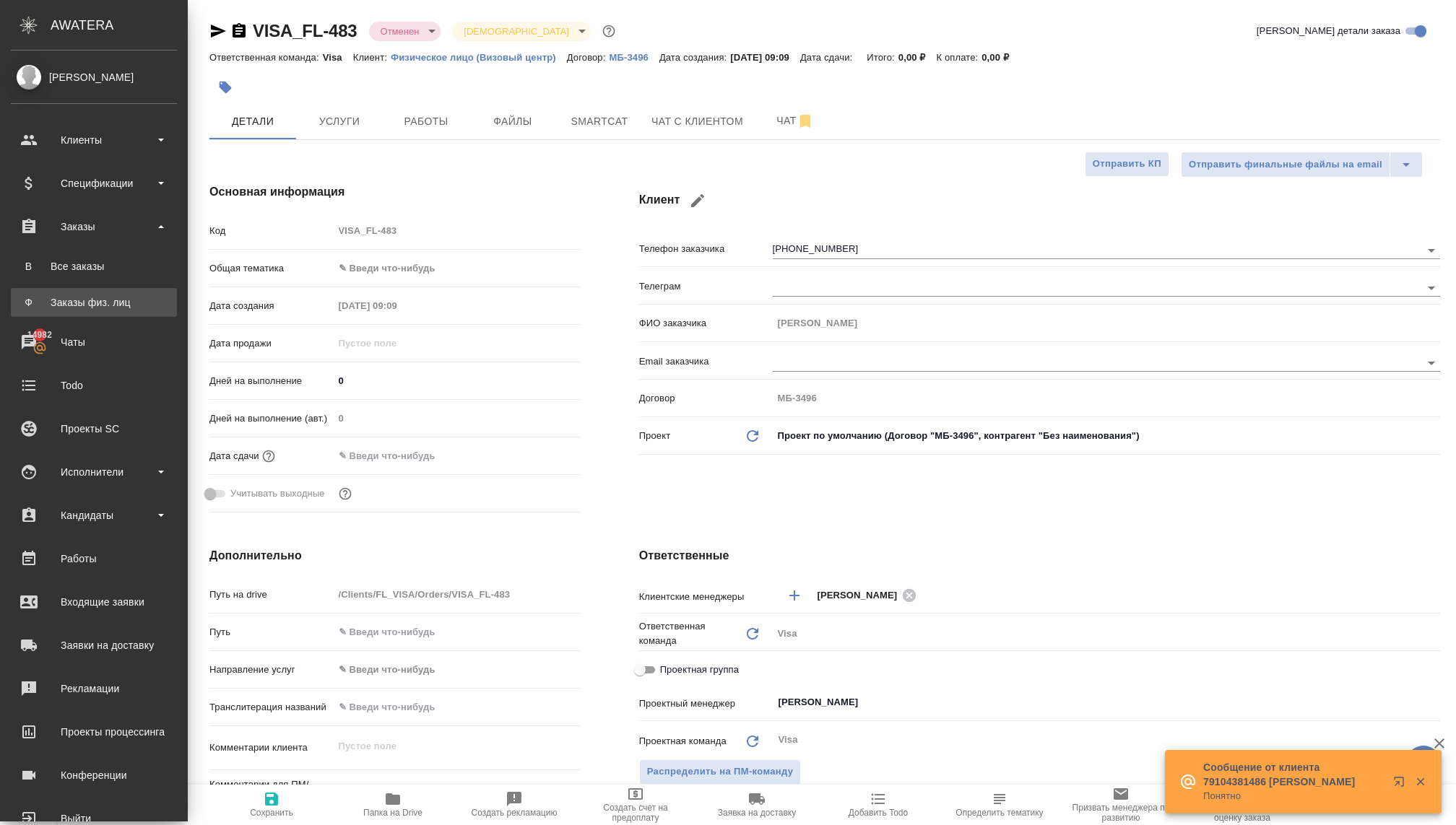
type textarea "x"
click at [89, 307] on div "Заказы физ. лиц" at bounding box center [94, 302] width 152 height 15
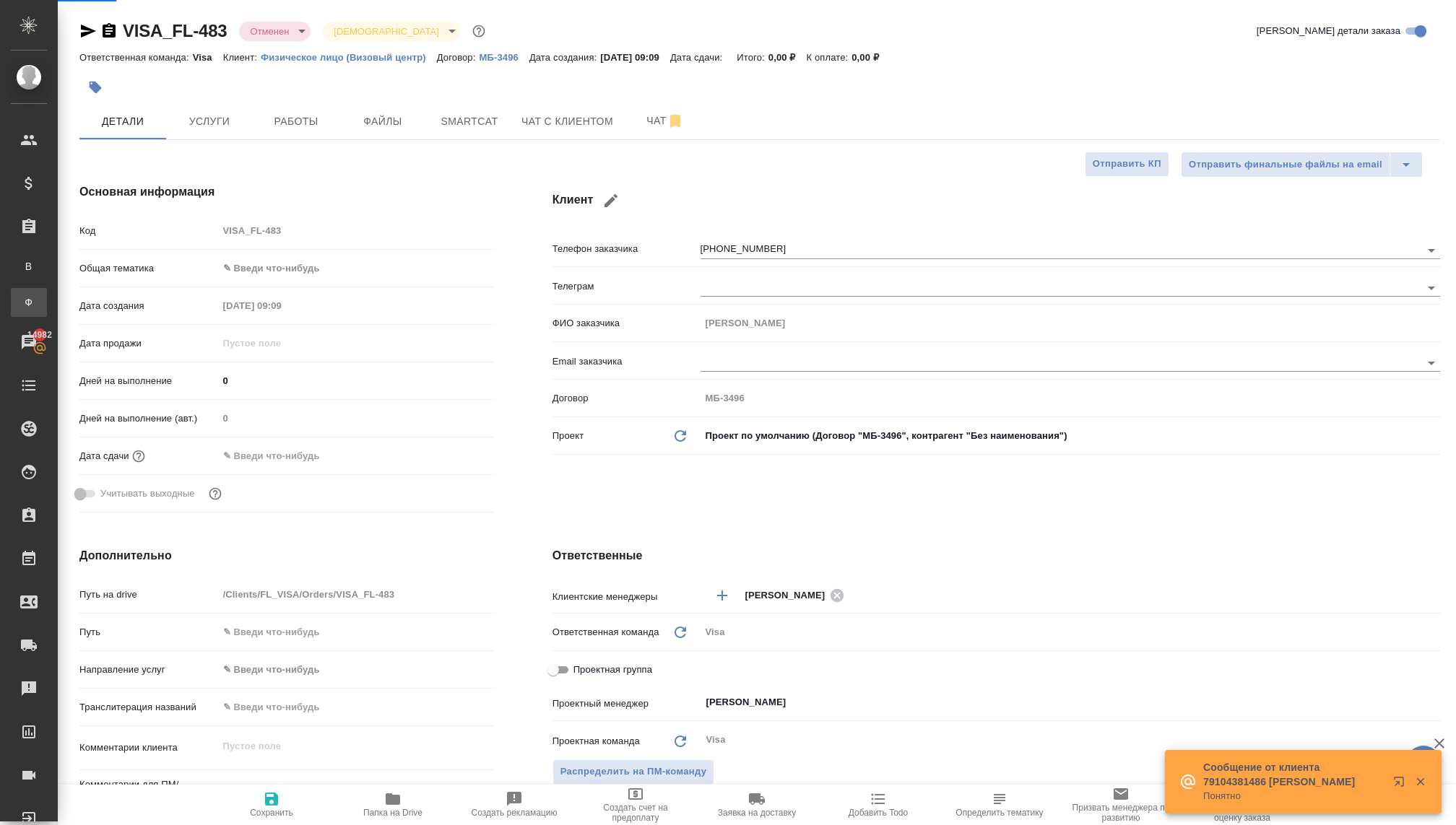
type textarea "x"
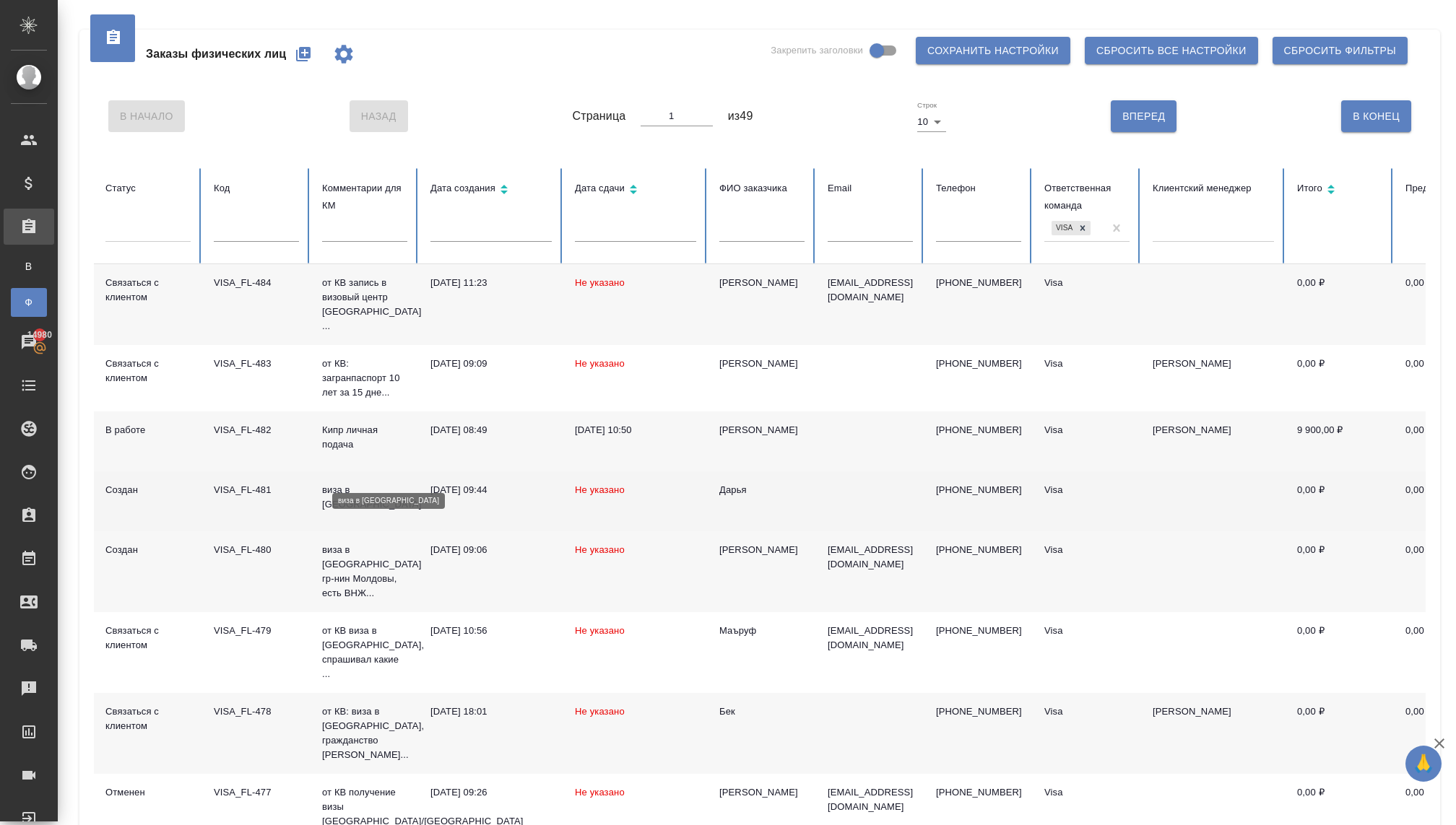
click at [354, 483] on p "виза в [GEOGRAPHIC_DATA]" at bounding box center [365, 497] width 85 height 29
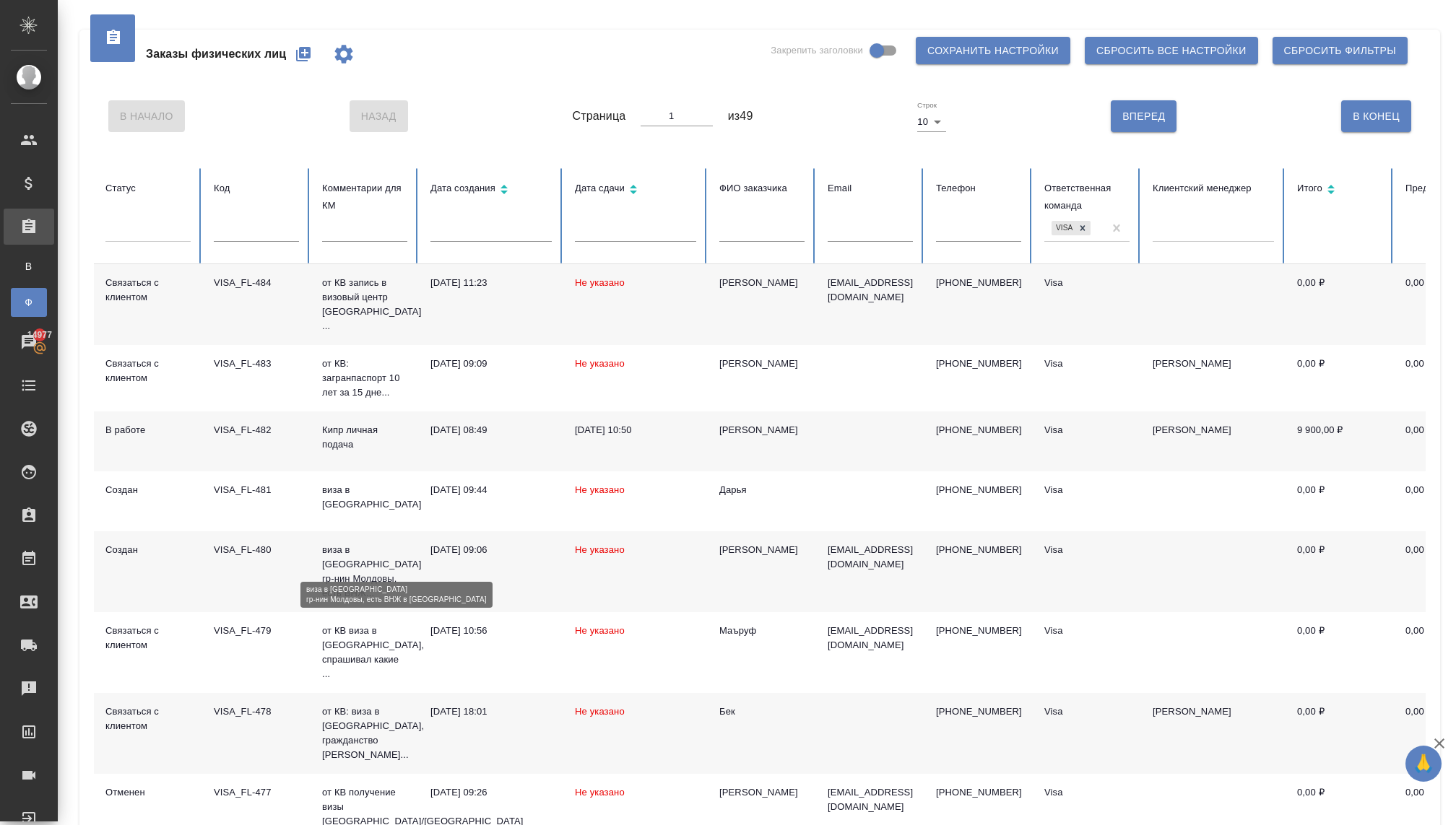
click at [345, 559] on p "виза в Китай гр-нин Молдовы, есть ВНЖ..." at bounding box center [365, 572] width 85 height 58
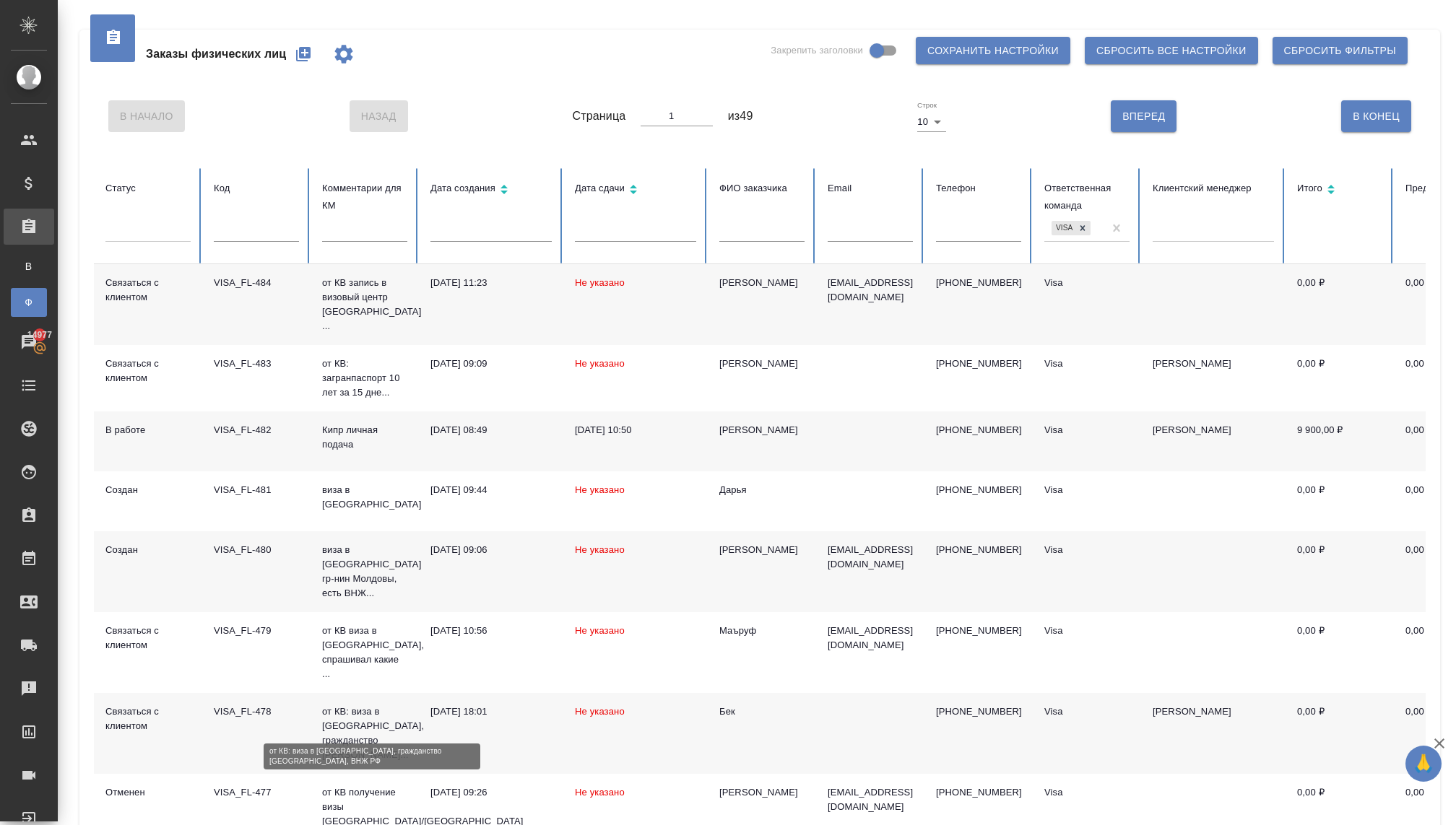
click at [338, 714] on p "от КВ: виза в Китай, гражданство Кирг..." at bounding box center [365, 734] width 85 height 58
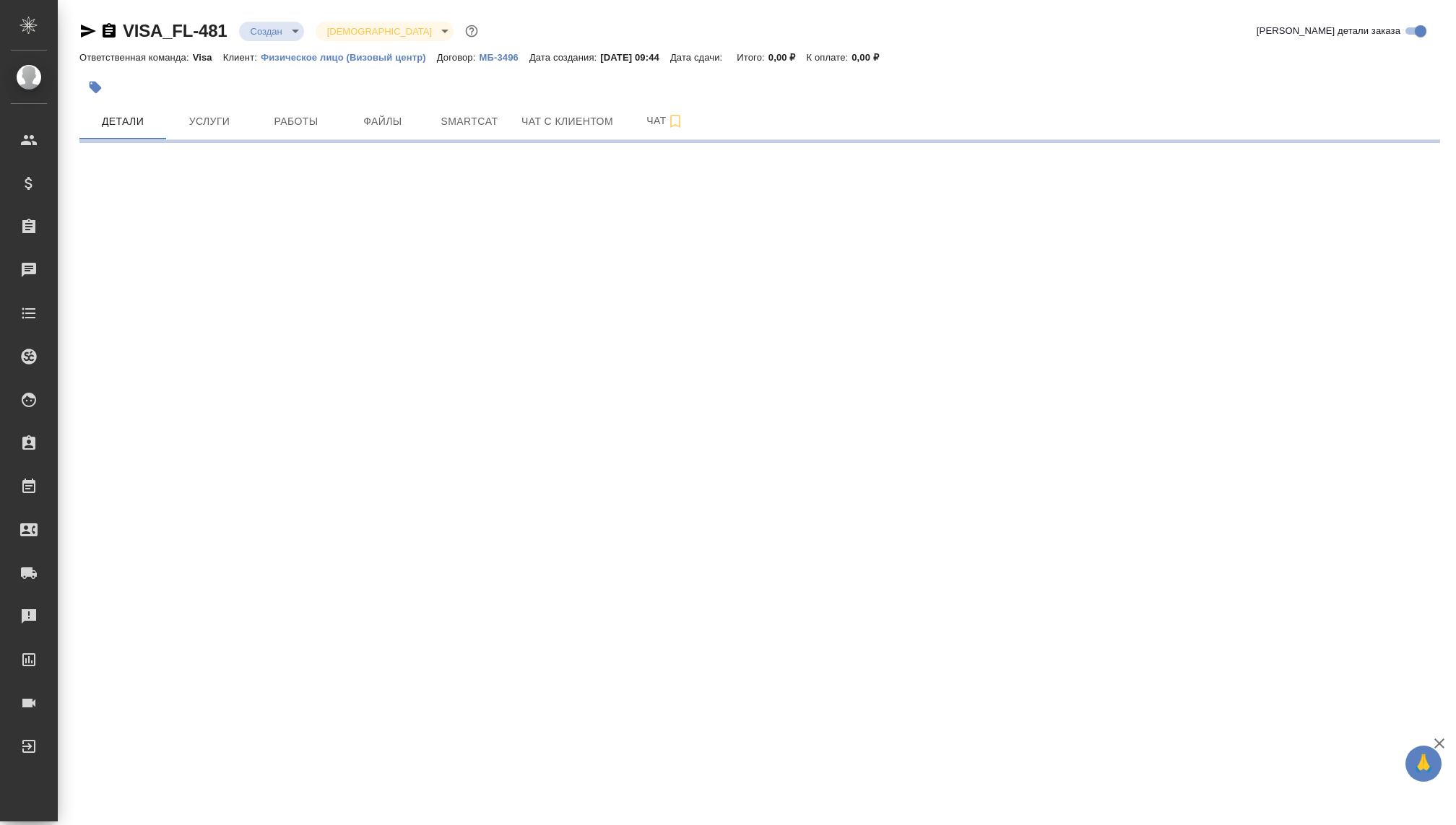
select select "RU"
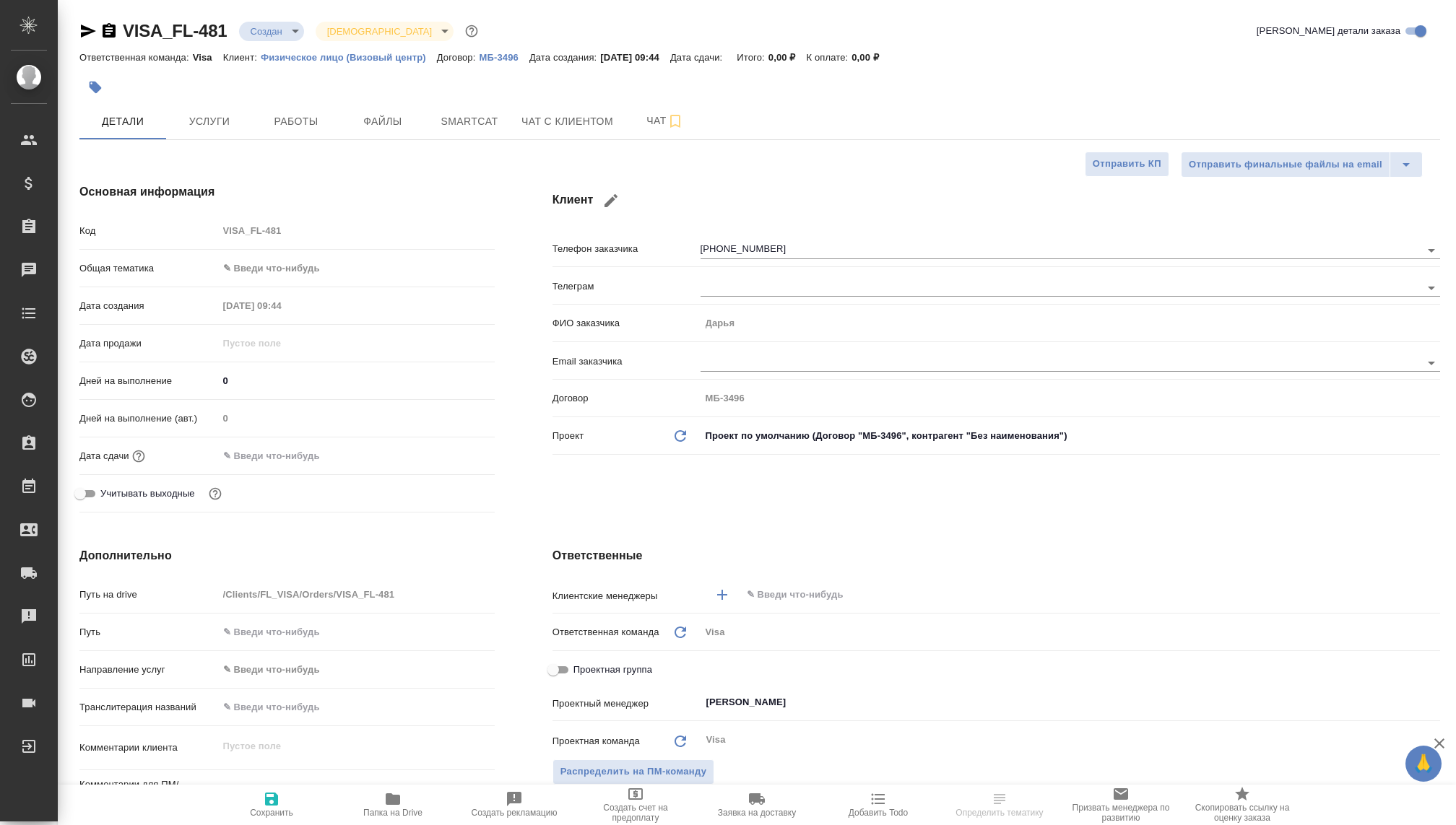
type textarea "x"
click at [291, 26] on body "🙏 .cls-1 fill:#fff; AWATERA [PERSON_NAME] Спецификации Заказы Чаты Todo Проекты…" at bounding box center [728, 412] width 1456 height 825
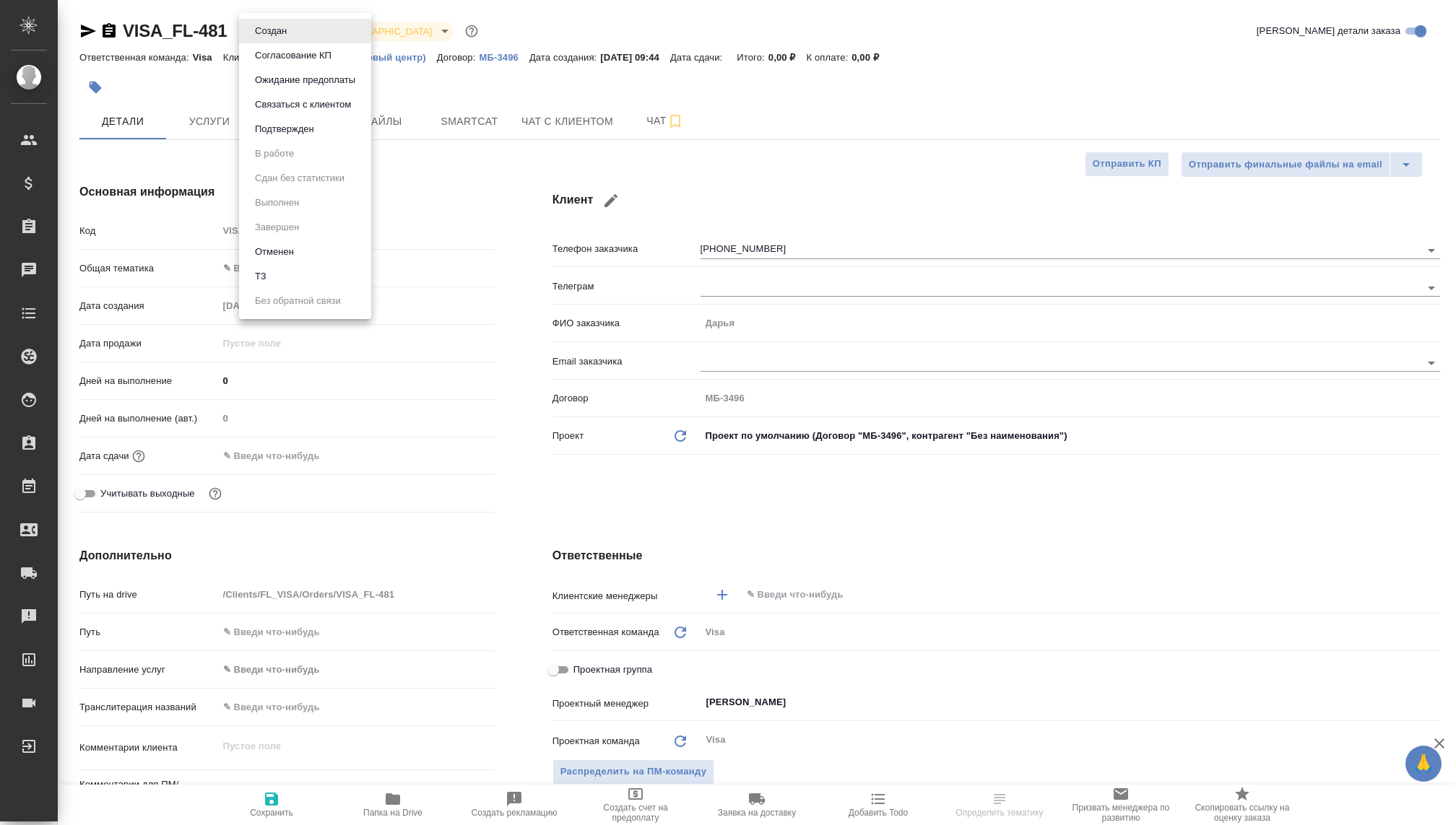
type textarea "x"
click at [265, 109] on button "Связаться с клиентом" at bounding box center [303, 104] width 104 height 15
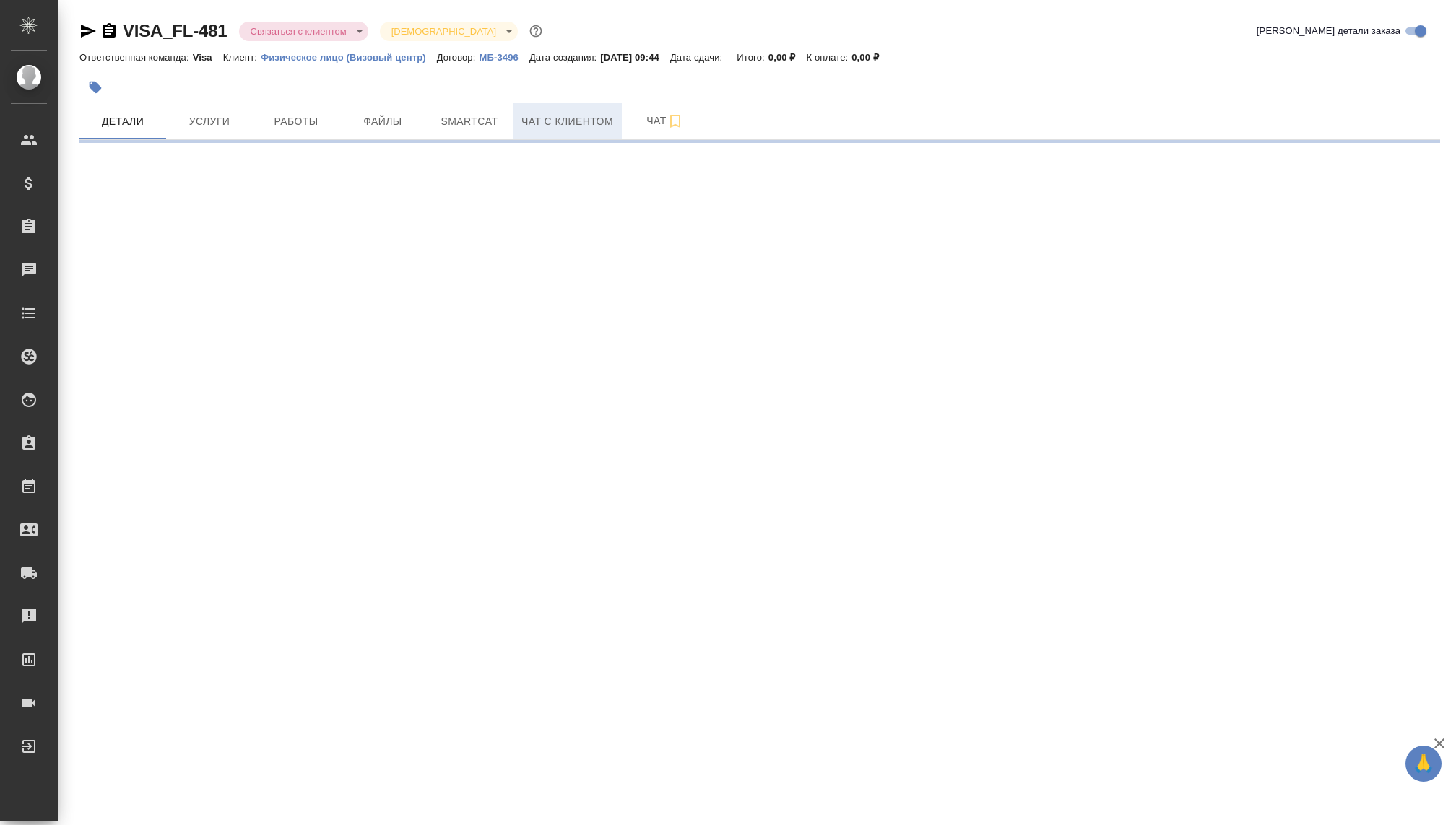
select select "RU"
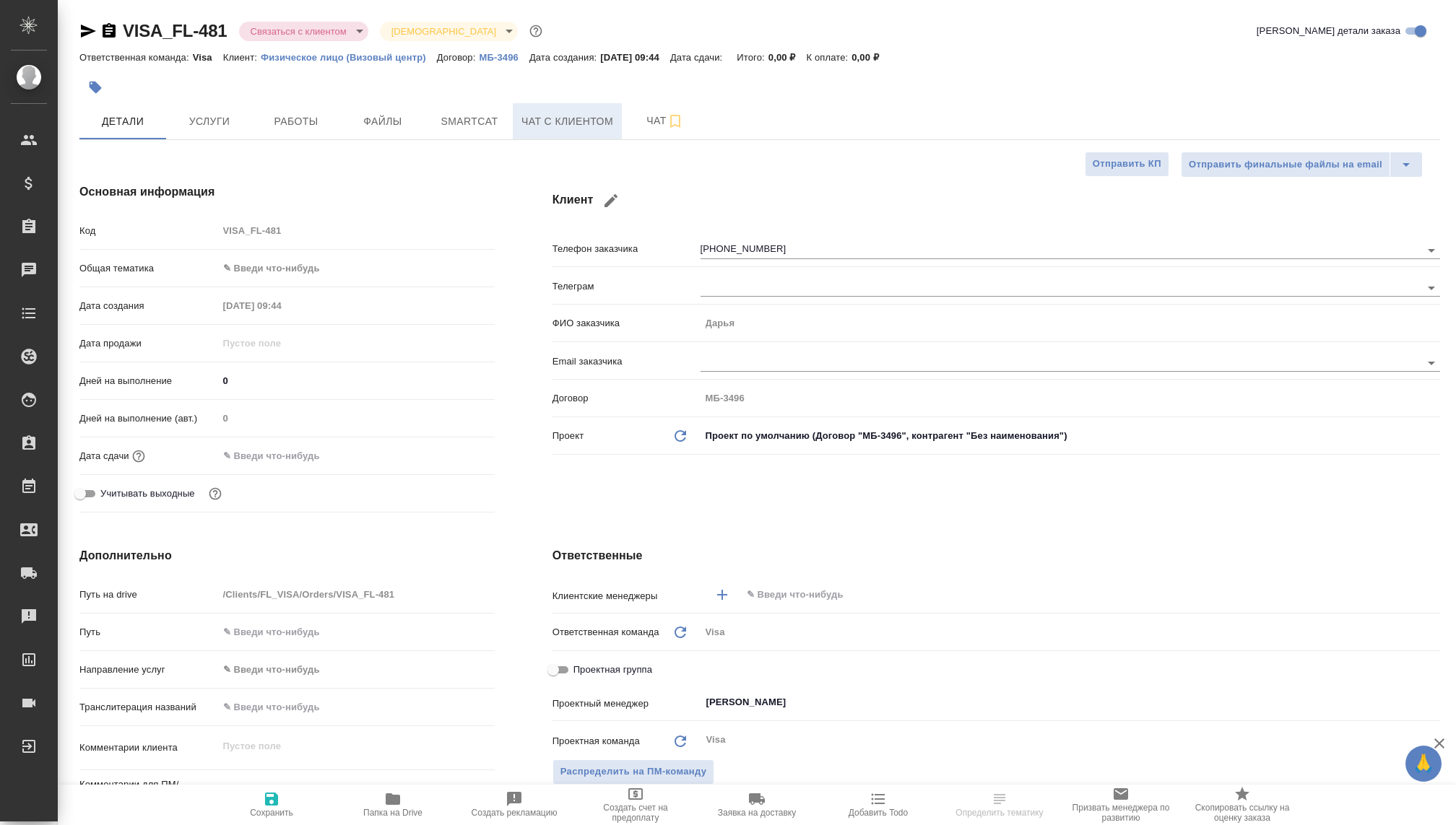
type textarea "x"
click at [560, 120] on span "Чат с клиентом" at bounding box center [567, 121] width 92 height 18
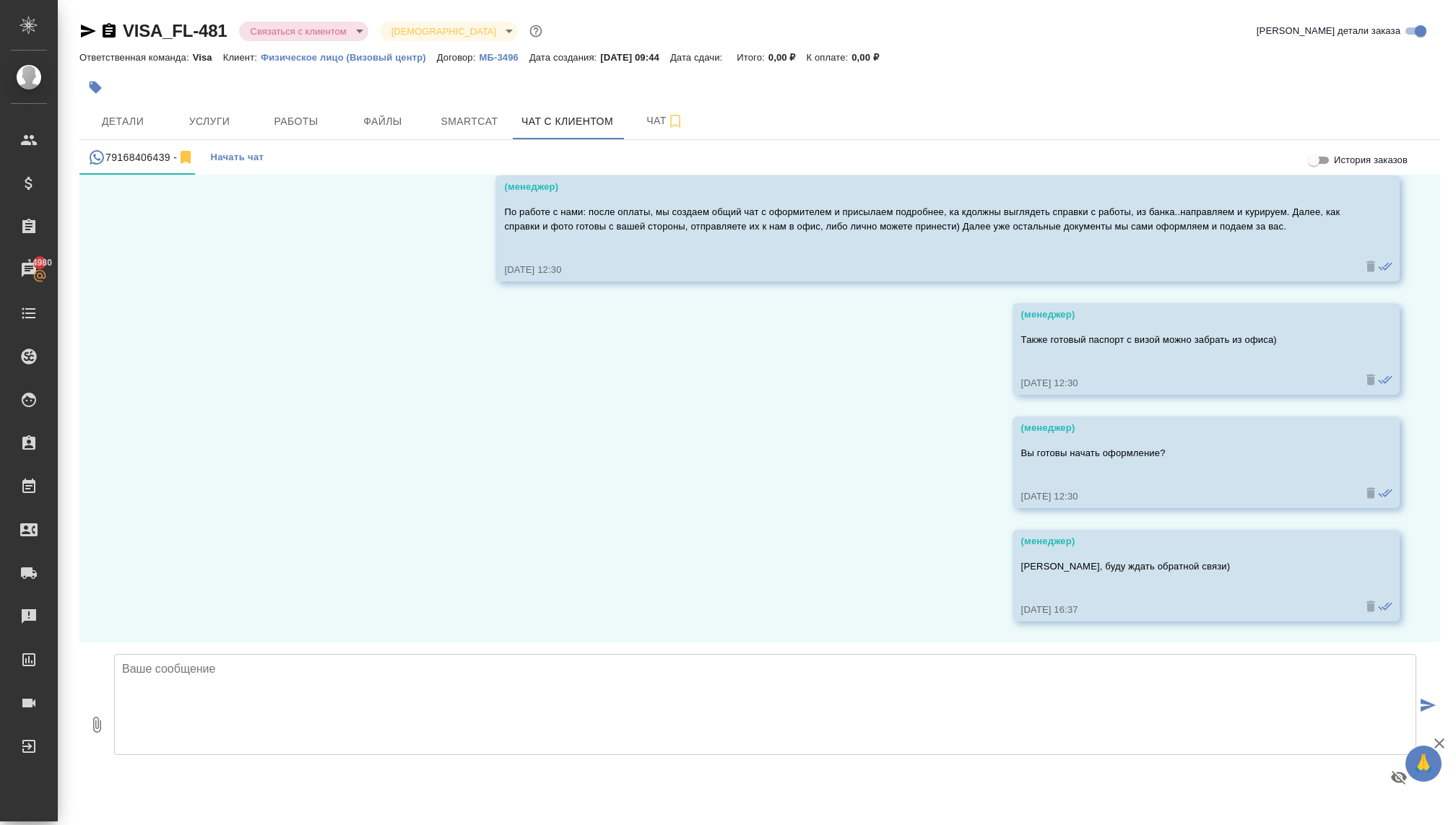
scroll to position [1903, 0]
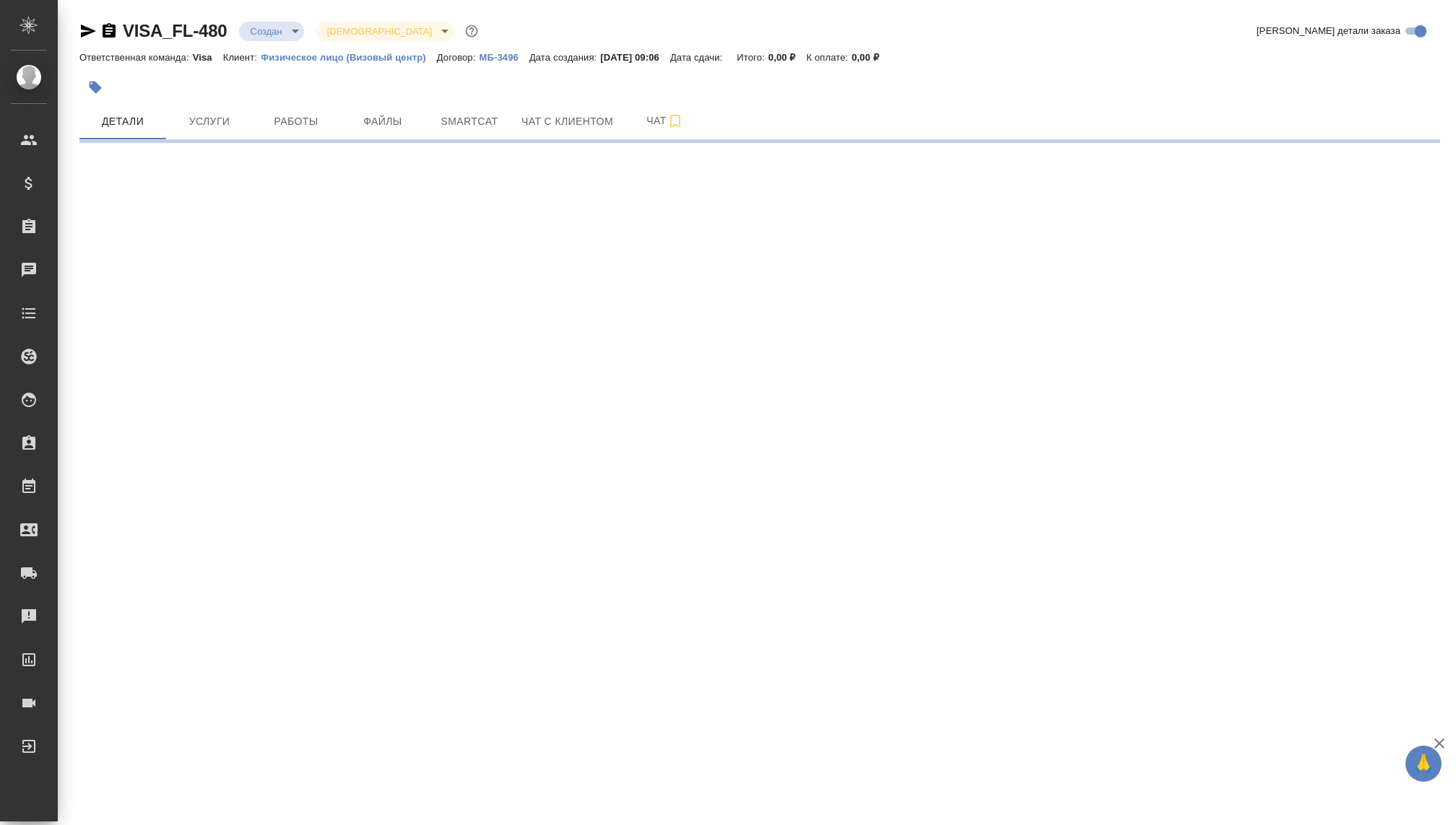
select select "RU"
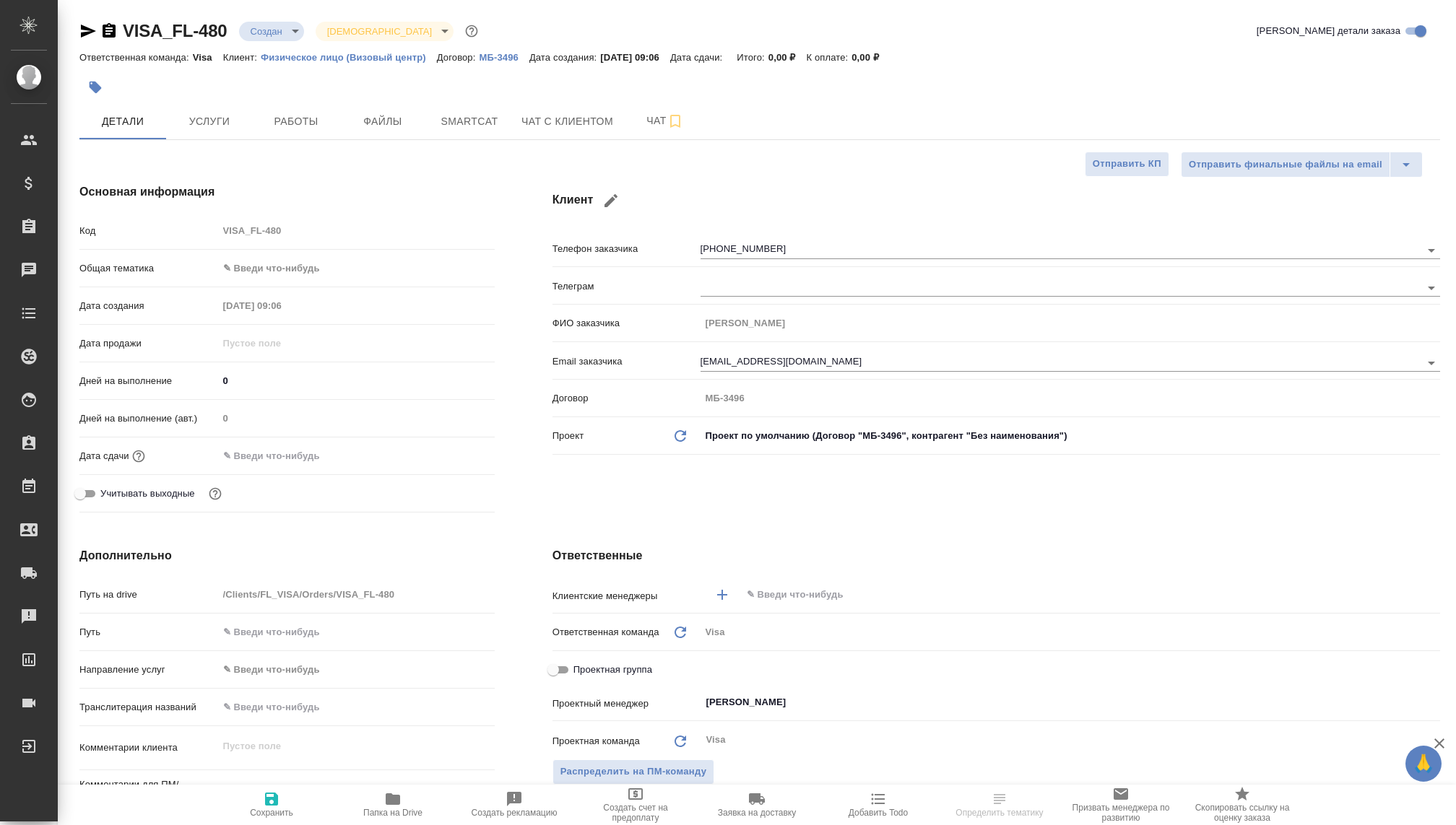
type textarea "x"
click at [277, 29] on body "🙏 .cls-1 fill:#fff; AWATERA [PERSON_NAME] Спецификации Заказы Чаты Todo Проекты…" at bounding box center [728, 412] width 1456 height 825
type textarea "x"
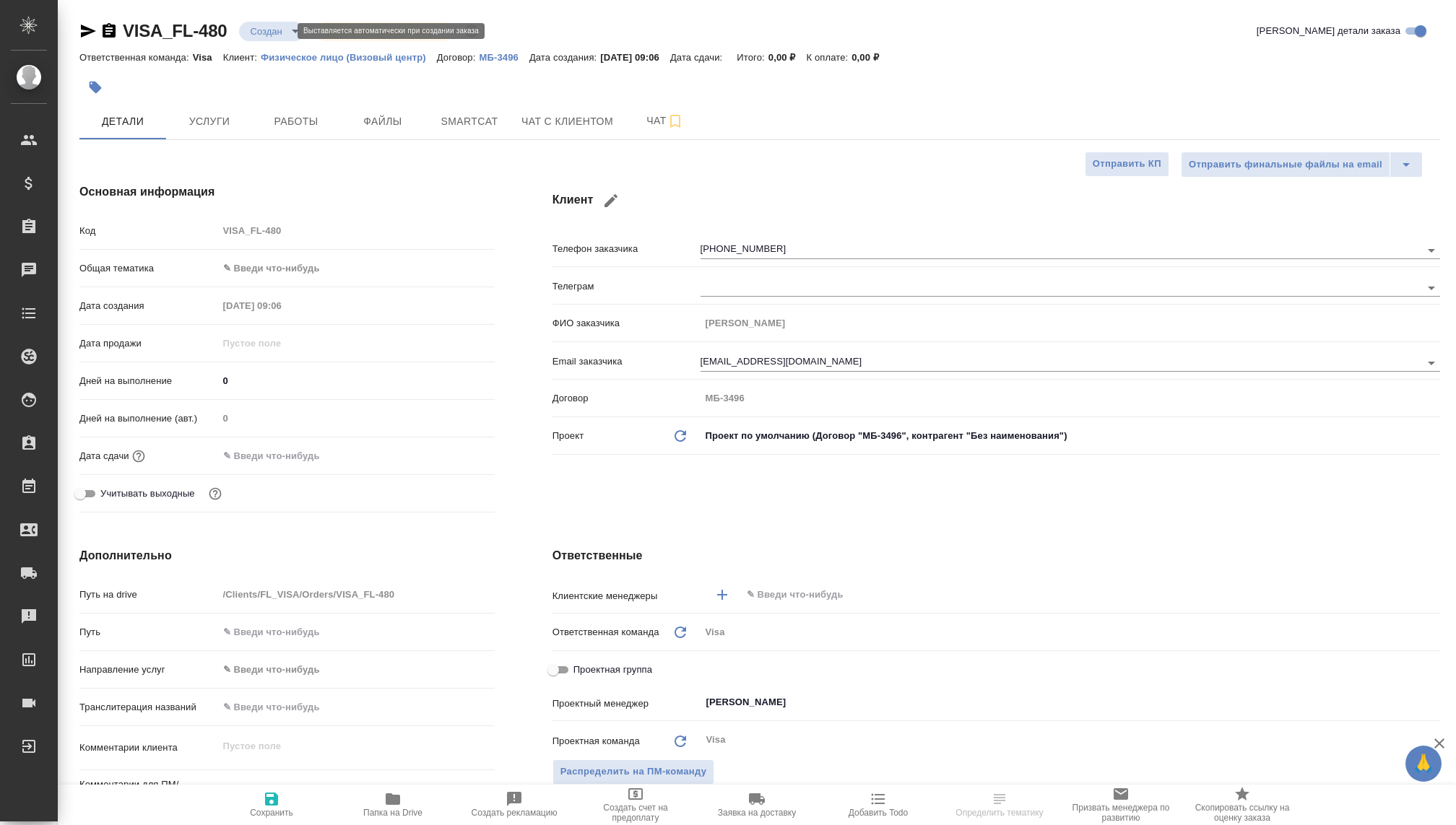
type textarea "x"
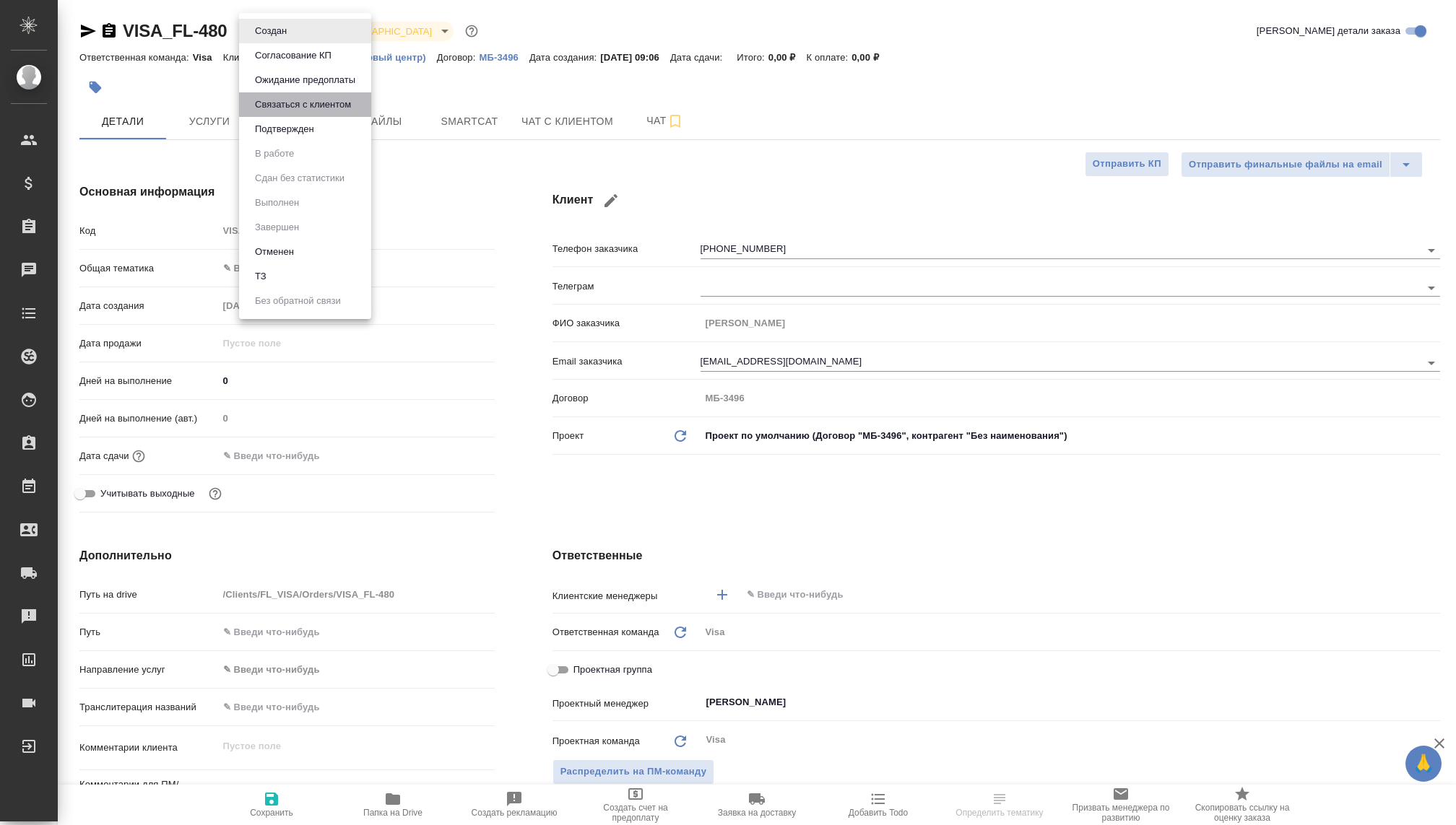
click at [277, 109] on button "Связаться с клиентом" at bounding box center [303, 104] width 104 height 15
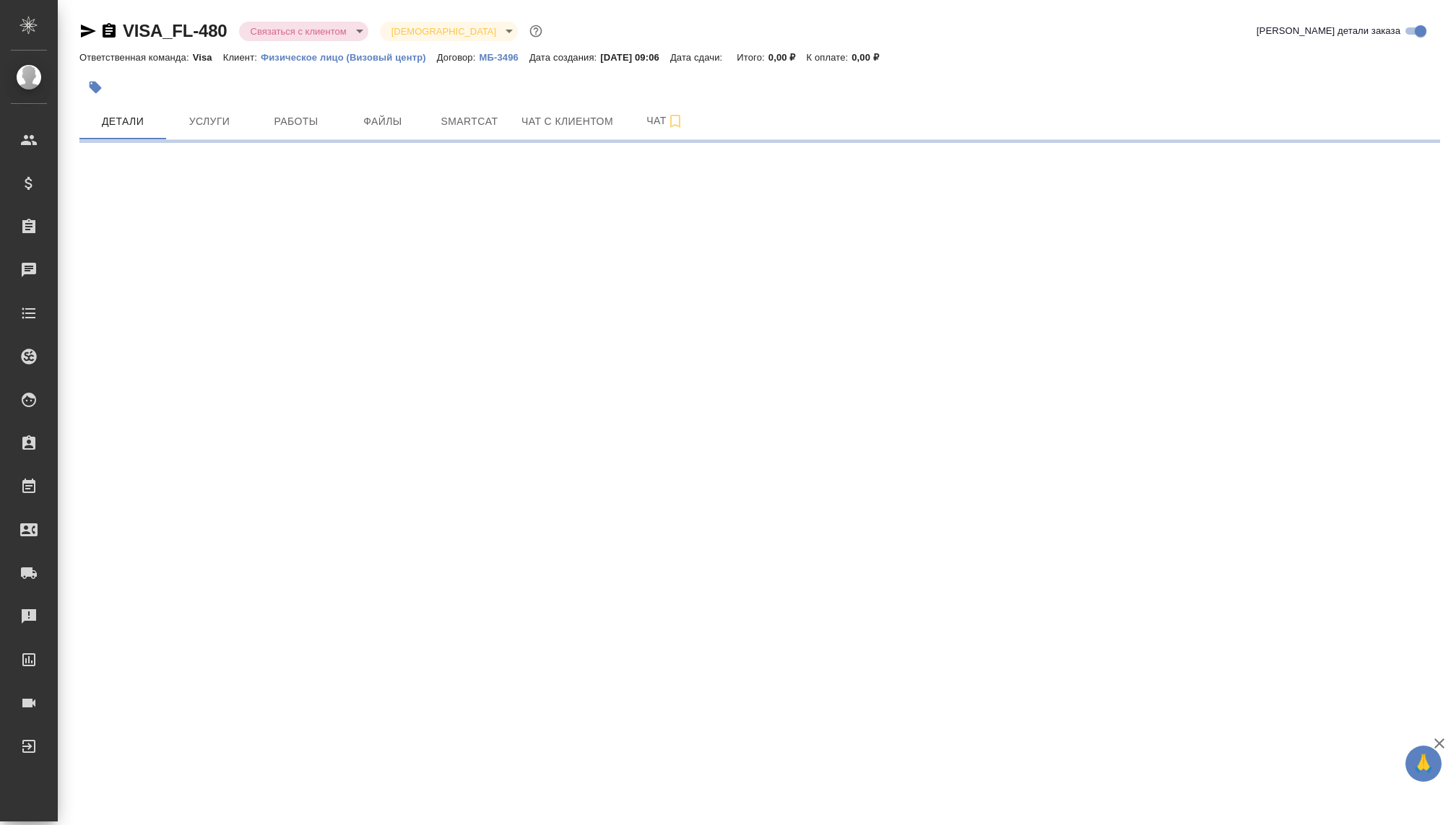
select select "RU"
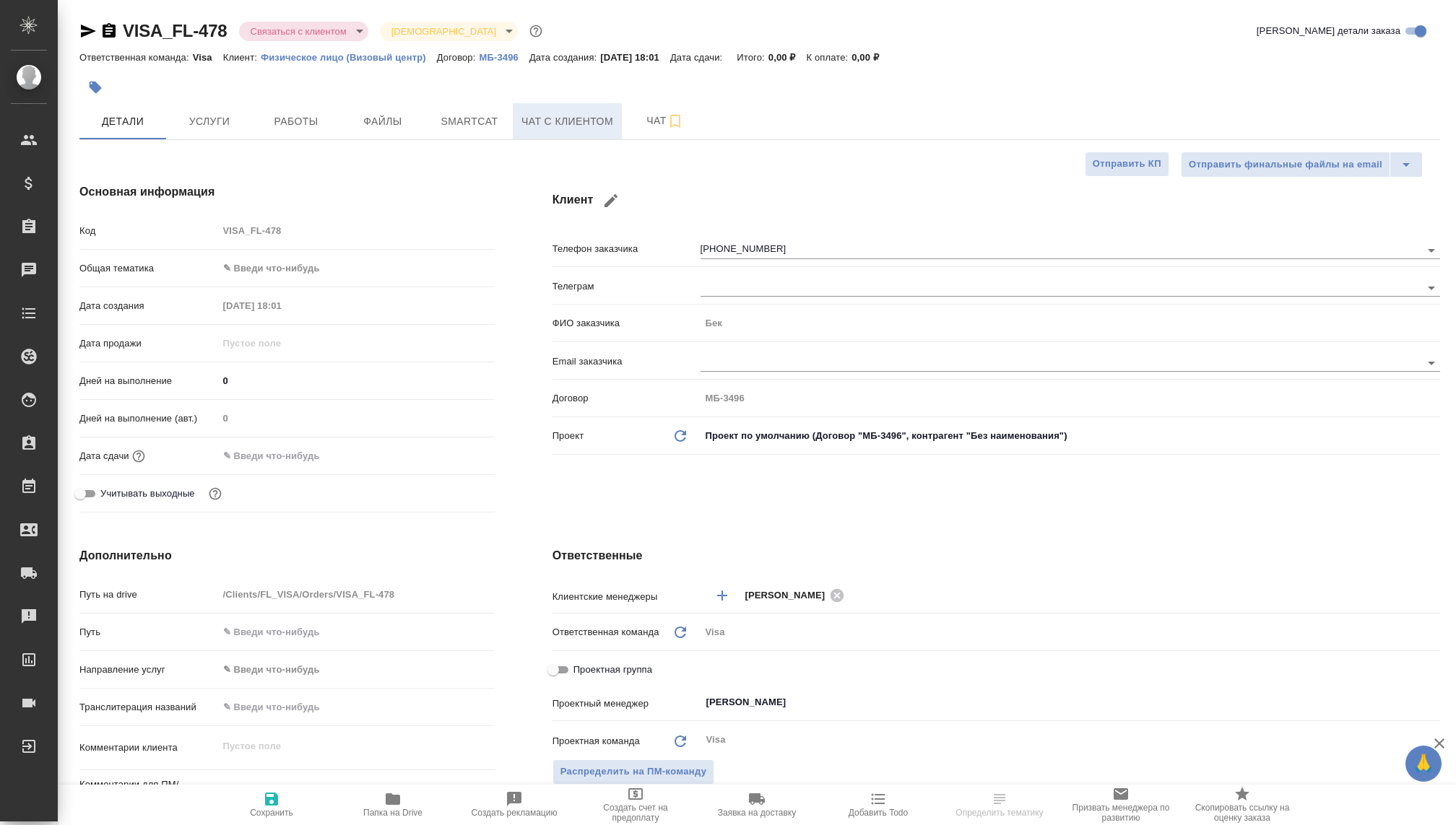
type textarea "x"
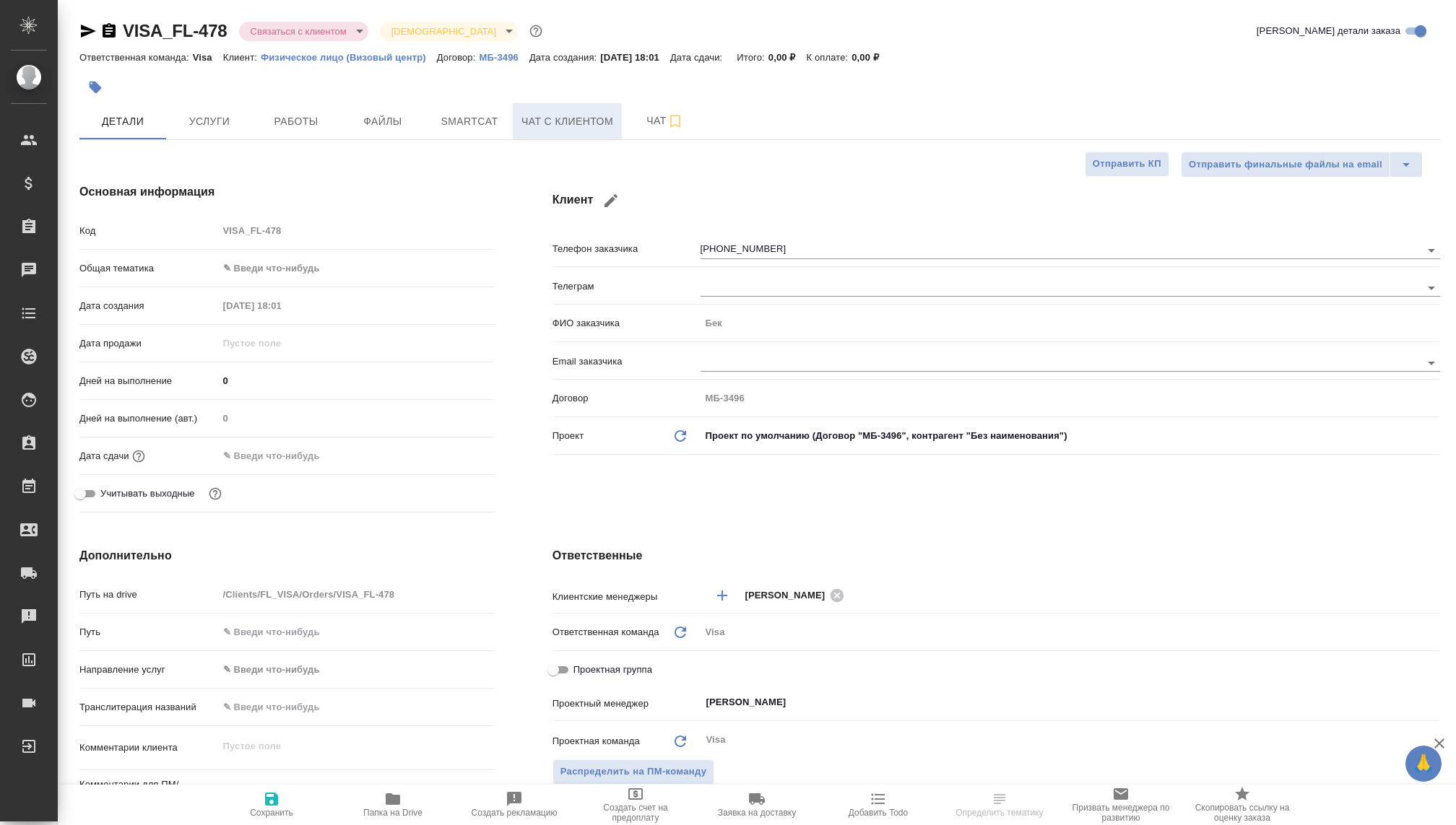
type textarea "x"
click at [554, 117] on span "Чат с клиентом" at bounding box center [567, 121] width 92 height 18
type textarea "x"
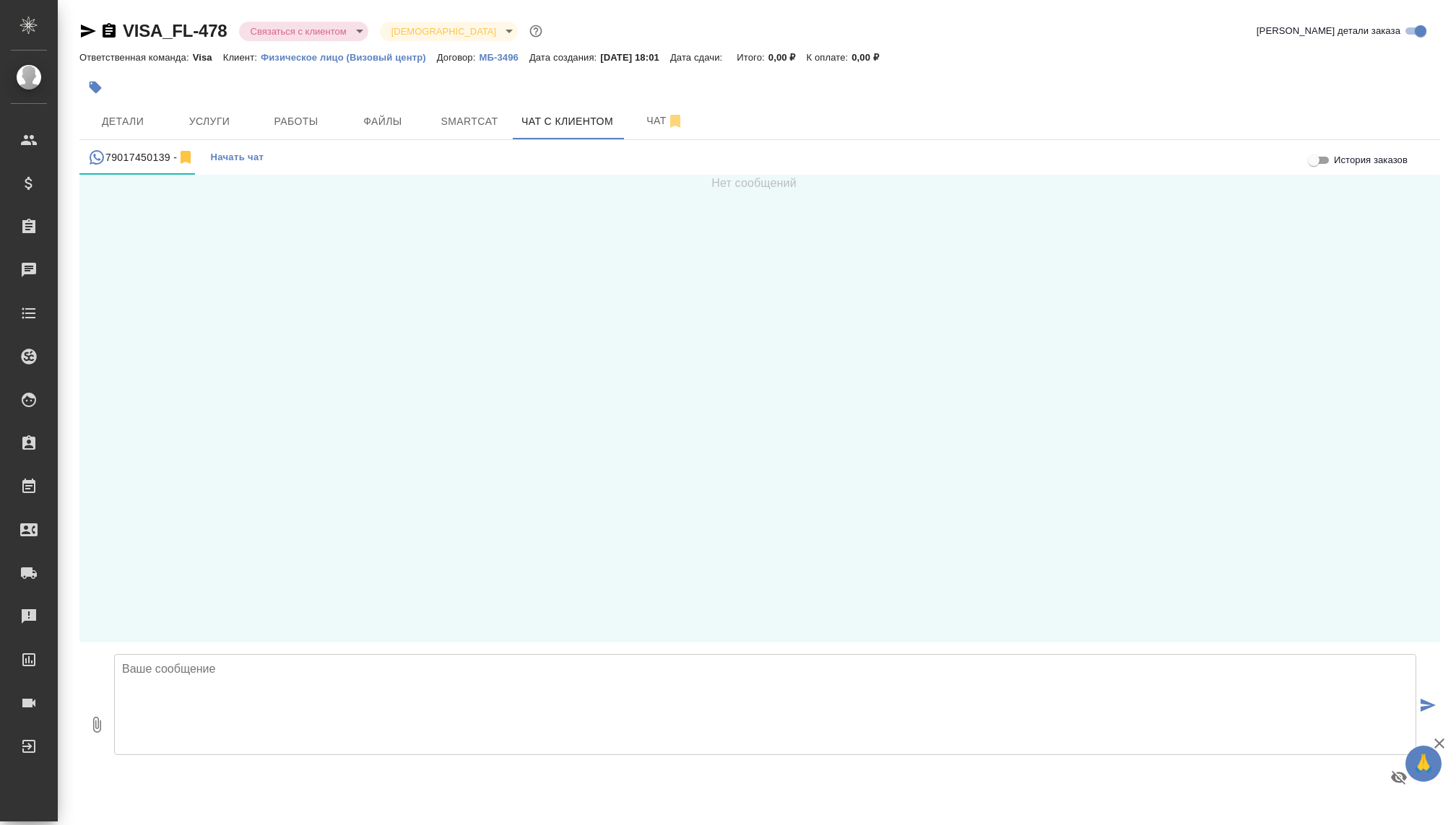
click at [307, 665] on textarea at bounding box center [765, 704] width 1302 height 102
type textarea "Добрый день! Меня зовут Екатерина, визовый менеджер!"
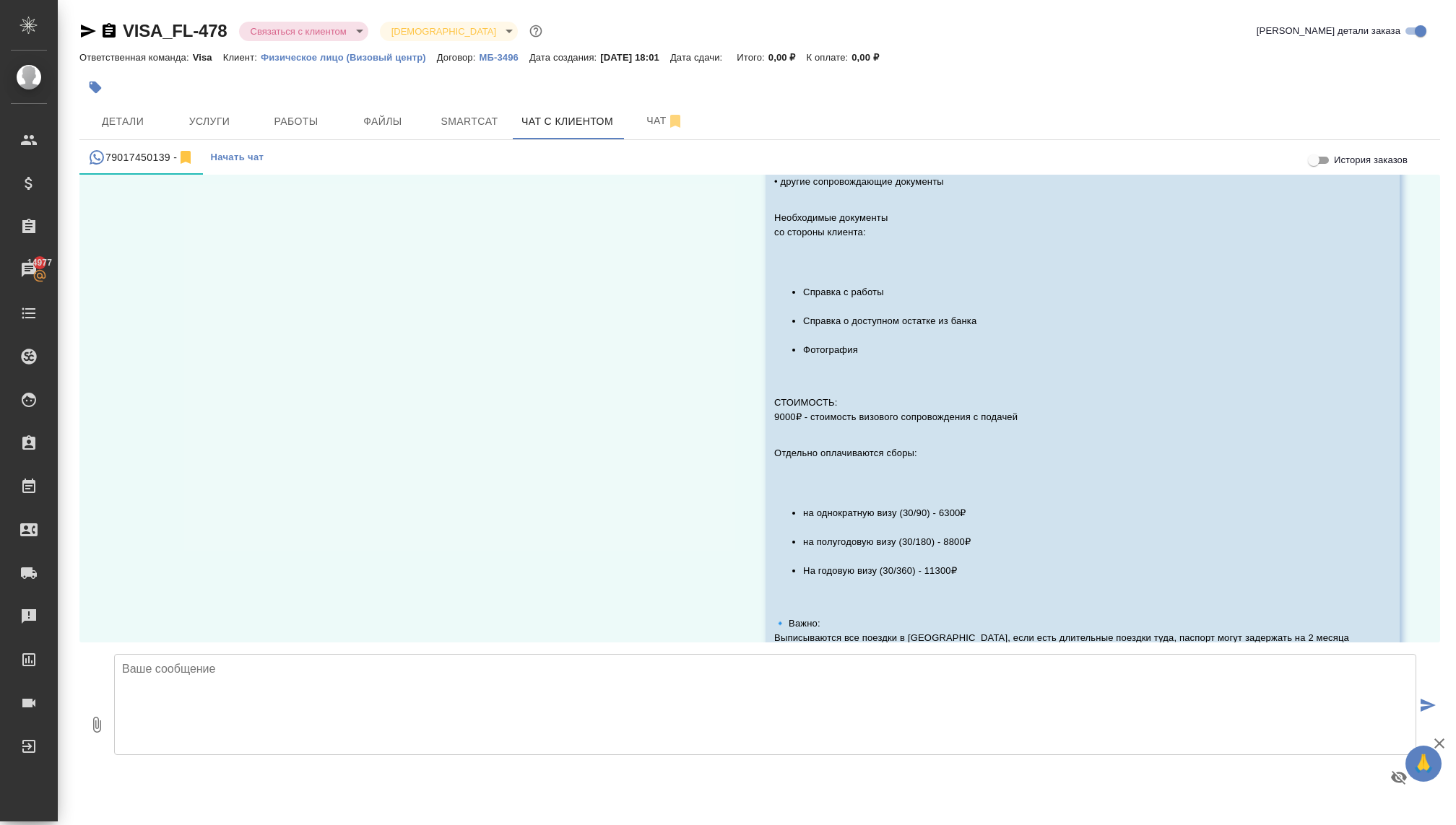
scroll to position [733, 0]
